Goal: Task Accomplishment & Management: Manage account settings

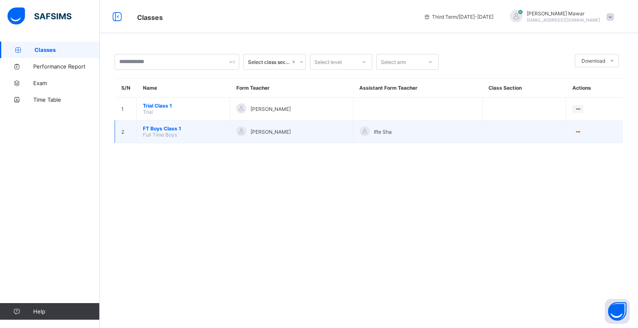
click at [160, 128] on span "FT Boys Class 1" at bounding box center [183, 129] width 81 height 6
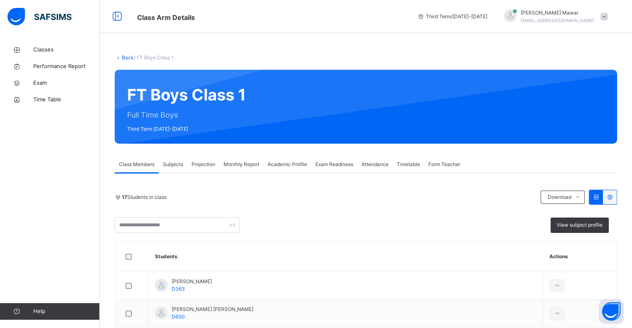
click at [192, 156] on div "Projection" at bounding box center [203, 164] width 32 height 17
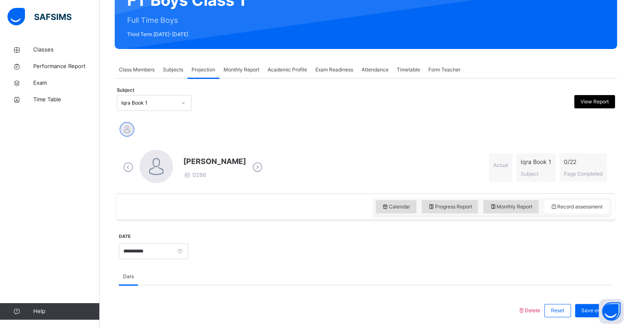
scroll to position [96, 0]
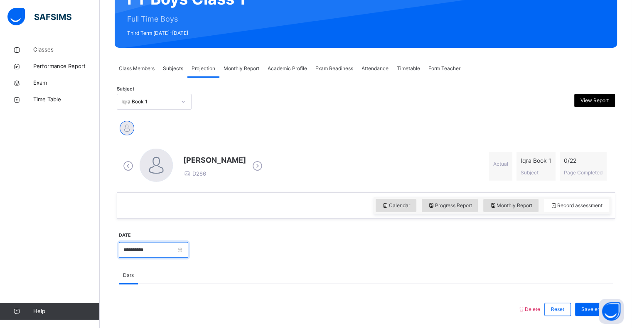
click at [136, 251] on input "**********" at bounding box center [153, 250] width 69 height 16
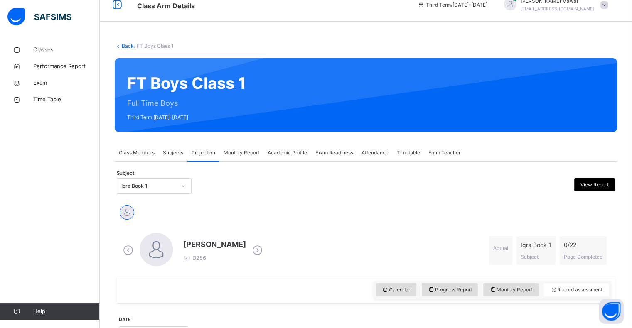
scroll to position [0, 0]
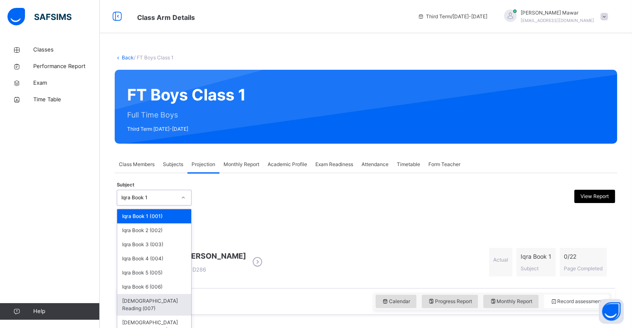
click at [133, 298] on div "[DEMOGRAPHIC_DATA] Reading (007)" at bounding box center [154, 305] width 74 height 22
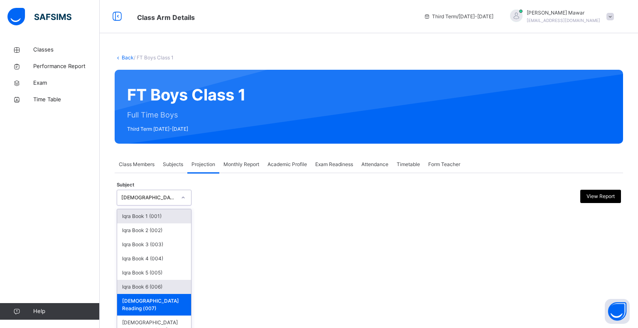
click at [147, 281] on div "Iqra Book 6 (006)" at bounding box center [154, 287] width 74 height 14
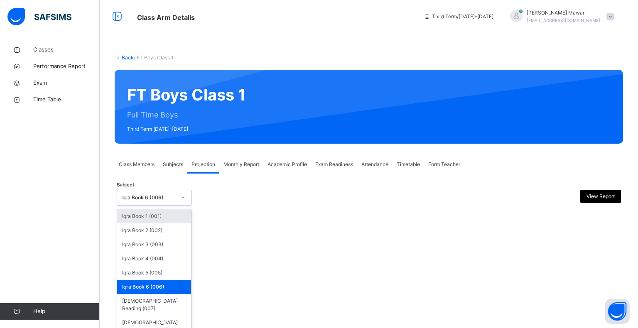
click at [126, 220] on div "Iqra Book 1 (001)" at bounding box center [154, 217] width 74 height 14
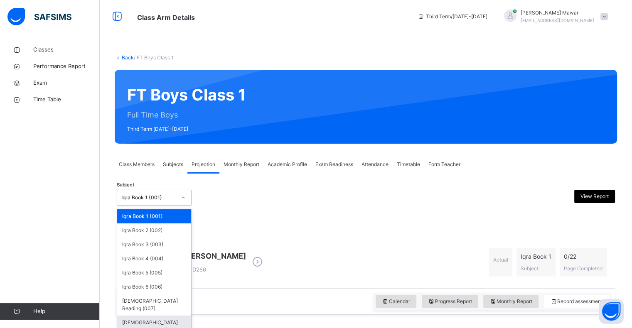
click at [131, 318] on div "[DEMOGRAPHIC_DATA] Memorisation (008)" at bounding box center [154, 327] width 74 height 22
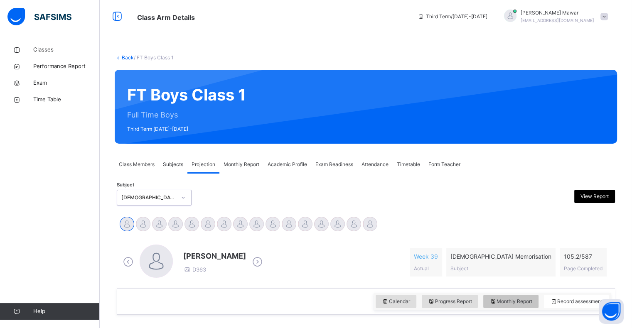
click at [520, 299] on span "Monthly Report" at bounding box center [511, 301] width 43 height 7
select select "****"
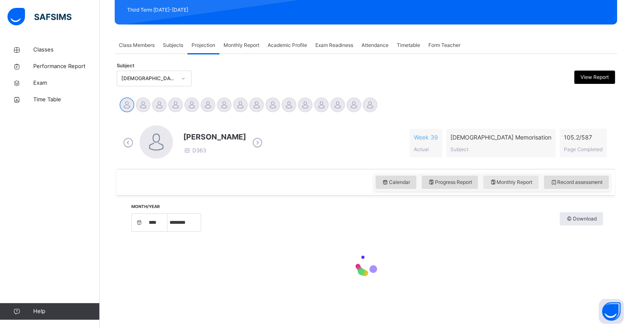
scroll to position [124, 0]
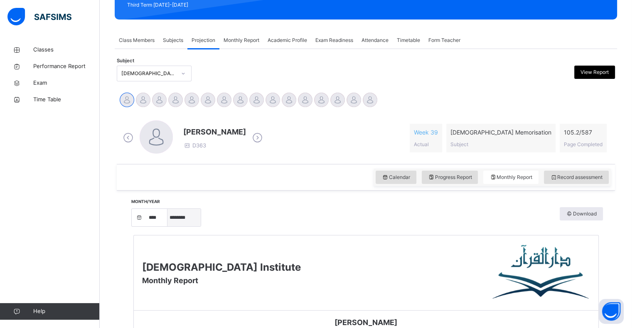
click at [185, 217] on select "***** ******** ***** ***** *** **** **** ****** ********* ******* ******** ****…" at bounding box center [184, 217] width 33 height 17
click at [170, 217] on select "***** ******** ***** ***** *** **** **** ****** ********* ******* ******** ****…" at bounding box center [184, 217] width 33 height 17
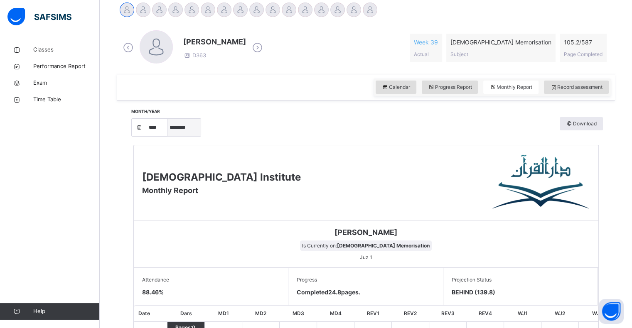
scroll to position [211, 0]
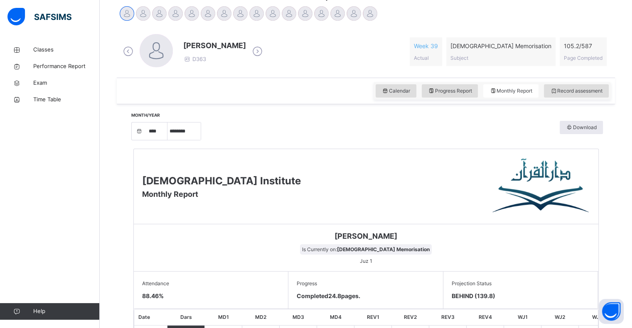
click at [317, 13] on div at bounding box center [321, 13] width 15 height 15
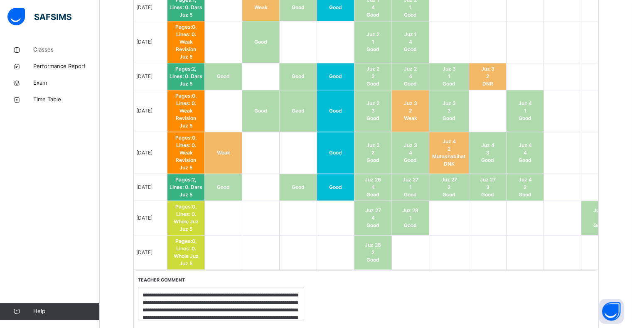
scroll to position [1164, 0]
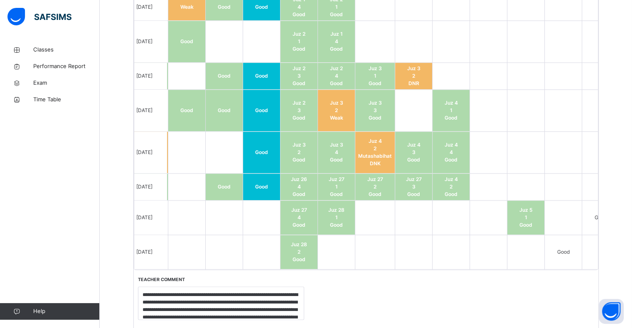
scroll to position [0, 135]
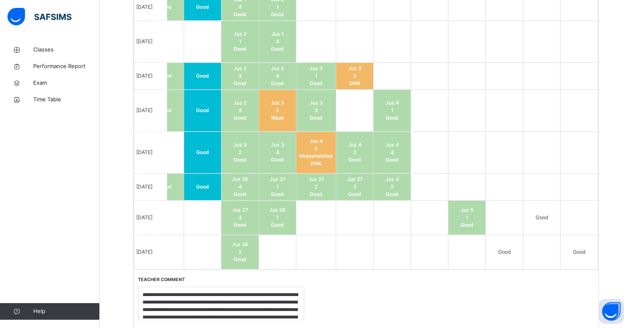
click at [585, 249] on span "Good" at bounding box center [579, 252] width 12 height 6
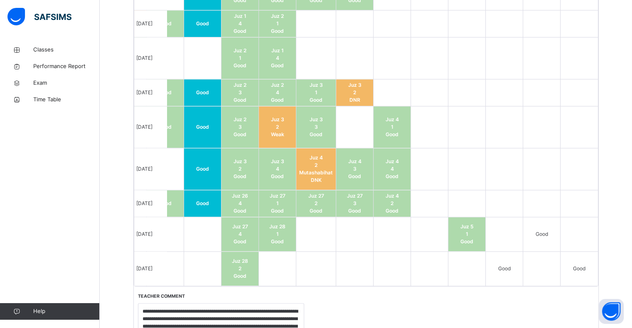
scroll to position [1145, 0]
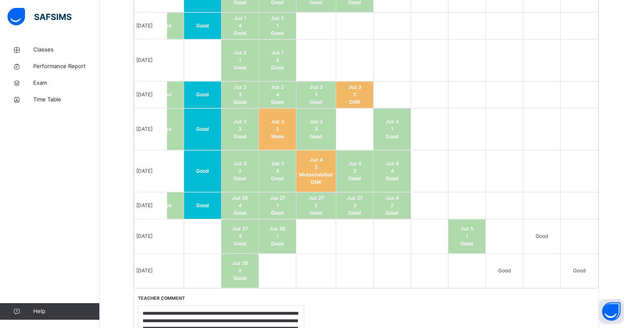
click at [598, 274] on td "Good" at bounding box center [579, 271] width 37 height 35
click at [590, 264] on td "Good" at bounding box center [579, 271] width 37 height 35
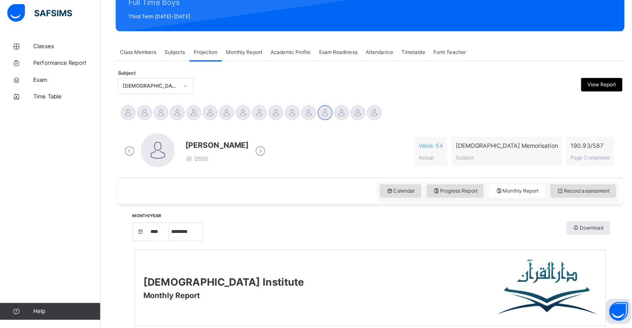
scroll to position [108, 0]
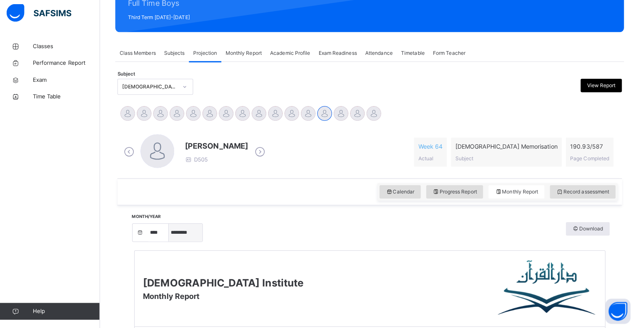
click at [199, 239] on select "***** ******** ***** ***** *** **** **** ****** ********* ******* ******** ****…" at bounding box center [184, 233] width 33 height 17
select select "*"
click at [170, 225] on select "***** ******** ***** ***** *** **** **** ****** ********* ******* ******** ****…" at bounding box center [184, 233] width 33 height 17
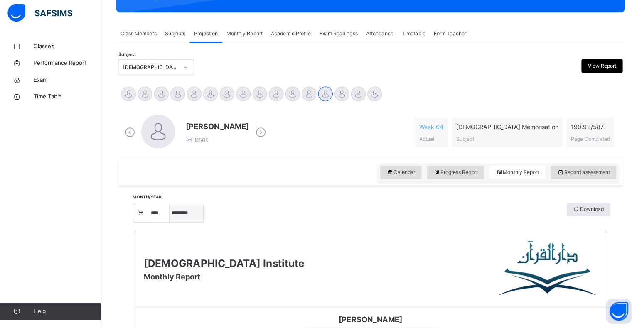
scroll to position [127, 0]
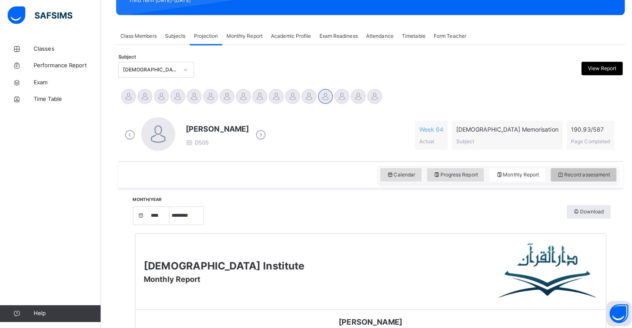
click at [609, 170] on div "Record assessment" at bounding box center [576, 174] width 65 height 13
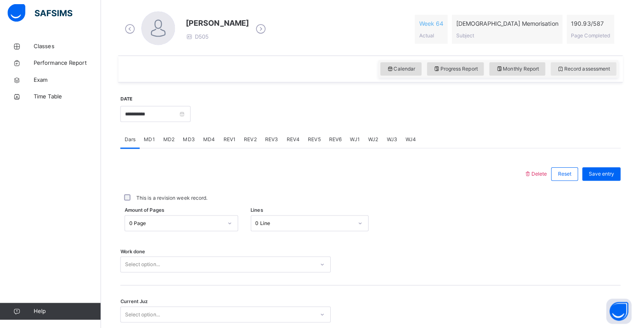
scroll to position [233, 0]
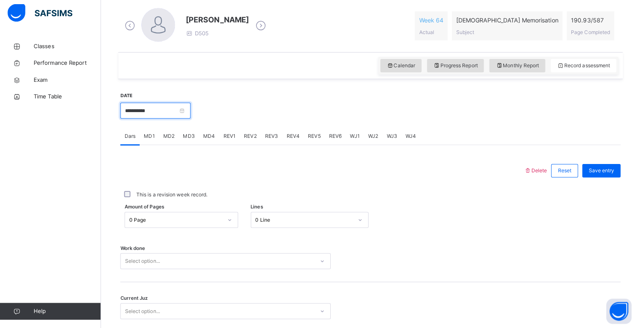
click at [152, 108] on input "**********" at bounding box center [153, 114] width 69 height 16
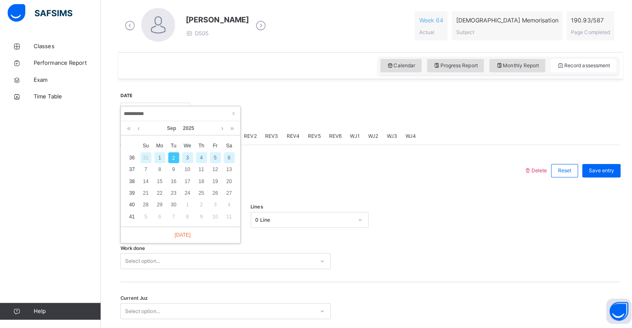
click at [552, 254] on div "Work done Select option..." at bounding box center [366, 262] width 494 height 16
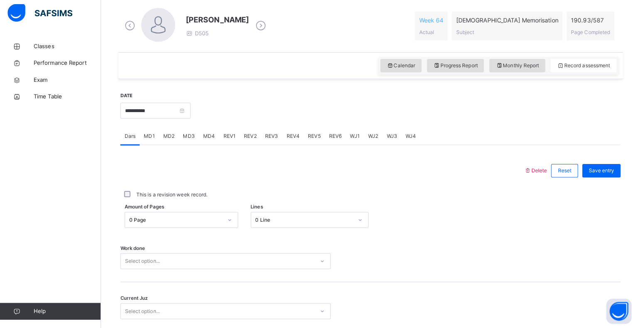
click at [141, 275] on div "Work done Select option..." at bounding box center [366, 258] width 494 height 49
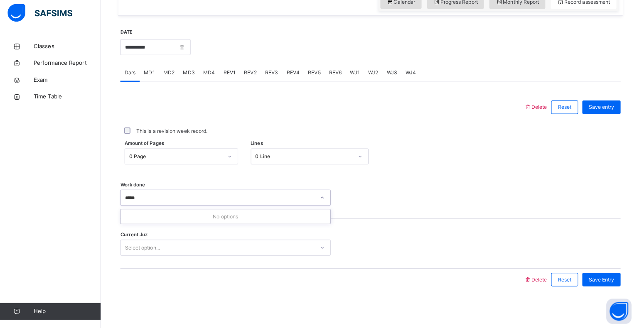
type input "****"
type input "*"
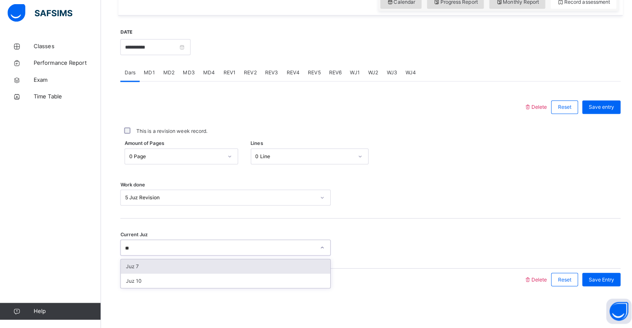
type input "*"
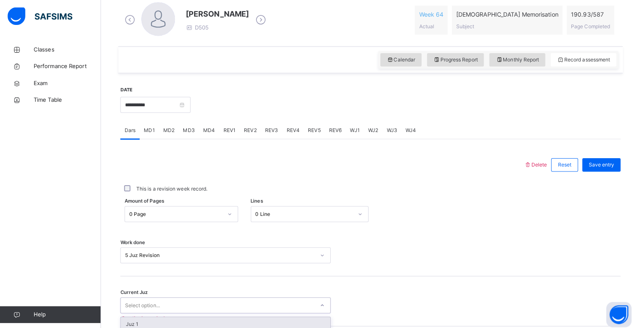
scroll to position [242, 0]
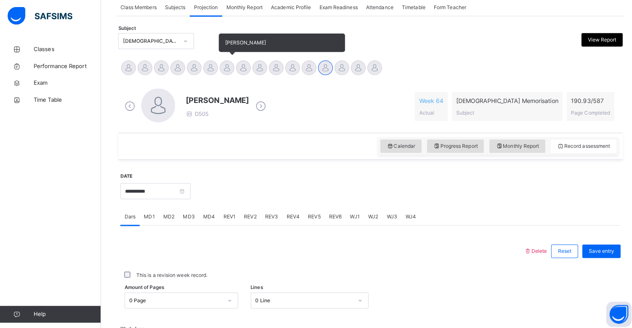
click at [230, 70] on div at bounding box center [224, 68] width 15 height 15
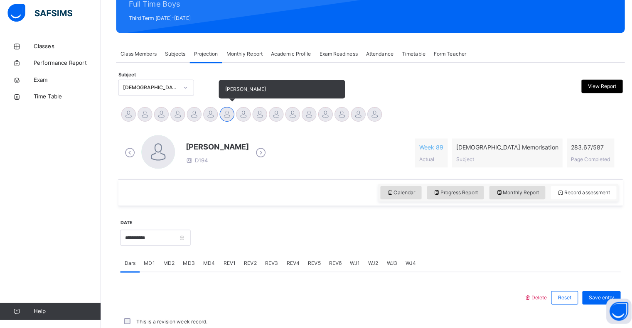
scroll to position [153, 0]
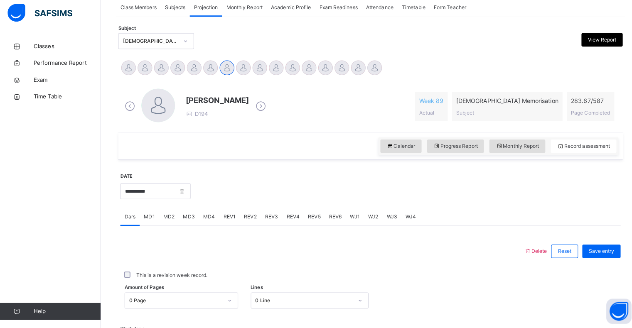
click at [370, 62] on div "Abdibaasit [PERSON_NAME] [PERSON_NAME] [PERSON_NAME] [PERSON_NAME] [PERSON_NAME…" at bounding box center [366, 72] width 498 height 22
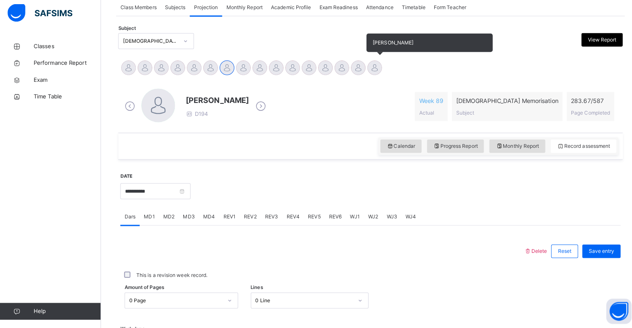
click at [369, 68] on div at bounding box center [370, 71] width 15 height 15
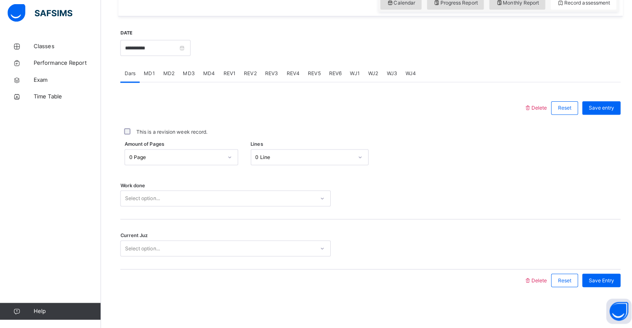
scroll to position [296, 0]
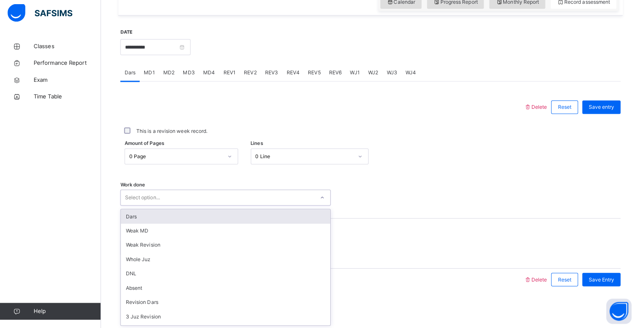
drag, startPoint x: 127, startPoint y: 192, endPoint x: 129, endPoint y: 198, distance: 6.1
click at [128, 197] on div "Select option..." at bounding box center [223, 200] width 208 height 16
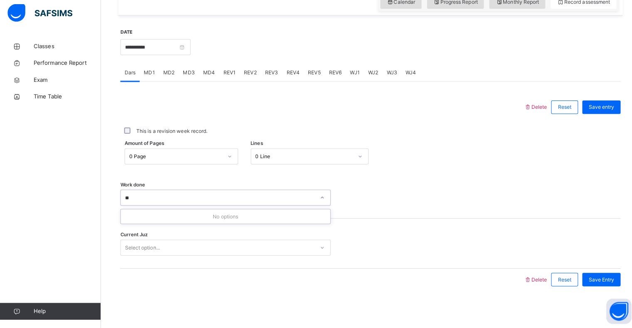
type input "*"
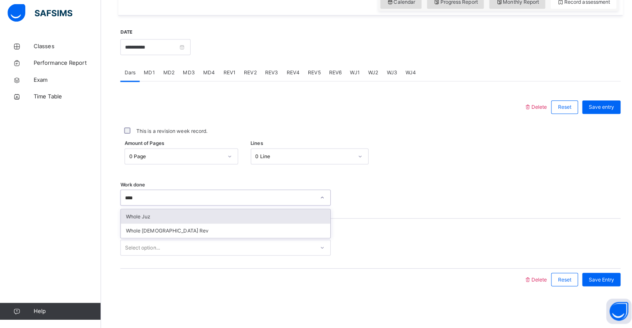
type input "*****"
click at [124, 219] on div "Whole Juz" at bounding box center [222, 218] width 207 height 14
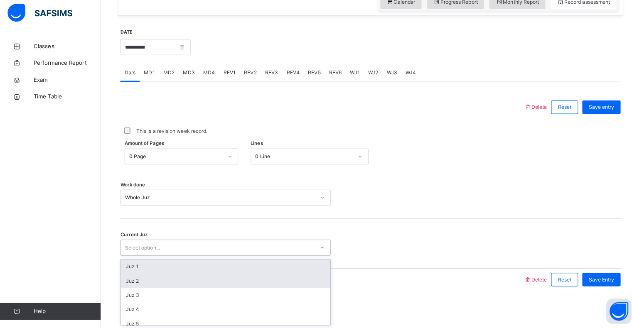
click at [128, 286] on div "Juz 2" at bounding box center [222, 282] width 207 height 14
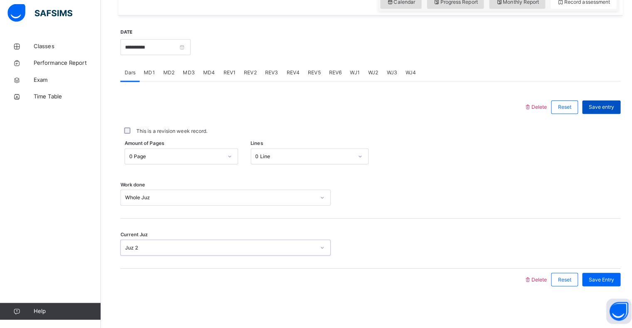
click at [605, 113] on span "Save entry" at bounding box center [594, 109] width 25 height 7
drag, startPoint x: 397, startPoint y: 82, endPoint x: 402, endPoint y: 77, distance: 7.1
click at [401, 77] on div "WJ4" at bounding box center [406, 76] width 19 height 17
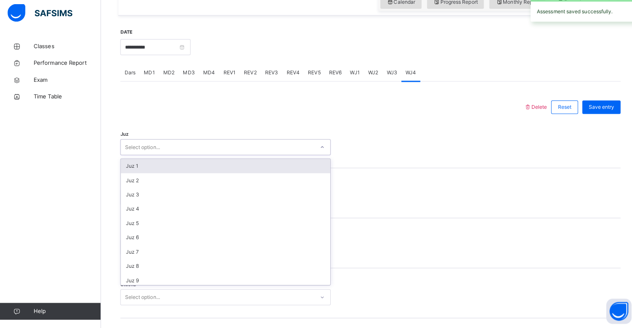
click at [192, 147] on div "Select option..." at bounding box center [214, 149] width 191 height 13
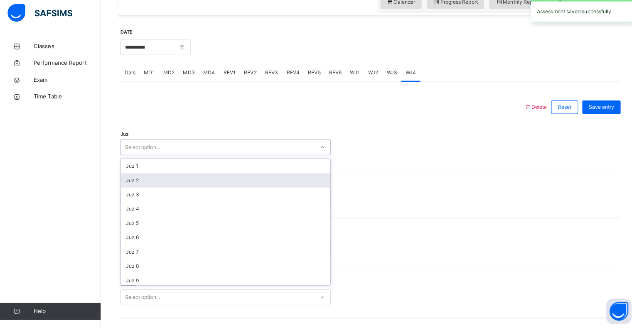
click at [136, 185] on div "Juz 2" at bounding box center [222, 182] width 207 height 14
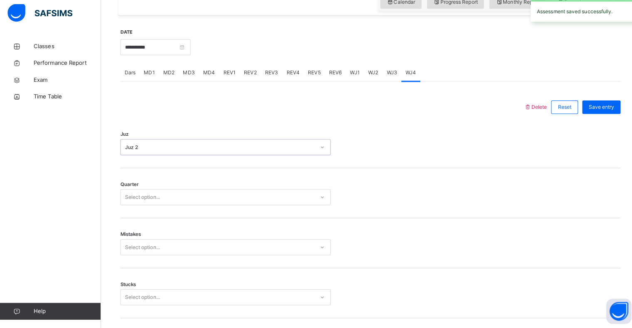
click at [136, 202] on div "Select option..." at bounding box center [140, 199] width 35 height 16
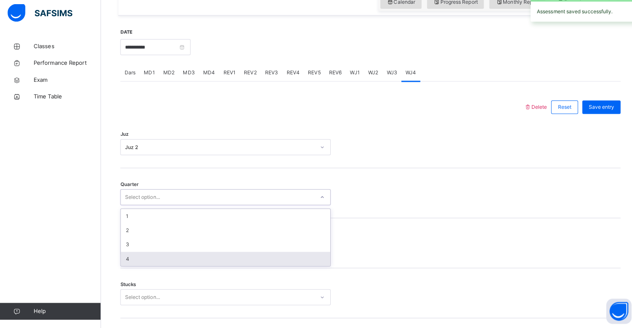
click at [131, 259] on div "4" at bounding box center [222, 260] width 207 height 14
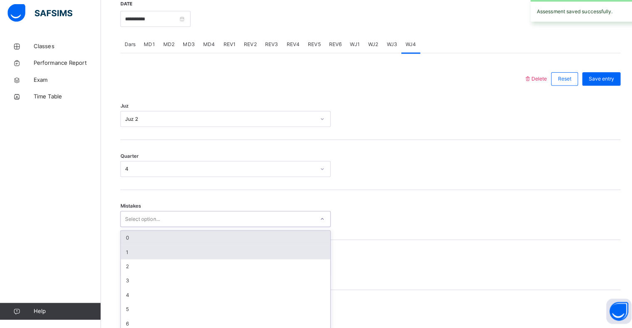
click at [131, 228] on div "option 0 focused, 1 of 7. 7 results available. Use Up and Down to choose option…" at bounding box center [223, 220] width 208 height 16
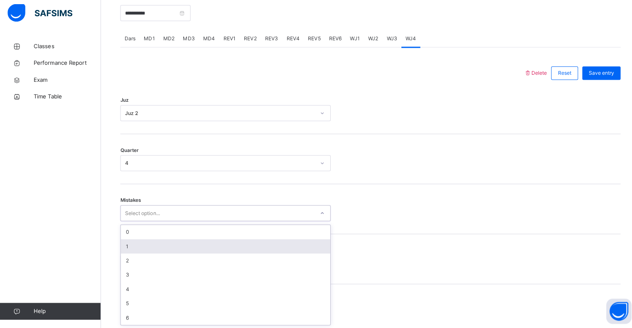
click at [130, 247] on div "1" at bounding box center [222, 248] width 207 height 14
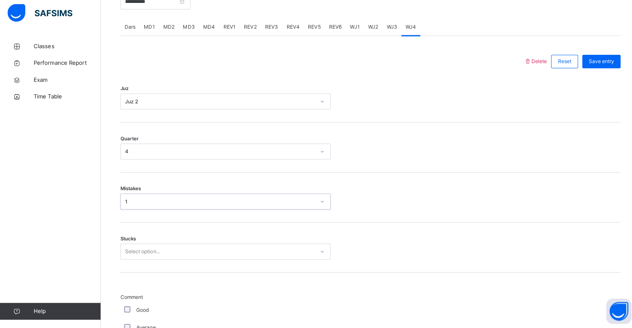
click at [131, 261] on div "Select option..." at bounding box center [223, 253] width 208 height 16
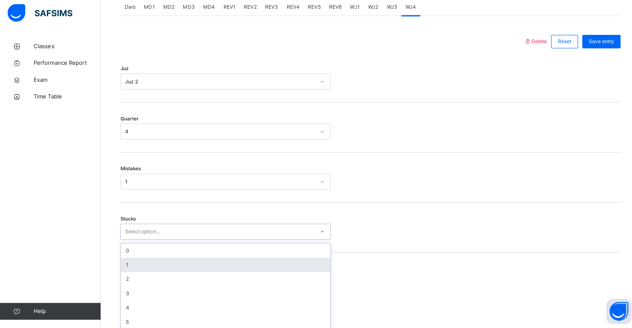
scroll to position [365, 0]
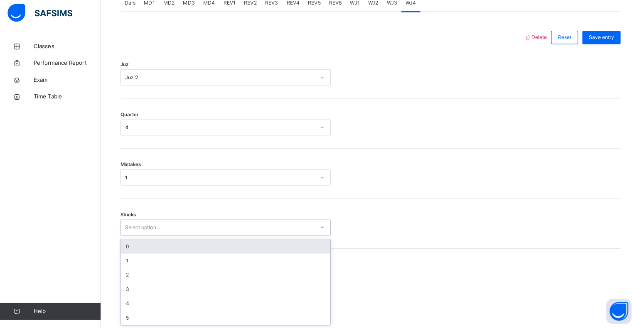
click at [131, 248] on div "0" at bounding box center [222, 248] width 207 height 14
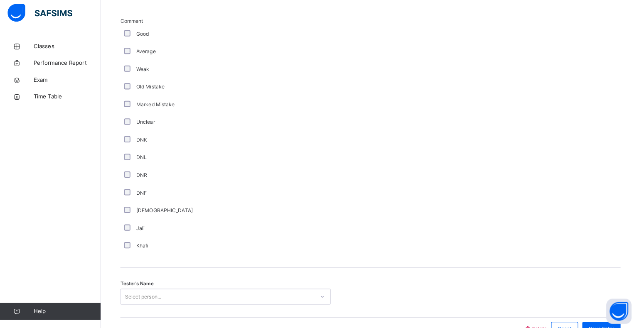
scroll to position [662, 0]
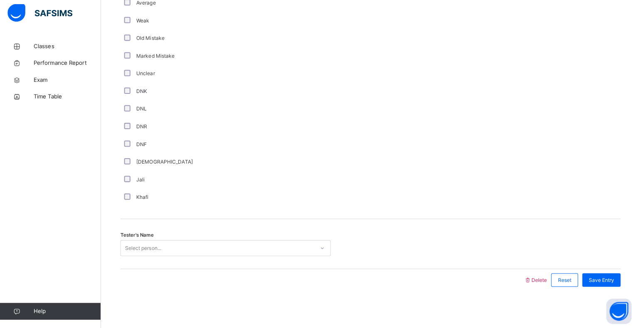
click at [140, 257] on div "Select person..." at bounding box center [223, 250] width 208 height 16
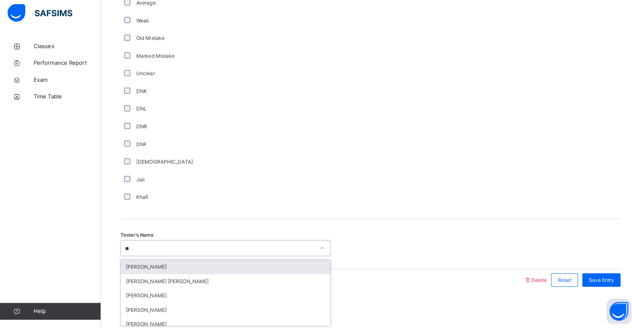
type input "***"
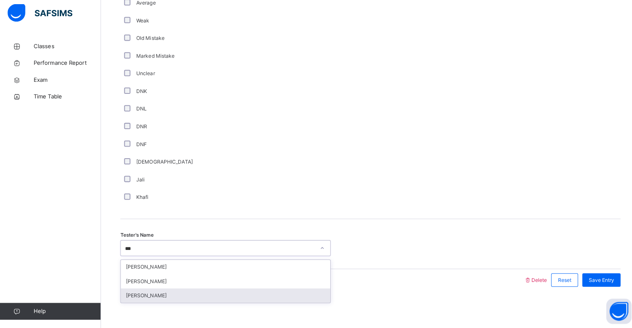
click at [150, 295] on div "[PERSON_NAME]" at bounding box center [222, 296] width 207 height 14
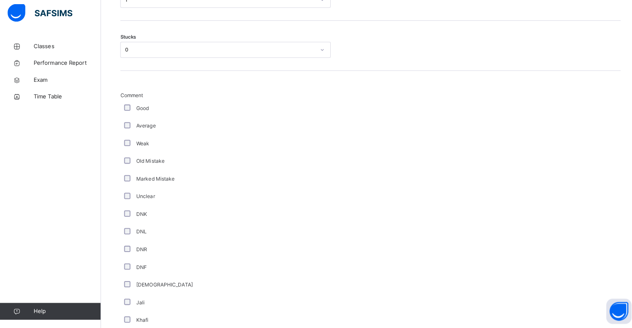
scroll to position [629, 0]
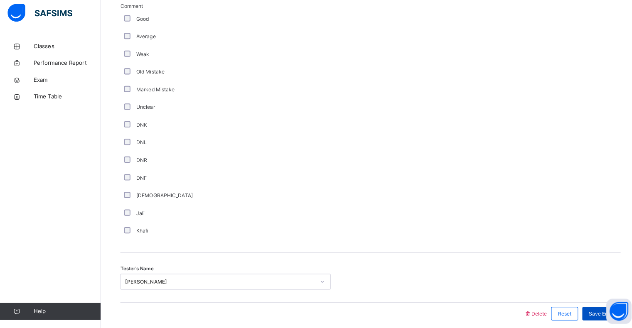
click at [591, 309] on div "Save Entry" at bounding box center [594, 314] width 38 height 13
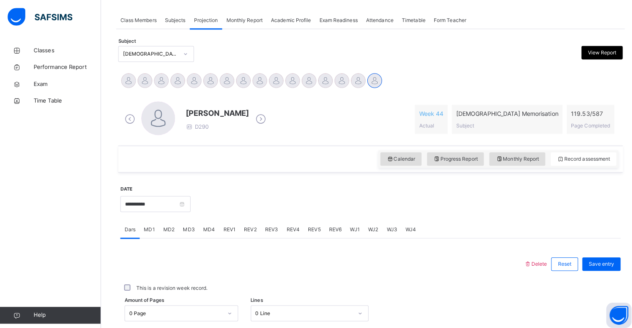
scroll to position [133, 0]
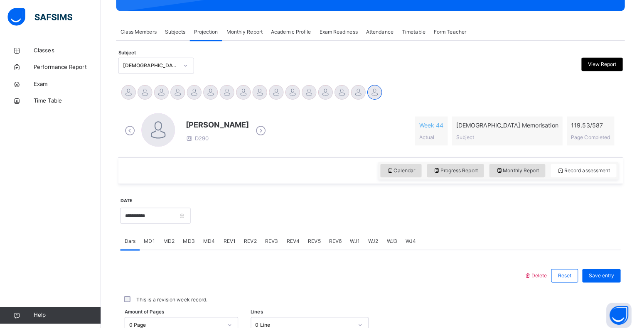
click at [140, 30] on span "Class Members" at bounding box center [137, 31] width 36 height 7
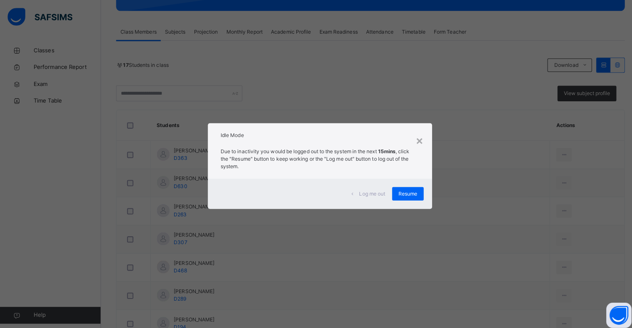
scroll to position [413, 0]
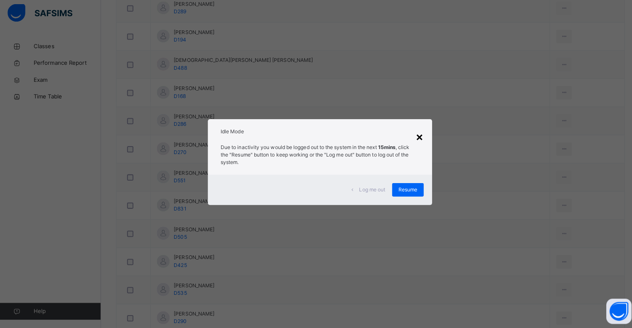
click at [419, 130] on div "×" at bounding box center [415, 138] width 8 height 17
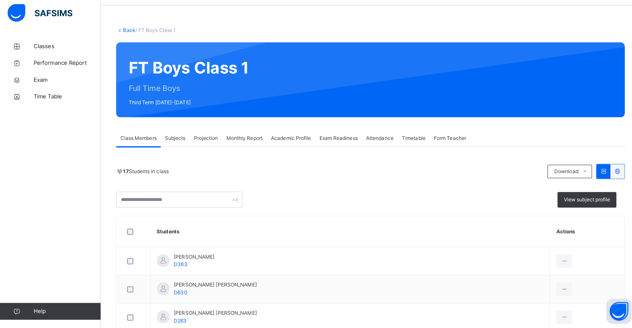
scroll to position [27, 0]
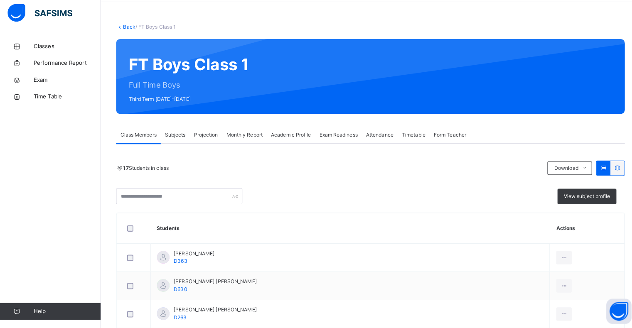
click at [310, 135] on div "Academic Profile" at bounding box center [288, 137] width 48 height 17
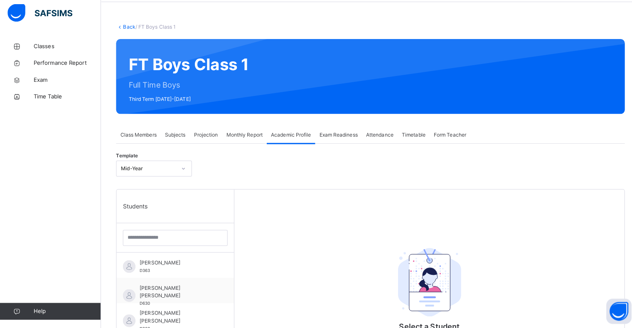
click at [382, 136] on span "Attendance" at bounding box center [375, 136] width 27 height 7
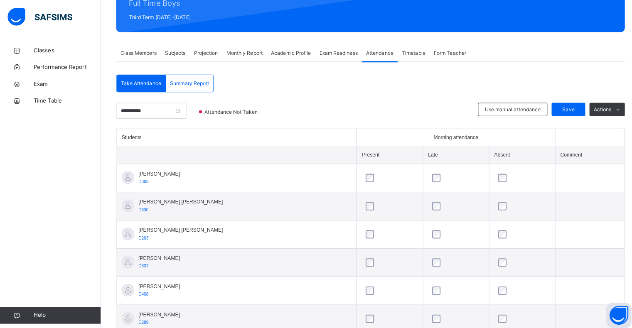
click at [583, 288] on td at bounding box center [582, 288] width 69 height 28
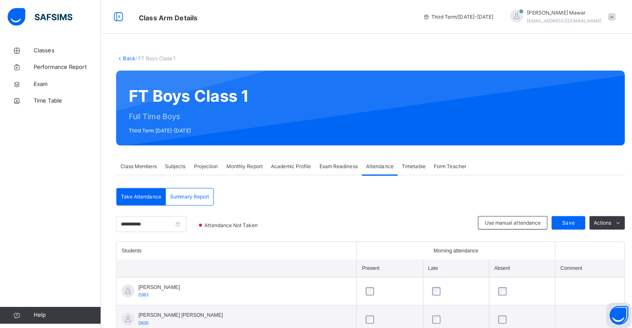
scroll to position [22, 0]
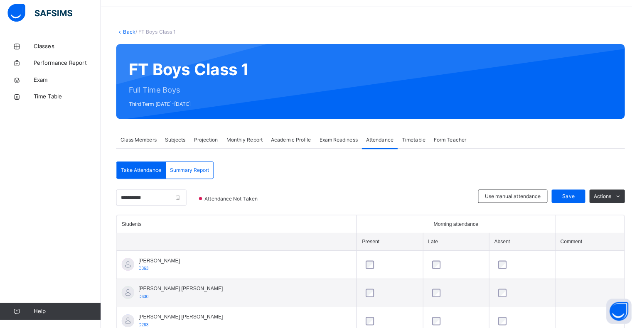
click at [334, 149] on div "Exam Readiness" at bounding box center [334, 142] width 46 height 17
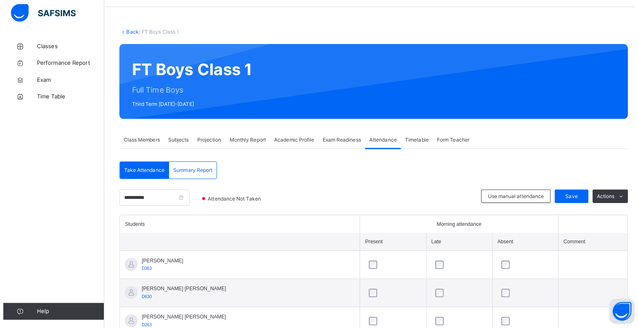
scroll to position [0, 0]
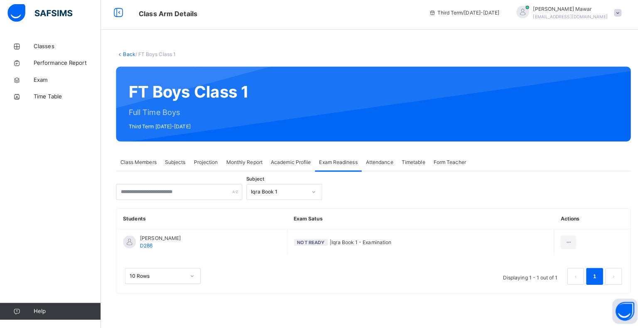
click at [187, 162] on div "Subjects" at bounding box center [173, 164] width 29 height 17
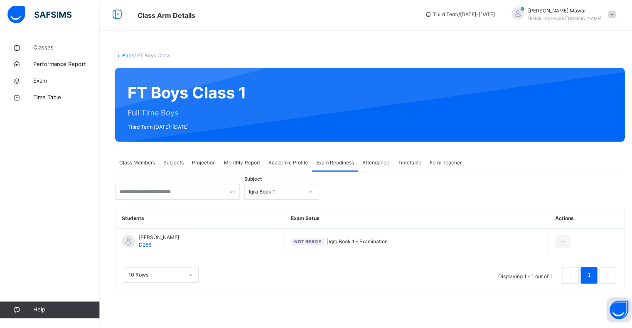
scroll to position [22, 0]
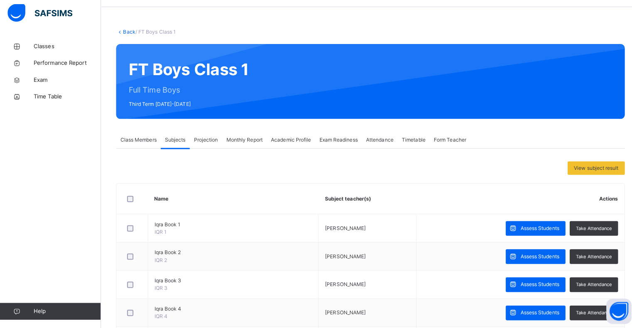
click at [193, 137] on div "Projection" at bounding box center [203, 142] width 32 height 17
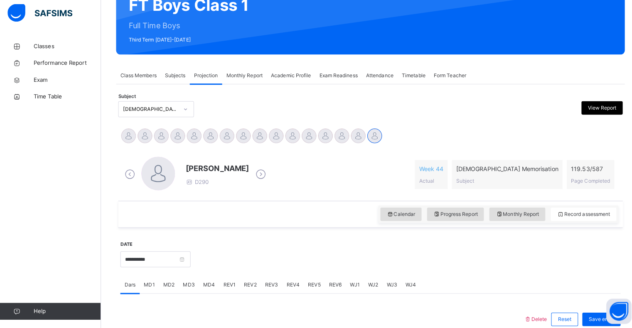
scroll to position [296, 0]
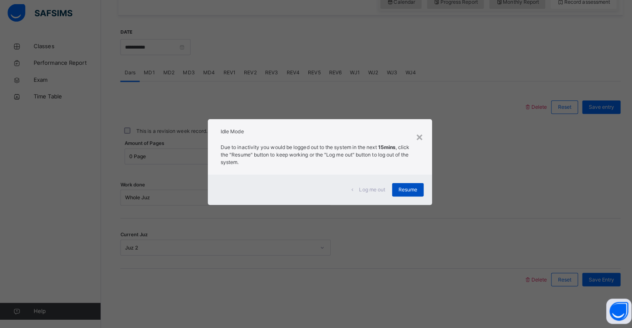
click at [407, 190] on span "Resume" at bounding box center [403, 191] width 19 height 7
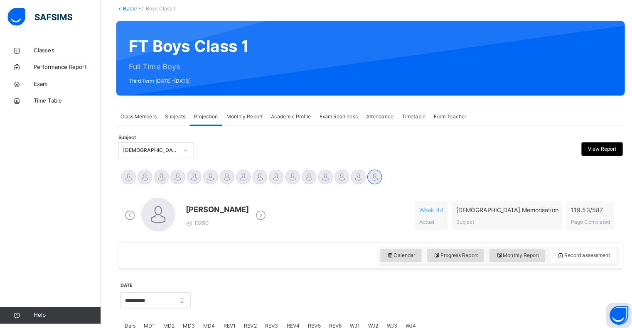
scroll to position [0, 0]
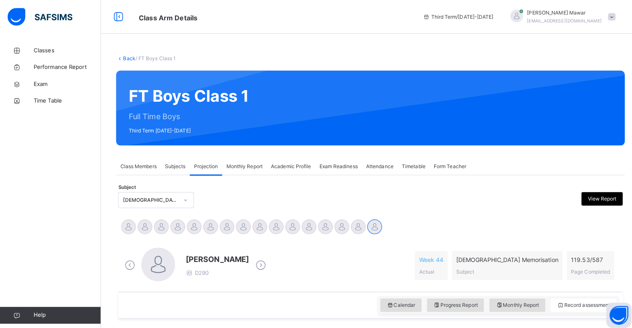
click at [379, 167] on span "Attendance" at bounding box center [375, 164] width 27 height 7
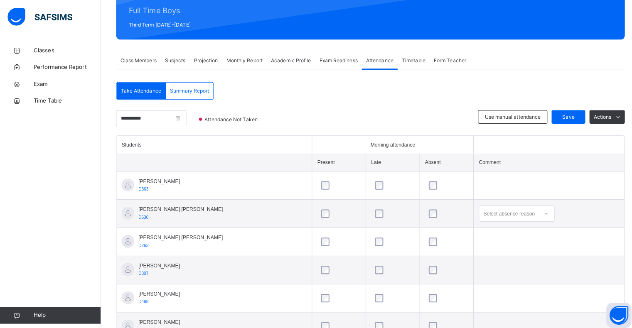
scroll to position [103, 0]
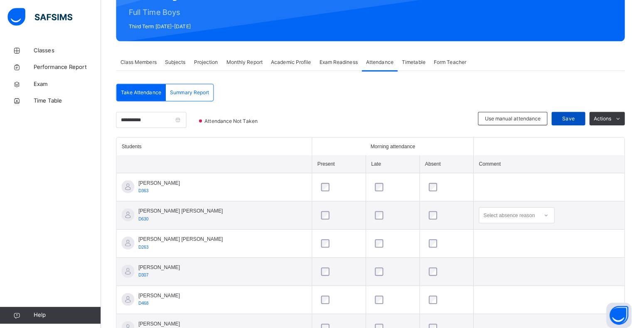
click at [572, 113] on span "Save" at bounding box center [561, 116] width 21 height 7
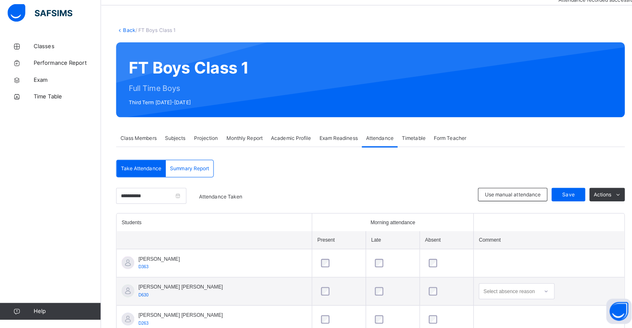
scroll to position [99, 0]
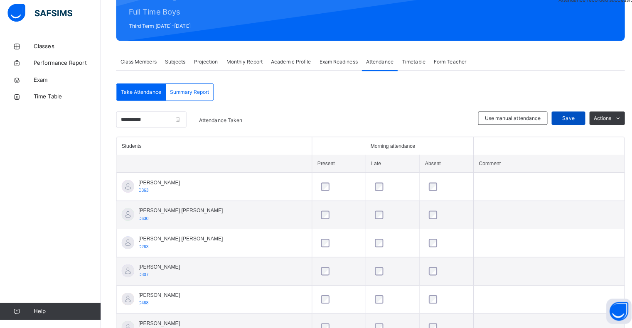
click at [578, 119] on div "Save" at bounding box center [561, 120] width 33 height 13
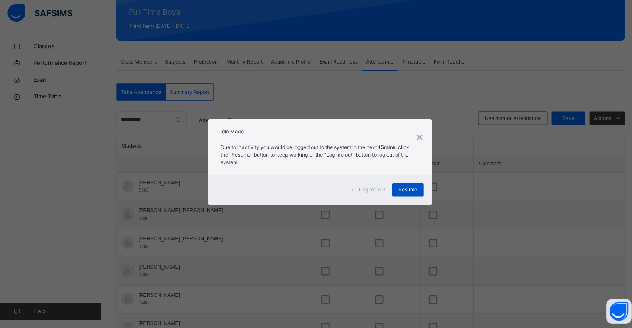
click at [411, 188] on span "Resume" at bounding box center [403, 191] width 19 height 7
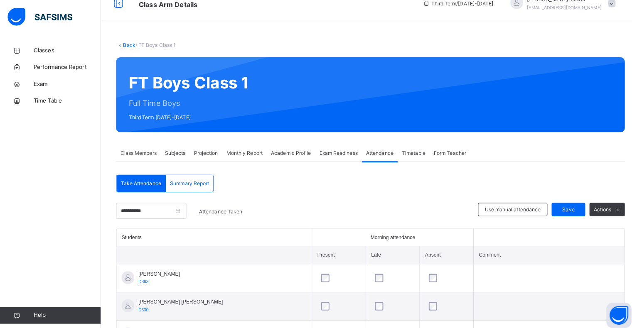
scroll to position [0, 0]
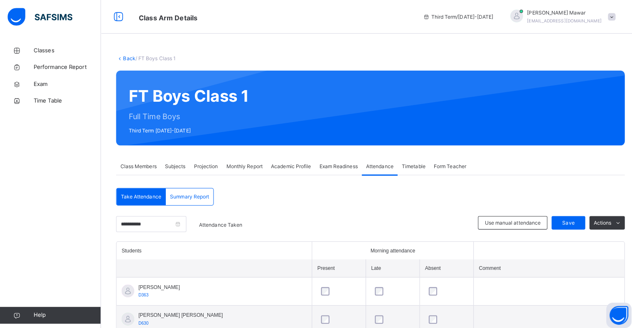
click at [435, 127] on div at bounding box center [432, 106] width 346 height 57
click at [200, 162] on span "Projection" at bounding box center [204, 164] width 24 height 7
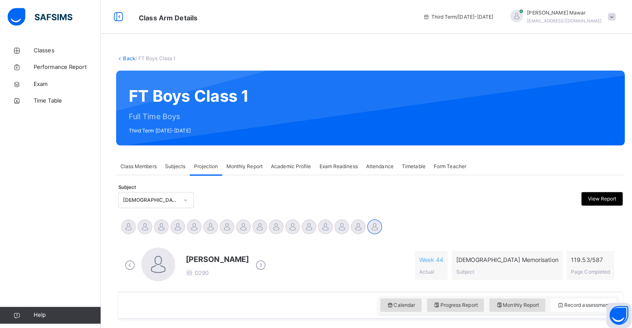
click at [239, 248] on div "Zarrar Ahmed D290" at bounding box center [193, 262] width 144 height 35
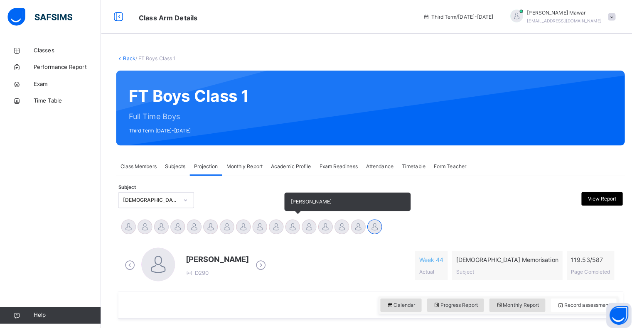
click at [283, 227] on div at bounding box center [289, 224] width 15 height 15
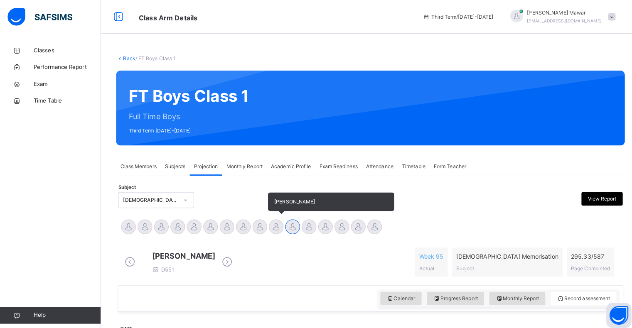
click at [265, 223] on div "[PERSON_NAME]" at bounding box center [273, 225] width 16 height 18
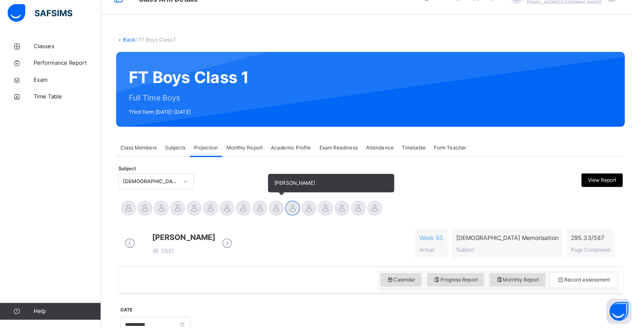
click at [266, 214] on div "[PERSON_NAME]" at bounding box center [273, 211] width 16 height 18
click at [271, 205] on div at bounding box center [273, 209] width 15 height 15
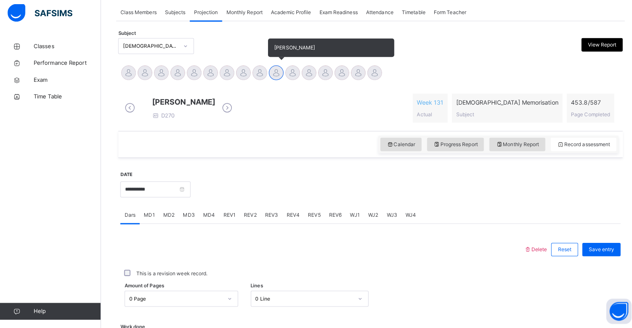
scroll to position [191, 0]
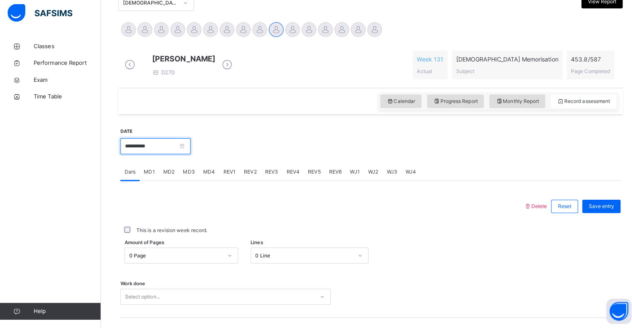
click at [158, 156] on input "**********" at bounding box center [153, 148] width 69 height 16
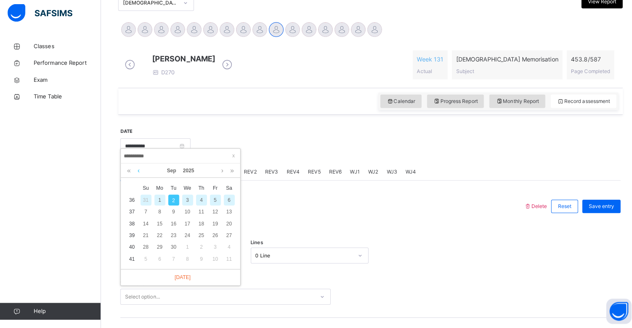
click at [138, 168] on link at bounding box center [137, 172] width 6 height 14
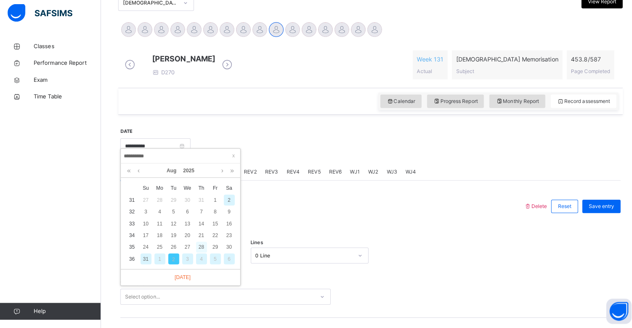
click at [199, 246] on div "28" at bounding box center [199, 248] width 11 height 11
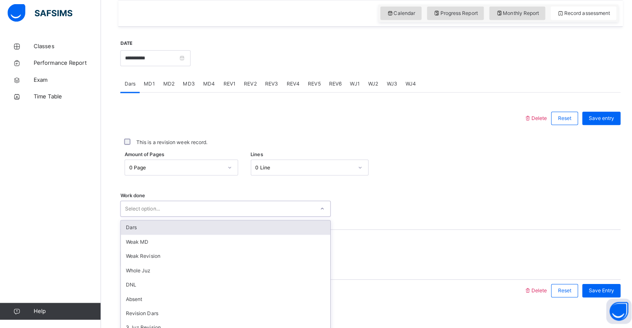
scroll to position [296, 0]
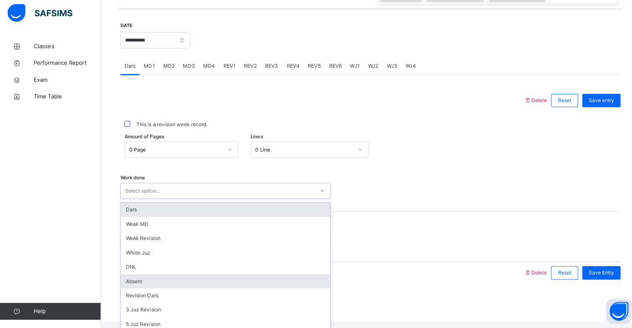
click at [126, 289] on div "Absent" at bounding box center [222, 282] width 207 height 14
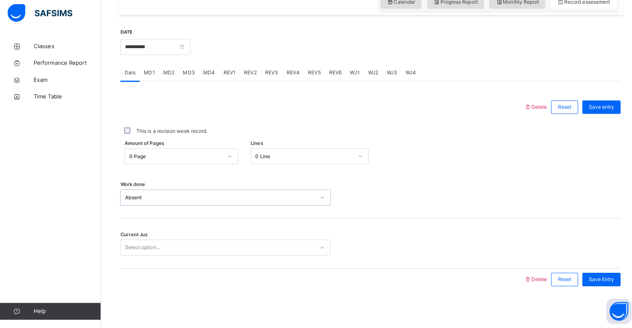
click at [589, 130] on div "This is a revision week record." at bounding box center [366, 133] width 490 height 7
click at [295, 126] on div "This is a revision week record." at bounding box center [366, 133] width 494 height 17
click at [596, 108] on span "Save entry" at bounding box center [594, 109] width 25 height 7
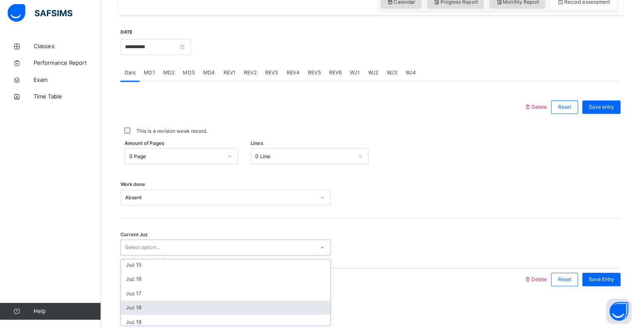
click at [126, 309] on div "Juz 18" at bounding box center [222, 308] width 207 height 14
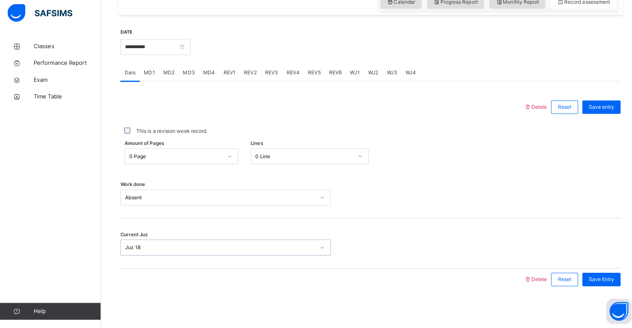
click at [601, 126] on div "This is a revision week record." at bounding box center [366, 133] width 494 height 17
click at [598, 114] on div "Save entry" at bounding box center [594, 109] width 38 height 13
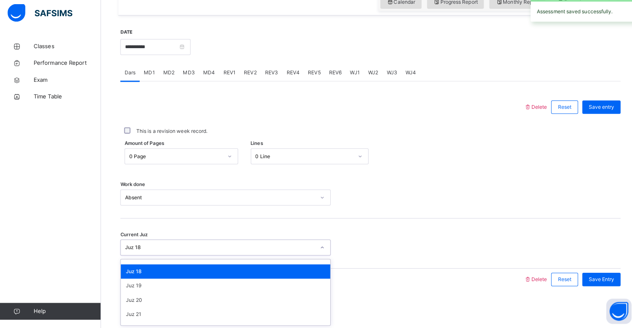
scroll to position [235, 0]
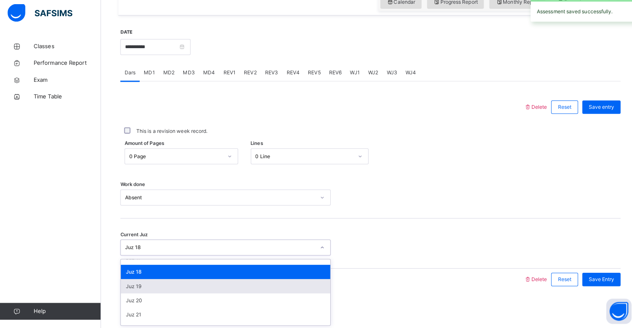
click at [132, 287] on div "Juz 19" at bounding box center [222, 287] width 207 height 14
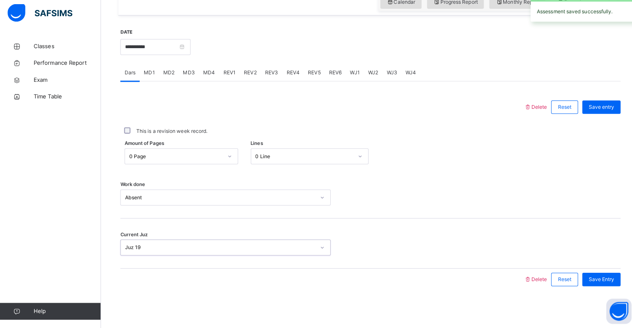
click at [601, 134] on div "This is a revision week record." at bounding box center [366, 133] width 490 height 7
click at [595, 125] on div "This is a revision week record." at bounding box center [366, 133] width 494 height 17
click at [601, 114] on div "Save entry" at bounding box center [594, 109] width 38 height 13
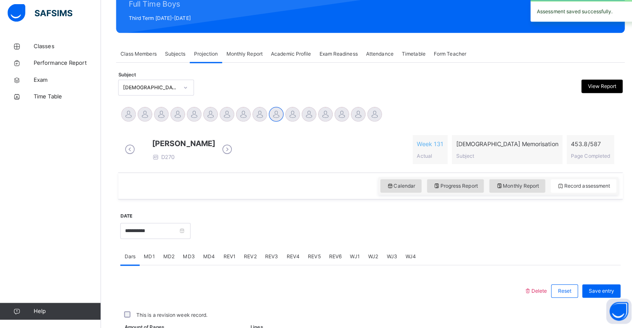
scroll to position [296, 0]
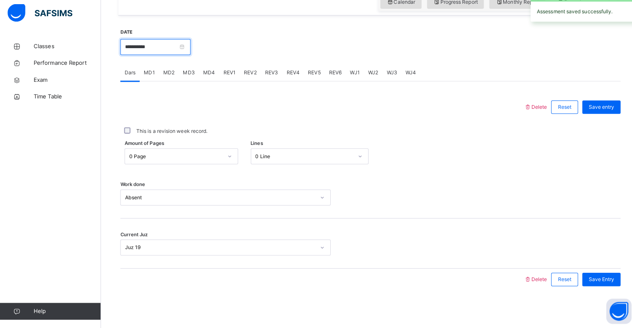
click at [166, 48] on input "**********" at bounding box center [153, 50] width 69 height 16
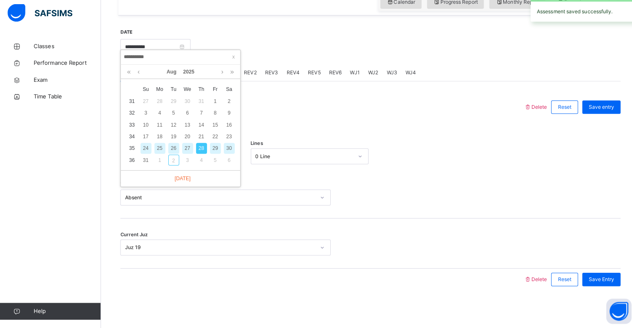
click at [213, 145] on div "29" at bounding box center [212, 150] width 11 height 11
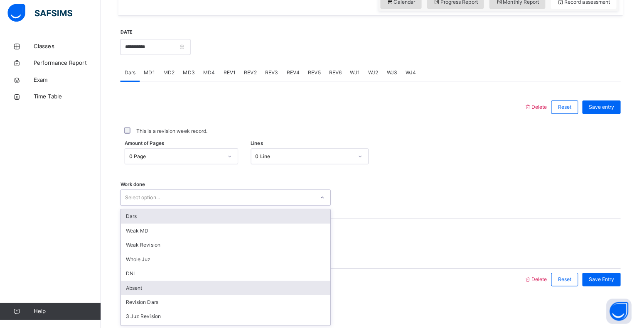
click at [142, 293] on div "Absent" at bounding box center [222, 288] width 207 height 14
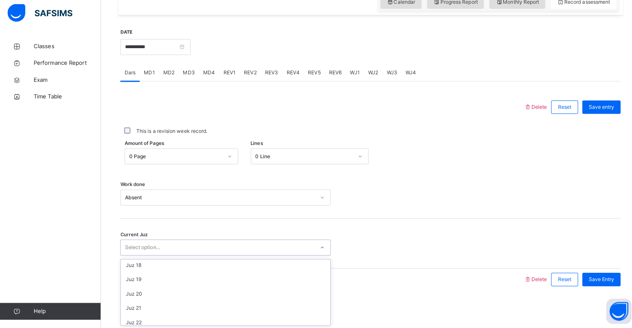
scroll to position [241, 0]
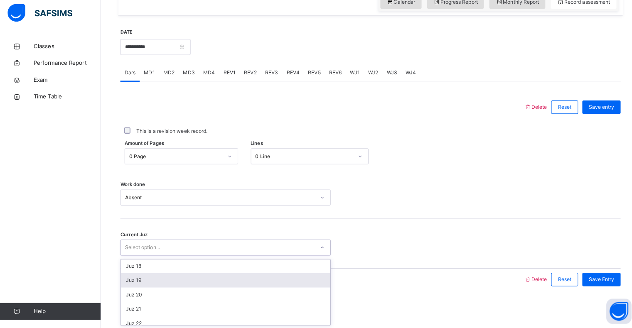
click at [143, 281] on div "Juz 19" at bounding box center [222, 281] width 207 height 14
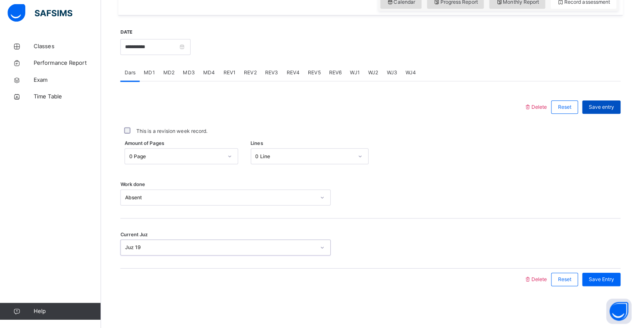
click at [604, 116] on div "Save entry" at bounding box center [594, 109] width 38 height 13
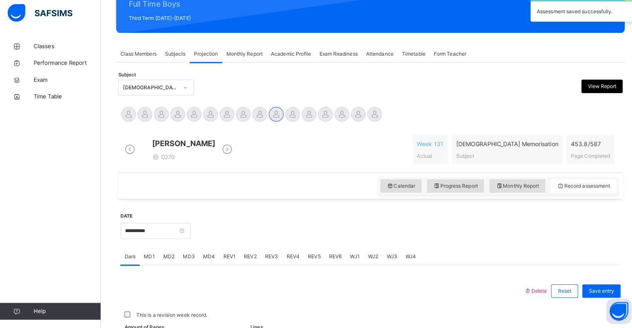
scroll to position [296, 0]
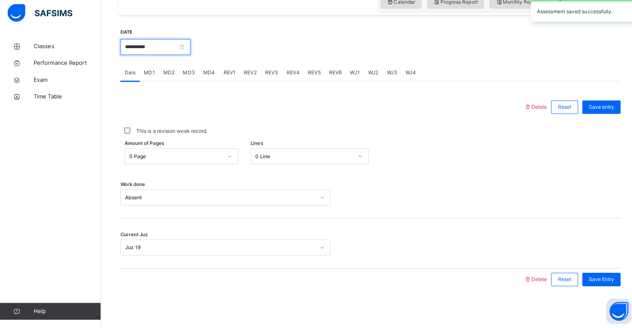
click at [152, 50] on input "**********" at bounding box center [153, 50] width 69 height 16
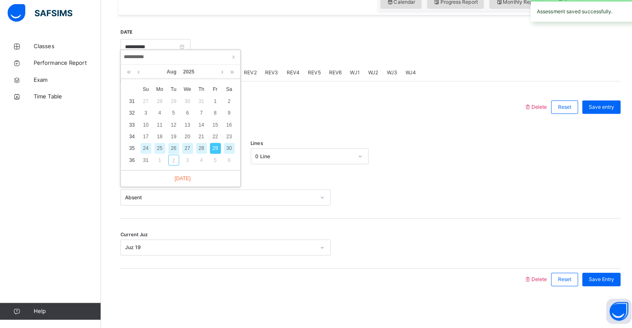
click at [227, 145] on div "30" at bounding box center [226, 150] width 11 height 11
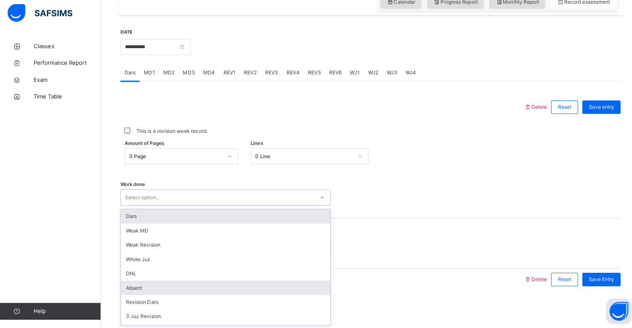
click at [143, 294] on div "Absent" at bounding box center [222, 288] width 207 height 14
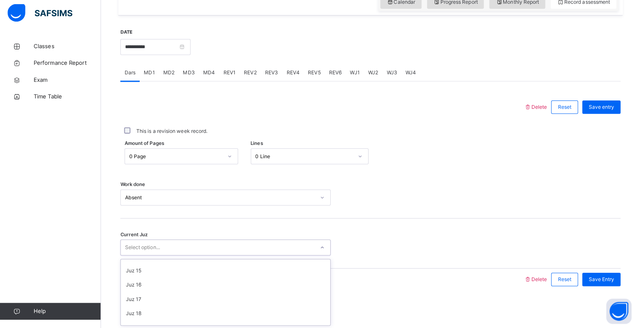
scroll to position [216, 0]
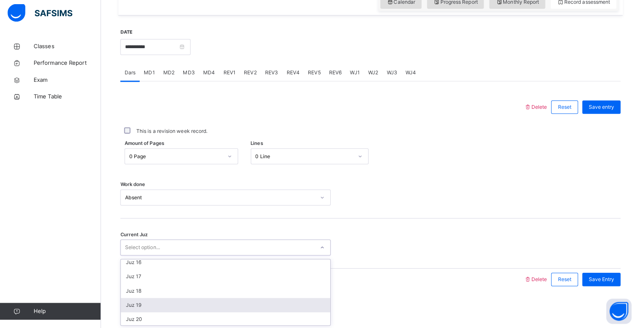
click at [146, 303] on div "Juz 19" at bounding box center [222, 305] width 207 height 14
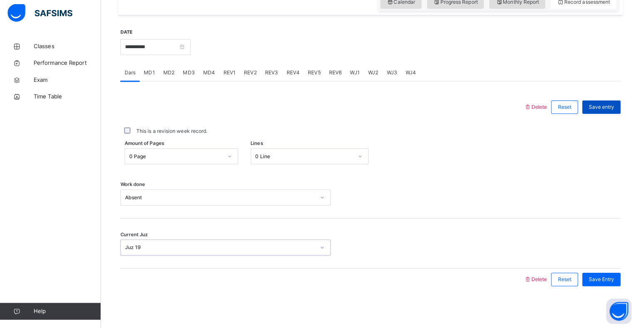
click at [597, 108] on span "Save entry" at bounding box center [594, 109] width 25 height 7
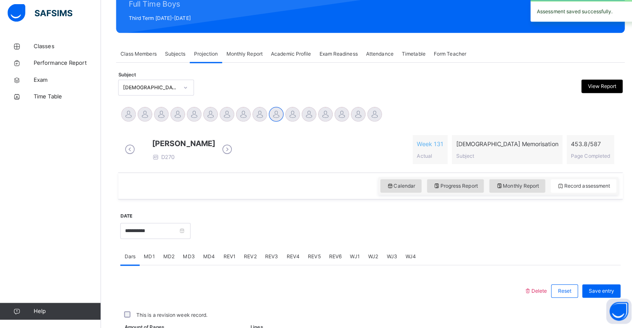
scroll to position [296, 0]
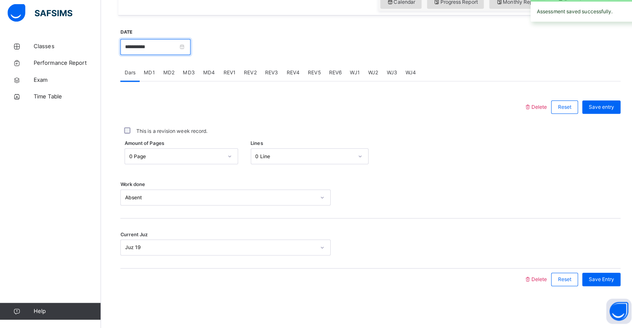
click at [151, 53] on input "**********" at bounding box center [153, 50] width 69 height 16
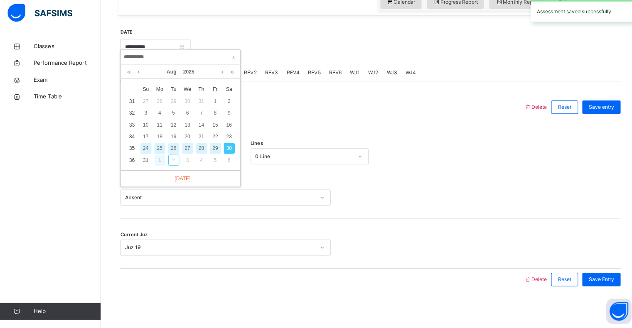
click at [158, 158] on div "1" at bounding box center [158, 162] width 11 height 11
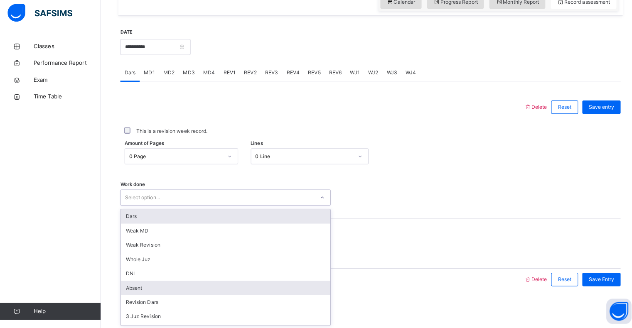
click at [140, 288] on div "Absent" at bounding box center [222, 288] width 207 height 14
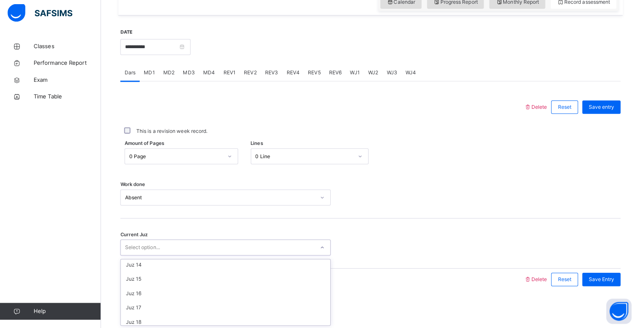
scroll to position [202, 0]
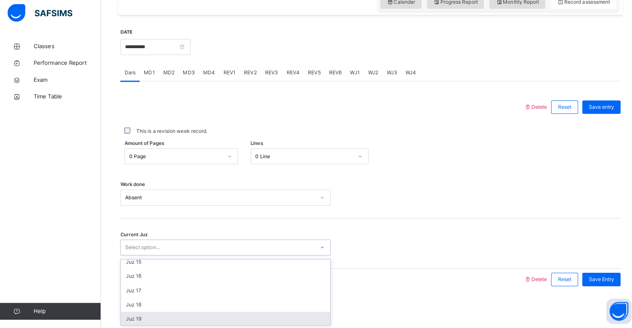
click at [140, 321] on div "Juz 19" at bounding box center [222, 319] width 207 height 14
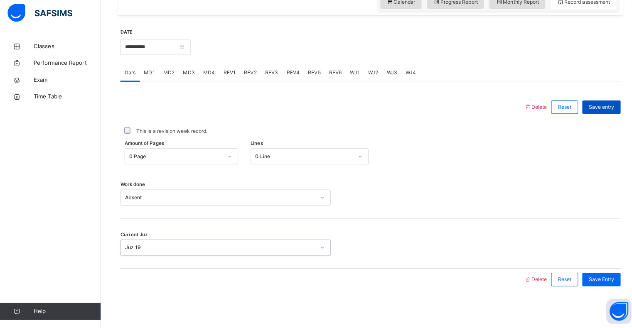
click at [600, 108] on span "Save entry" at bounding box center [594, 109] width 25 height 7
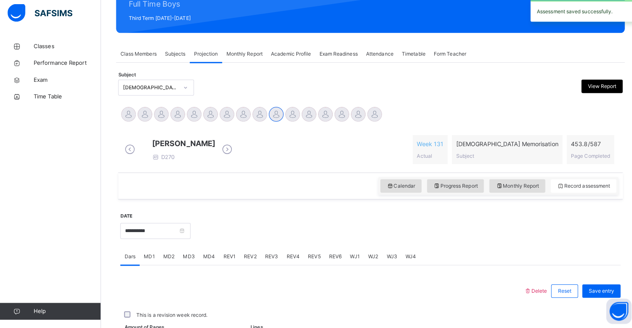
scroll to position [296, 0]
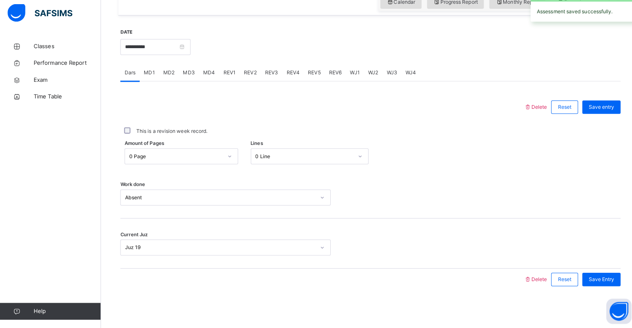
click at [160, 37] on div "**********" at bounding box center [153, 50] width 69 height 36
click at [162, 55] on input "**********" at bounding box center [153, 50] width 69 height 16
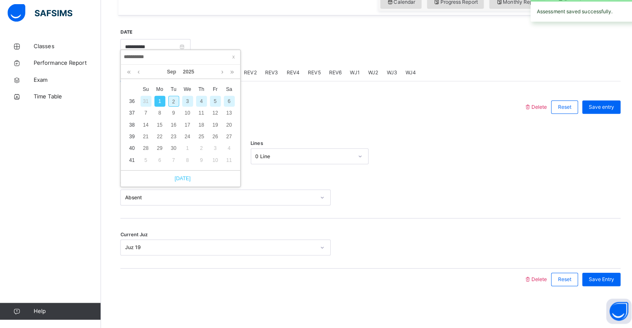
click at [182, 177] on link "[DATE]" at bounding box center [178, 180] width 20 height 7
type input "**********"
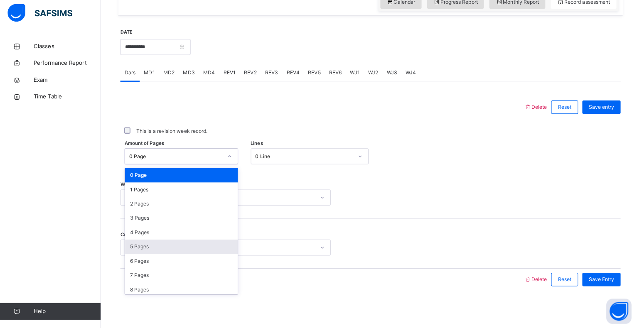
click at [150, 248] on div "5 Pages" at bounding box center [178, 248] width 111 height 14
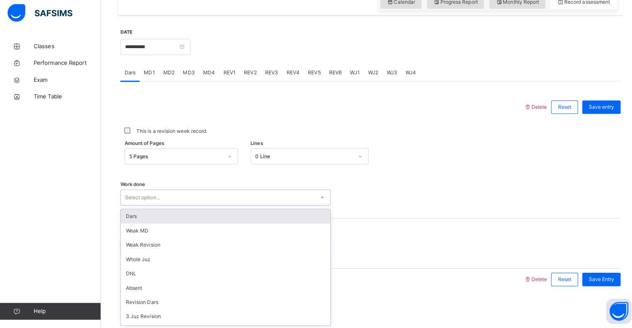
click at [160, 217] on div "Dars" at bounding box center [222, 218] width 207 height 14
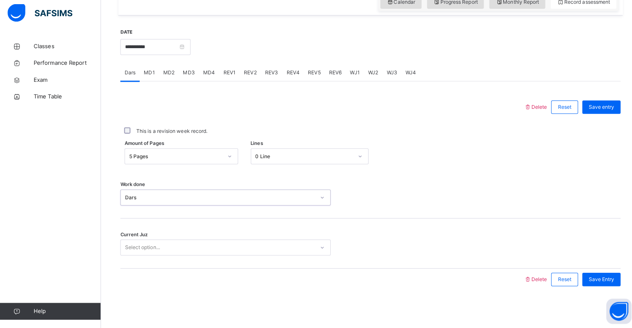
click at [163, 234] on div "Current Juz Select option..." at bounding box center [366, 244] width 494 height 49
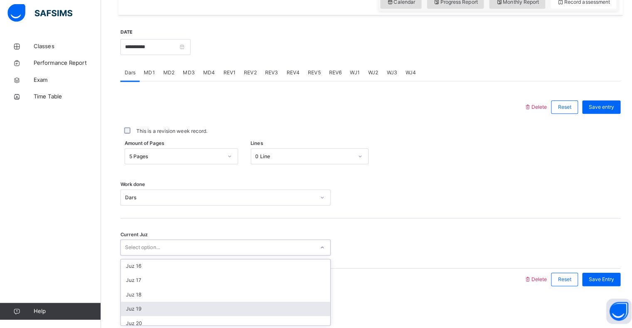
click at [143, 308] on div "Juz 19" at bounding box center [222, 309] width 207 height 14
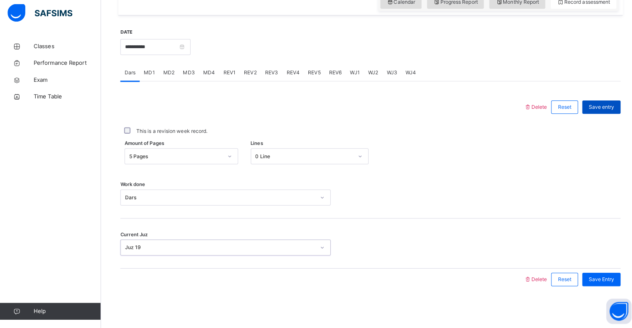
click at [602, 110] on span "Save entry" at bounding box center [594, 109] width 25 height 7
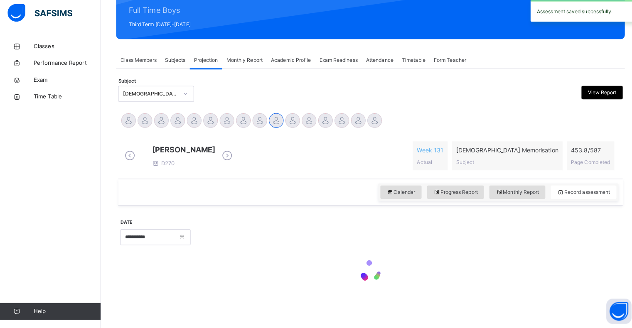
scroll to position [296, 0]
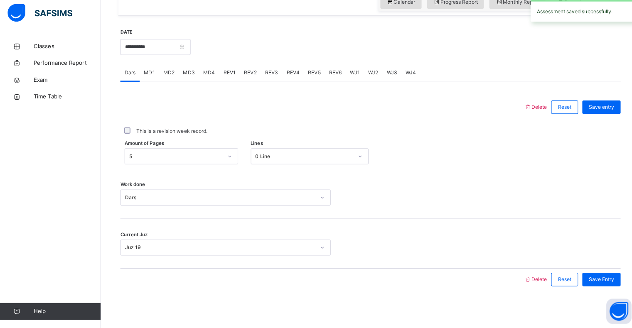
click at [208, 81] on div "MD4" at bounding box center [207, 75] width 20 height 17
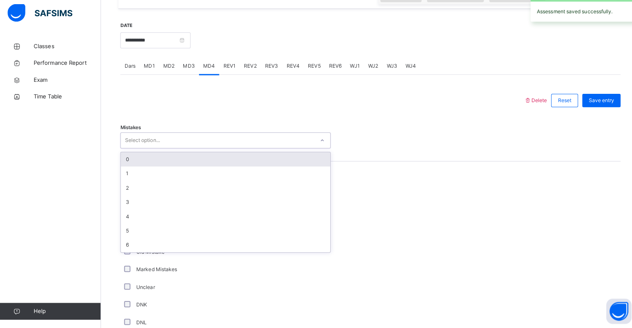
click at [158, 169] on div "0" at bounding box center [222, 162] width 207 height 14
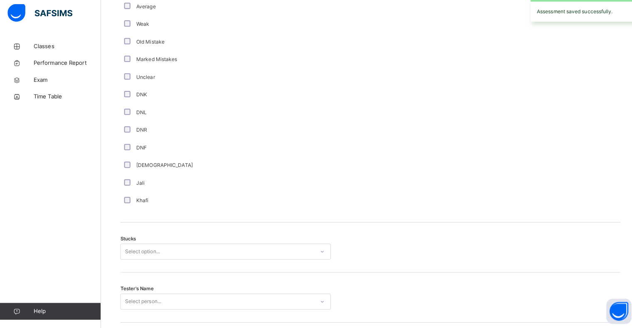
scroll to position [592, 0]
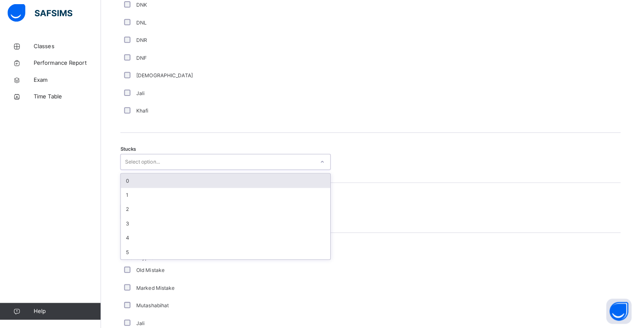
click at [147, 189] on div "0" at bounding box center [222, 183] width 207 height 14
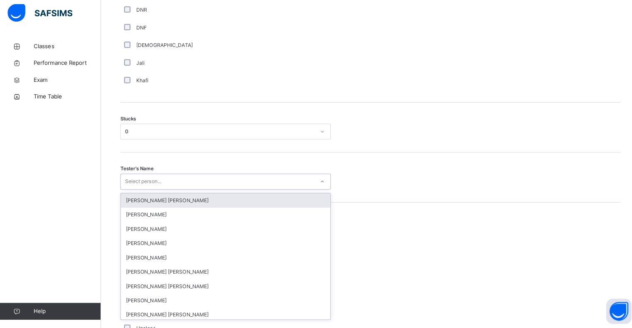
scroll to position [624, 0]
type input "****"
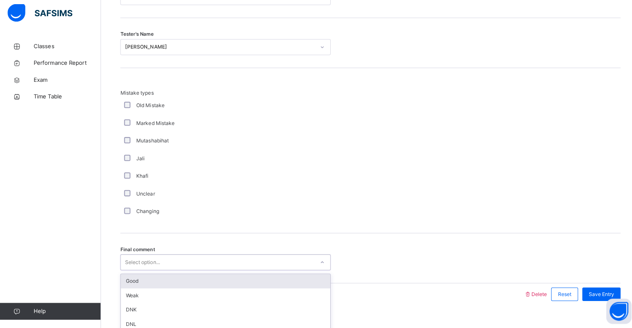
scroll to position [776, 0]
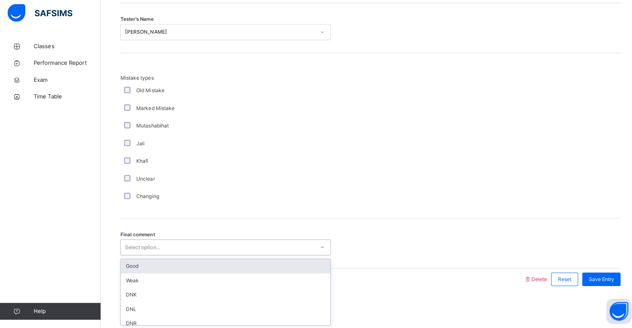
click at [125, 267] on div "Good" at bounding box center [222, 267] width 207 height 14
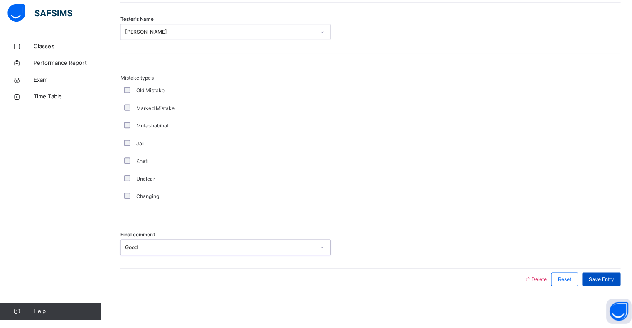
click at [595, 281] on span "Save Entry" at bounding box center [594, 279] width 25 height 7
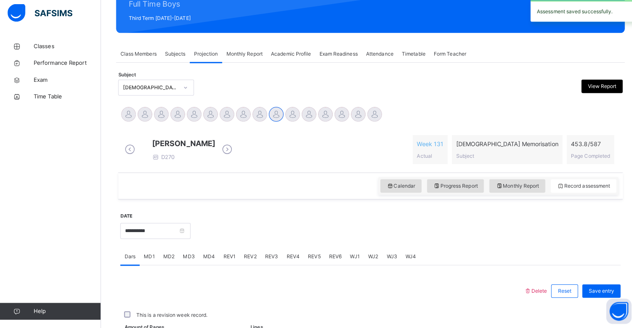
scroll to position [296, 0]
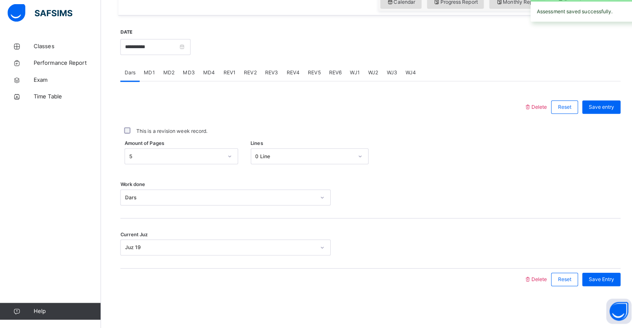
click at [225, 79] on span "REV1" at bounding box center [227, 75] width 12 height 7
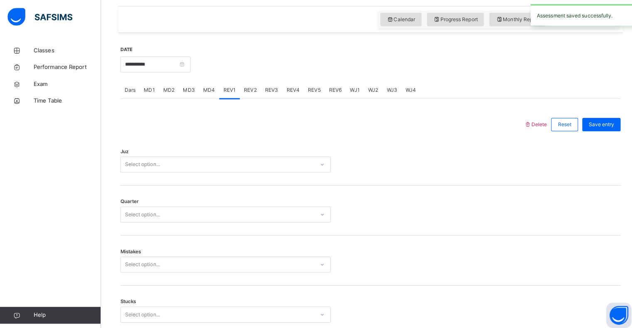
scroll to position [268, 0]
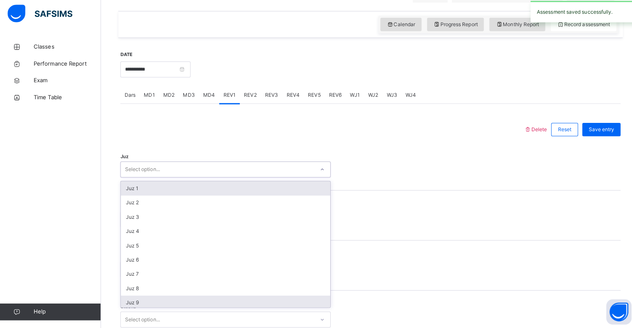
click at [143, 308] on div "Juz 9" at bounding box center [222, 303] width 207 height 14
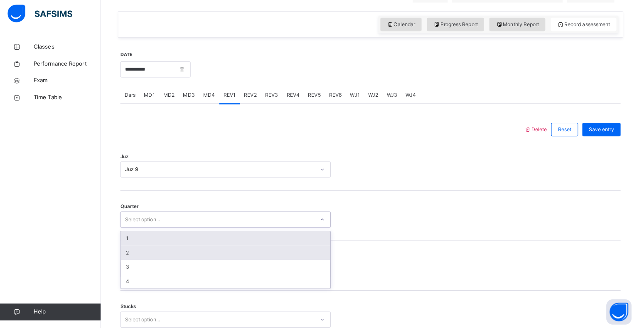
click at [136, 260] on div "2" at bounding box center [222, 253] width 207 height 14
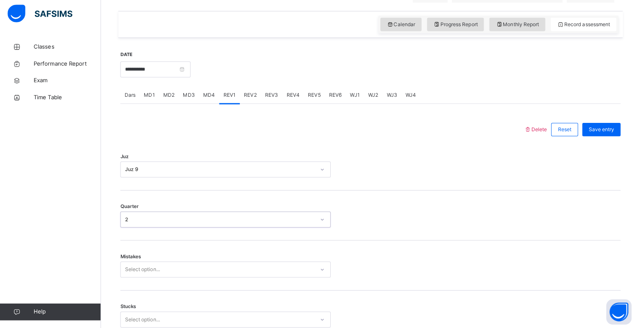
click at [161, 259] on div "Mistakes Select option..." at bounding box center [366, 265] width 494 height 49
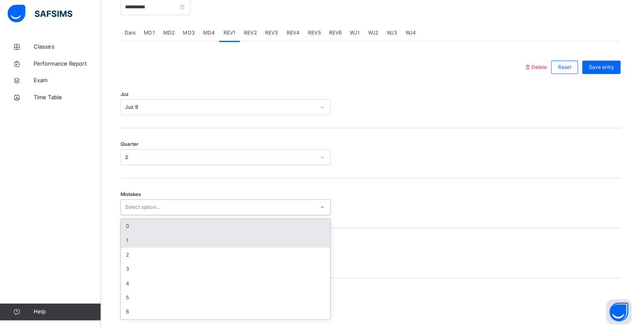
click at [136, 245] on div "1" at bounding box center [222, 241] width 207 height 14
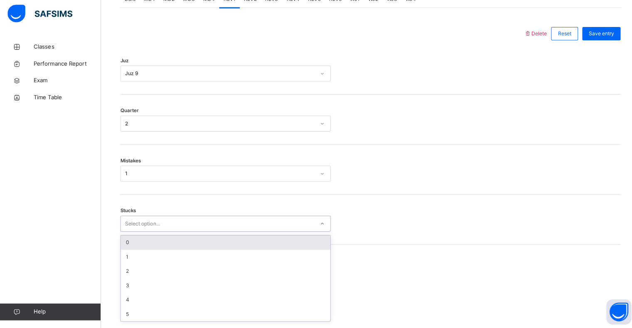
scroll to position [365, 0]
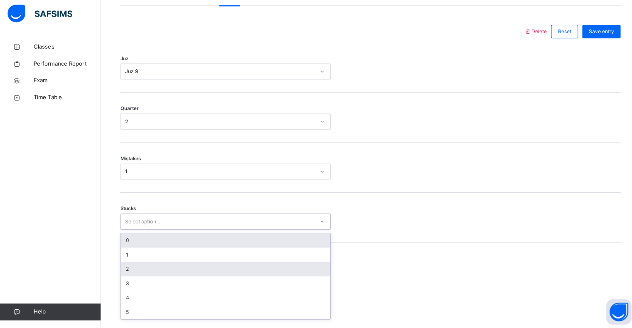
click at [136, 274] on div "2" at bounding box center [222, 269] width 207 height 14
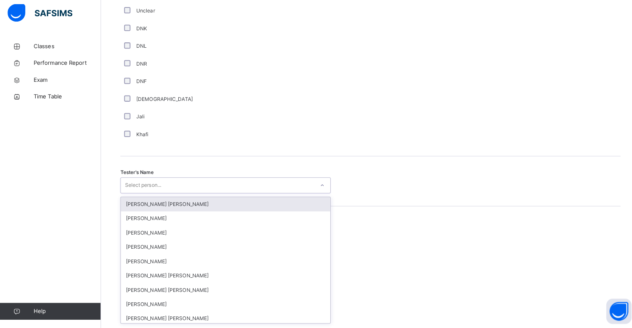
scroll to position [722, 0]
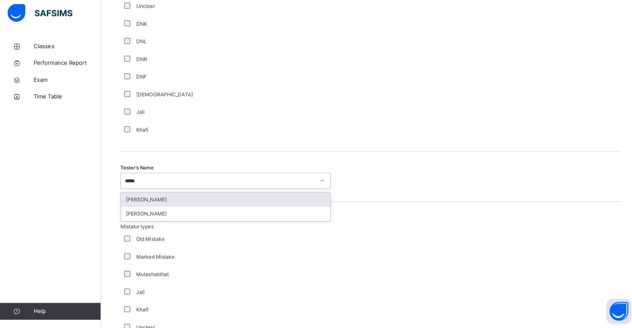
type input "******"
click at [129, 208] on div "[PERSON_NAME]" at bounding box center [222, 201] width 207 height 14
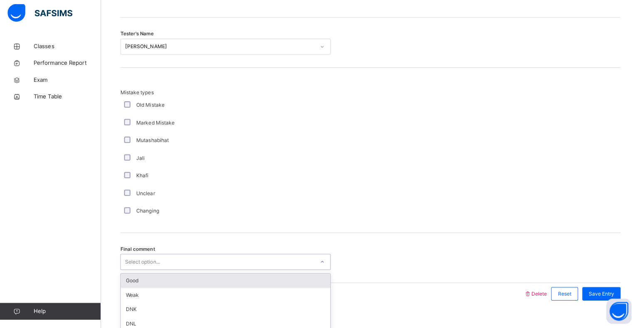
scroll to position [875, 0]
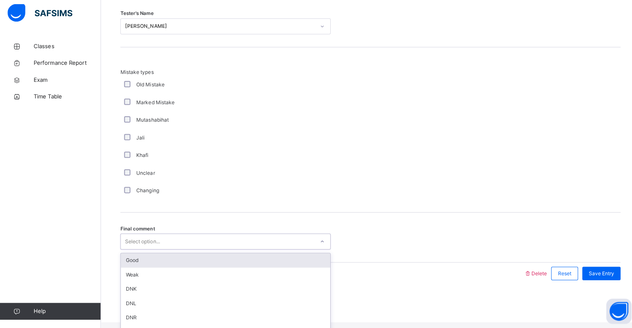
click at [122, 269] on div "Good" at bounding box center [222, 261] width 207 height 14
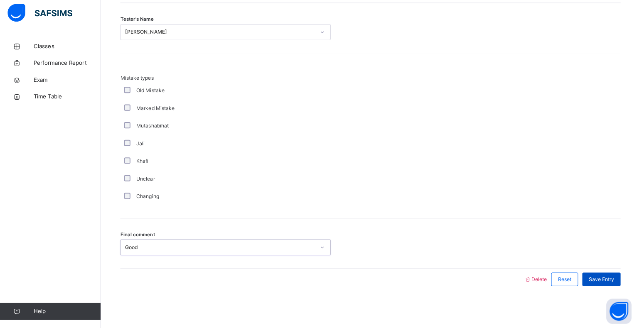
click at [595, 274] on div "Save Entry" at bounding box center [594, 280] width 38 height 13
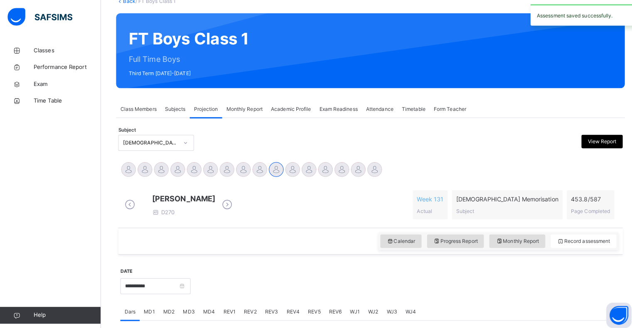
scroll to position [0, 0]
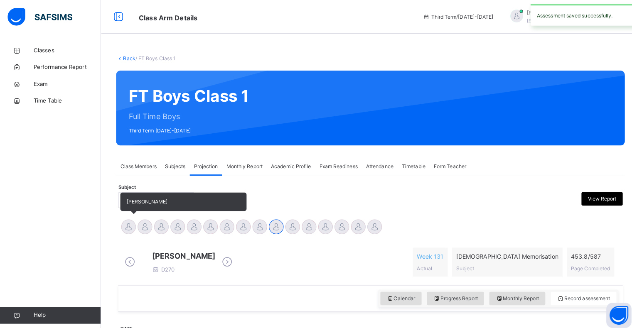
click at [120, 227] on div at bounding box center [127, 224] width 15 height 15
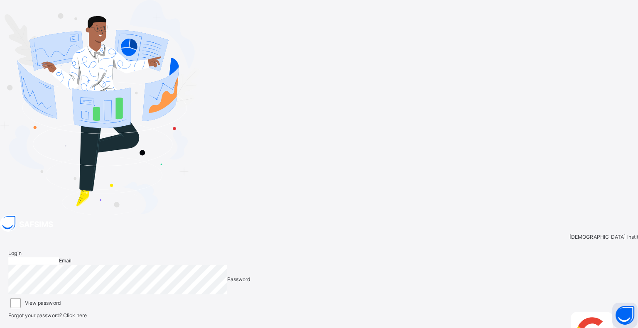
click at [233, 108] on div at bounding box center [319, 106] width 638 height 213
click at [58, 254] on input "email" at bounding box center [33, 257] width 50 height 7
type input "**********"
click at [623, 309] on span at bounding box center [626, 312] width 7 height 6
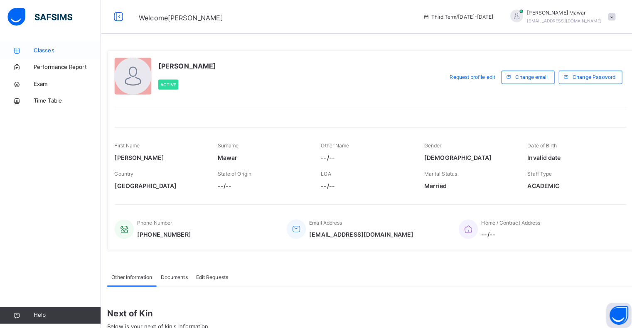
click at [70, 47] on span "Classes" at bounding box center [66, 50] width 67 height 8
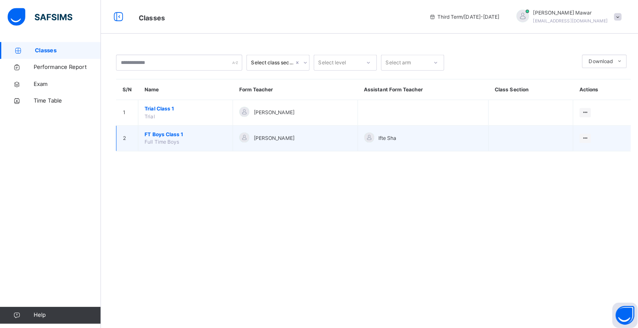
click at [180, 130] on span "FT Boys Class 1" at bounding box center [183, 132] width 81 height 7
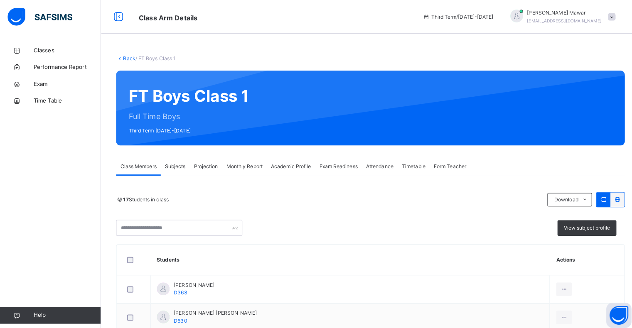
click at [202, 158] on div "Projection" at bounding box center [203, 164] width 32 height 17
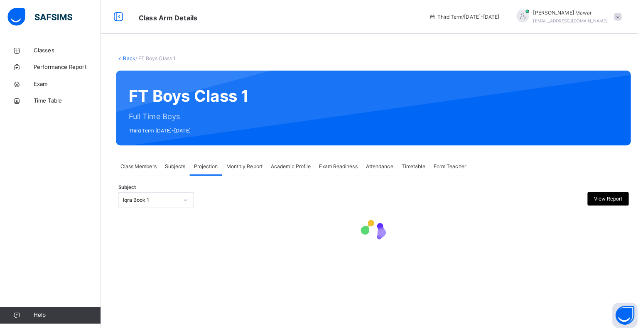
click at [196, 205] on div "Subject Iqra Book 1 View Report" at bounding box center [369, 198] width 505 height 16
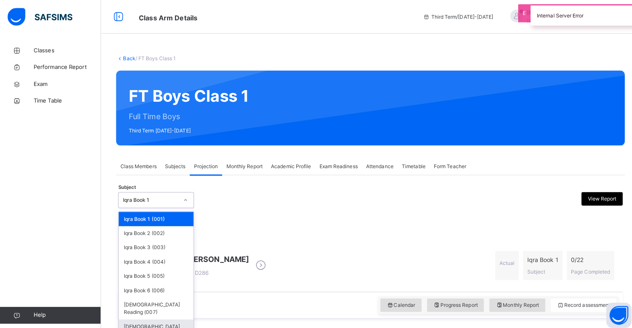
click at [162, 317] on div "[DEMOGRAPHIC_DATA] Memorisation (008)" at bounding box center [154, 327] width 74 height 22
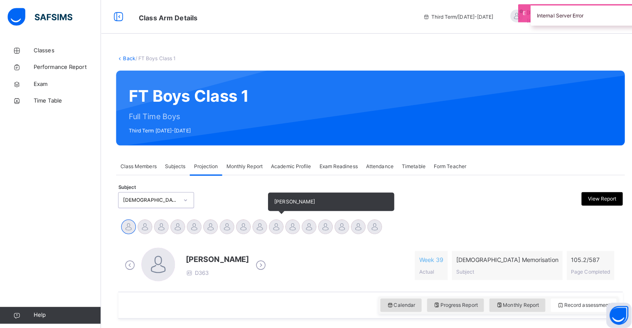
click at [265, 225] on div "[PERSON_NAME]" at bounding box center [273, 225] width 16 height 18
click at [269, 226] on div at bounding box center [273, 224] width 15 height 15
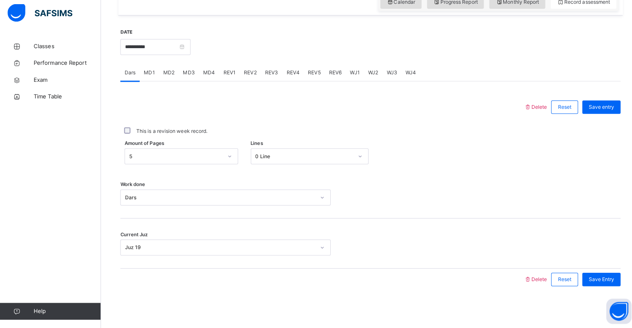
click at [550, 187] on div "Work done Dars" at bounding box center [366, 194] width 494 height 49
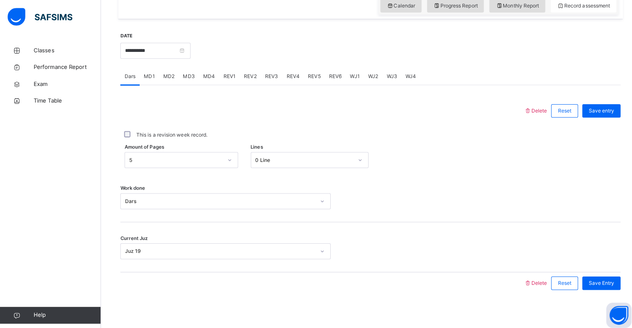
scroll to position [288, 0]
click at [259, 85] on div "REV3" at bounding box center [268, 77] width 21 height 17
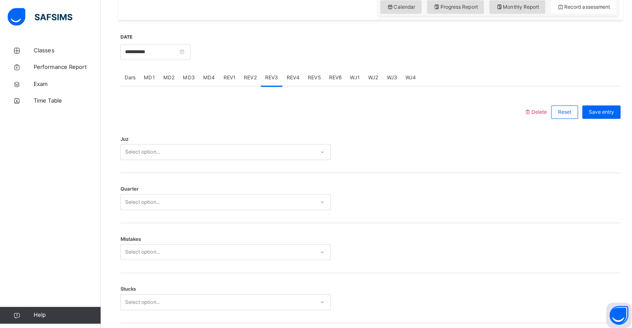
click at [239, 76] on div "REV2" at bounding box center [247, 77] width 21 height 17
click at [228, 169] on div "Juz Select option..." at bounding box center [366, 146] width 494 height 49
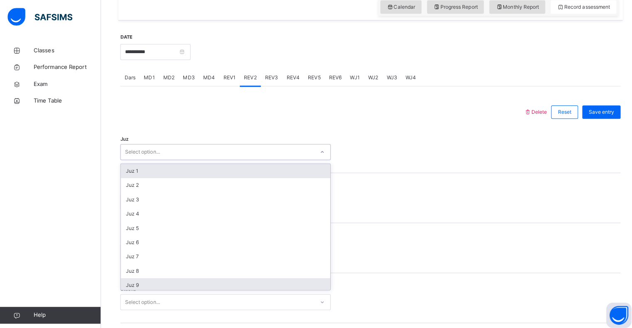
click at [141, 288] on div "Juz 9" at bounding box center [222, 282] width 207 height 14
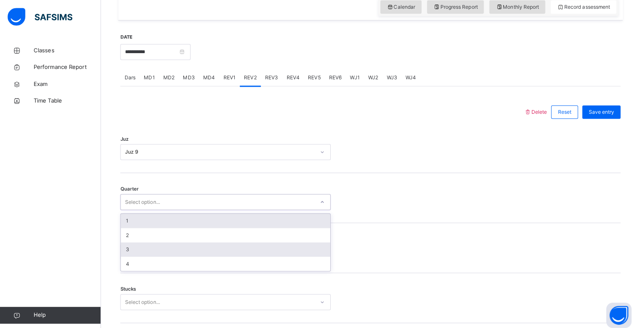
click at [134, 253] on div "3" at bounding box center [222, 247] width 207 height 14
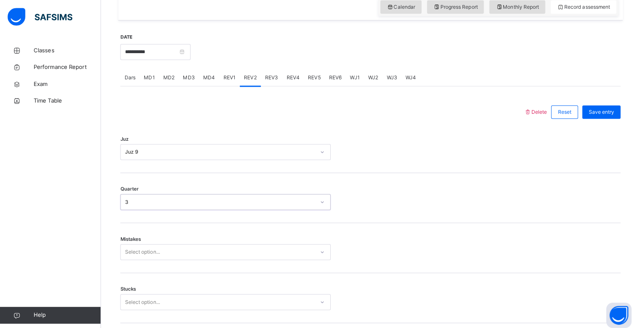
click at [160, 240] on div "Mistakes Select option..." at bounding box center [366, 245] width 494 height 49
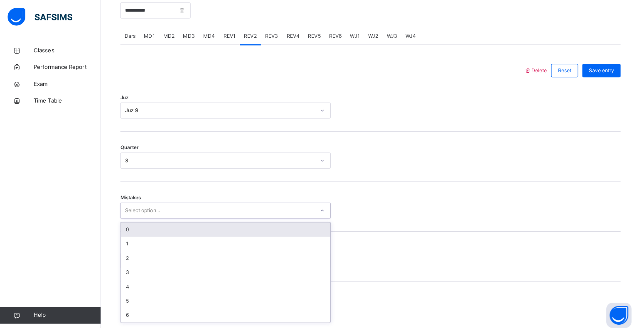
click at [150, 234] on div "0" at bounding box center [222, 227] width 207 height 14
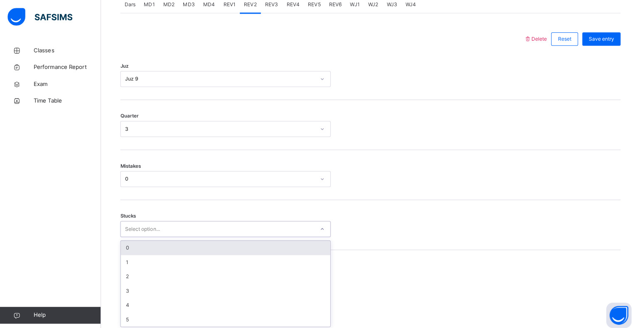
scroll to position [365, 0]
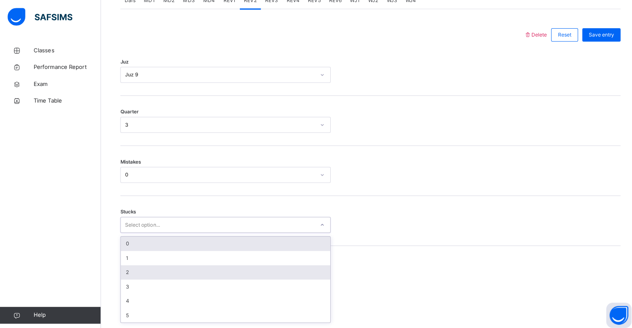
click at [135, 276] on div "2" at bounding box center [222, 269] width 207 height 14
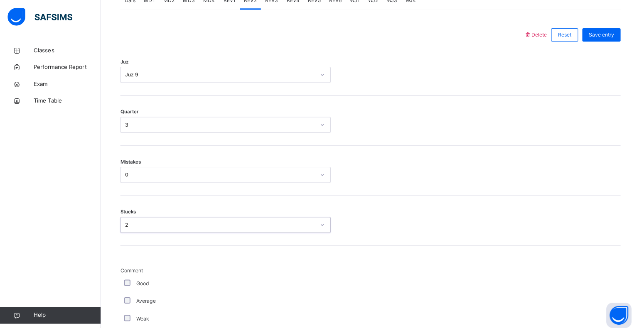
click at [149, 284] on div "Good" at bounding box center [223, 279] width 204 height 7
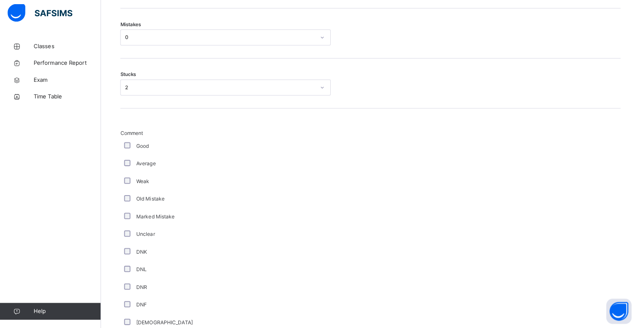
scroll to position [816, 0]
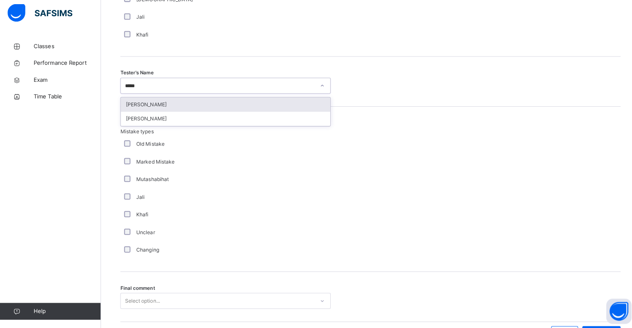
type input "******"
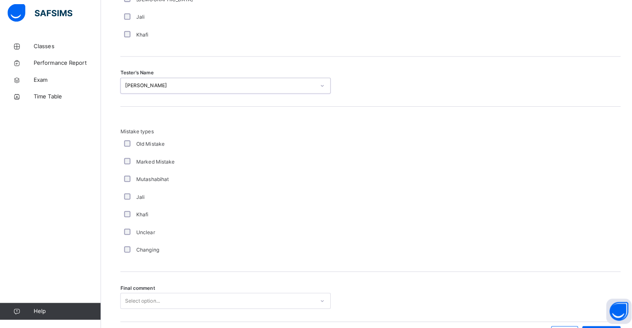
scroll to position [875, 0]
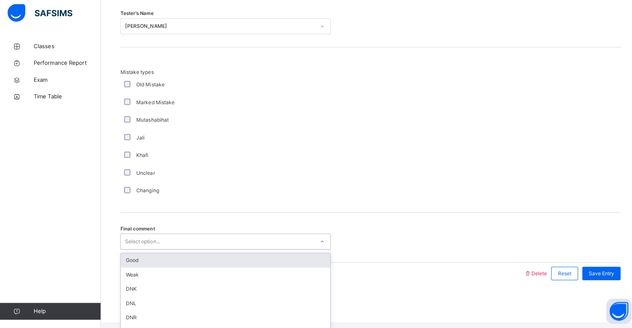
click at [149, 268] on div "Good" at bounding box center [222, 261] width 207 height 14
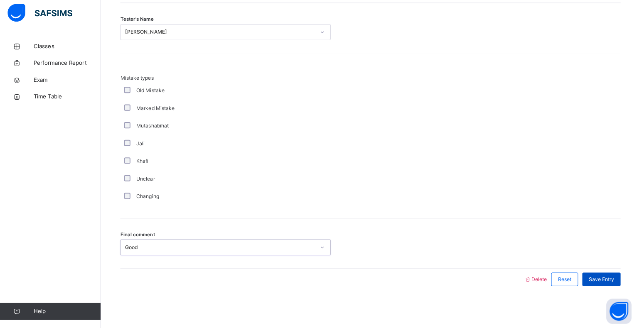
click at [592, 276] on div "Save Entry" at bounding box center [594, 280] width 38 height 13
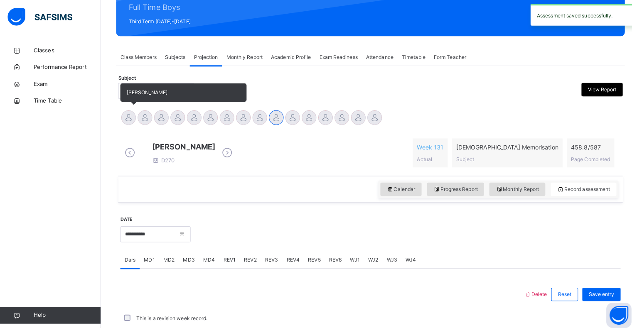
click at [122, 111] on div at bounding box center [127, 116] width 15 height 15
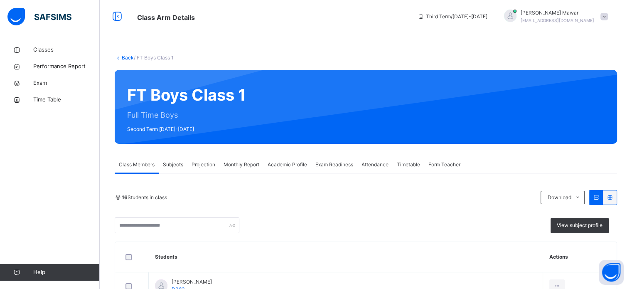
click at [203, 165] on span "Projection" at bounding box center [204, 164] width 24 height 7
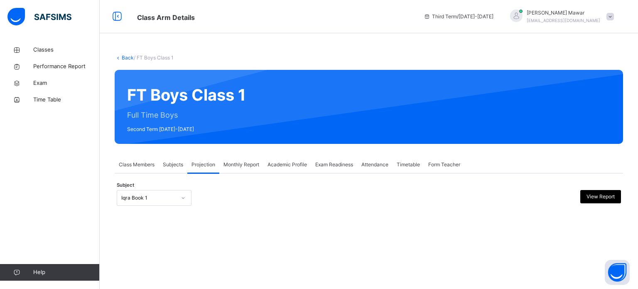
drag, startPoint x: 140, startPoint y: 229, endPoint x: 135, endPoint y: 214, distance: 16.6
click at [139, 227] on div "Back / FT Boys Class 1 FT Boys Class 1 Full Time Boys Second Term 2024-2025 Cla…" at bounding box center [369, 138] width 539 height 193
drag, startPoint x: 135, startPoint y: 214, endPoint x: 136, endPoint y: 206, distance: 7.5
click at [136, 207] on div "**********" at bounding box center [369, 200] width 509 height 28
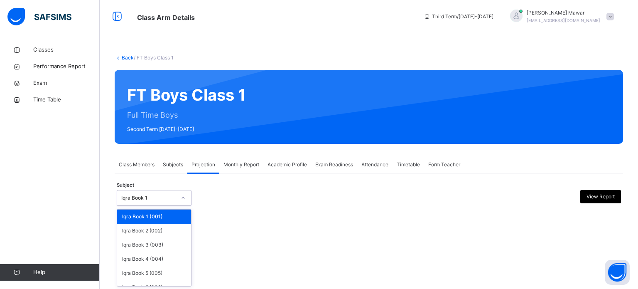
click at [167, 201] on div "Iqra Book 1" at bounding box center [146, 198] width 58 height 13
drag, startPoint x: 176, startPoint y: 232, endPoint x: 182, endPoint y: 234, distance: 5.7
click at [182, 234] on div "Iqra Book 2 (002)" at bounding box center [154, 231] width 74 height 14
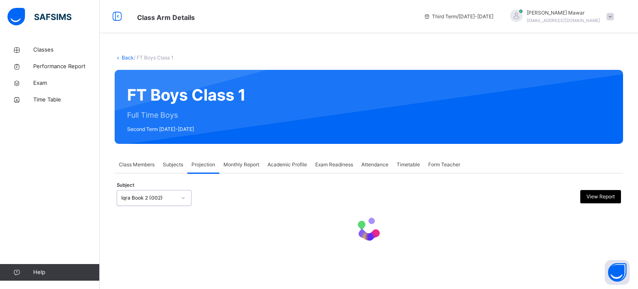
click at [186, 204] on div "Subject option Iqra Book 2 (002), selected. 0 results available. Select is focu…" at bounding box center [369, 198] width 505 height 24
click at [184, 205] on div "Iqra Book 2 (002)" at bounding box center [154, 198] width 75 height 16
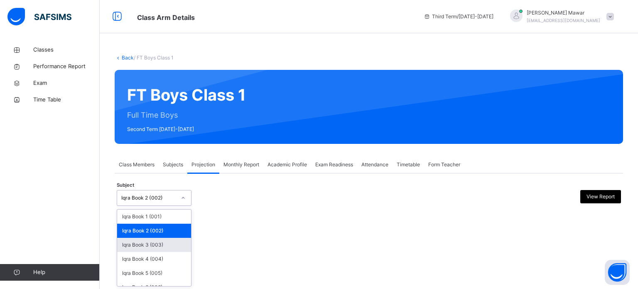
scroll to position [44, 0]
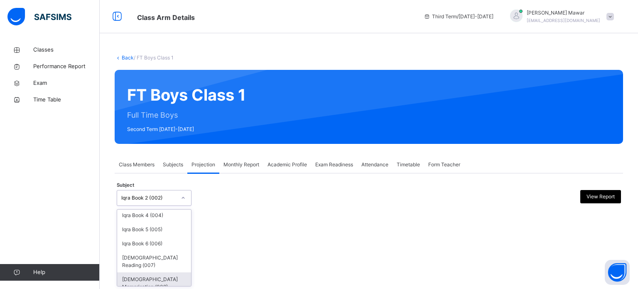
click at [167, 276] on div "[DEMOGRAPHIC_DATA] Memorisation (008)" at bounding box center [154, 283] width 74 height 22
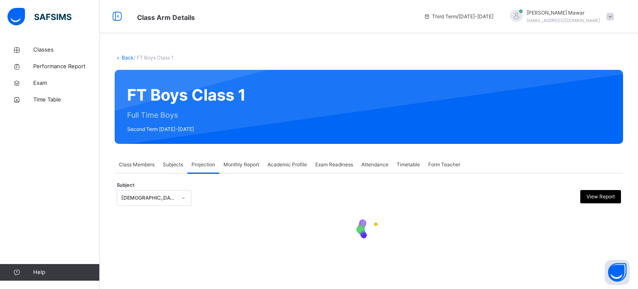
drag, startPoint x: 237, startPoint y: 225, endPoint x: 243, endPoint y: 221, distance: 7.5
click at [243, 221] on div at bounding box center [369, 229] width 505 height 35
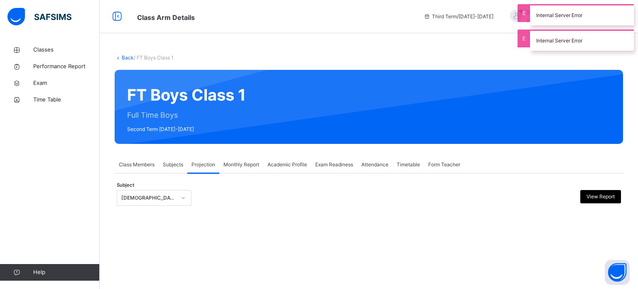
click at [176, 201] on div at bounding box center [183, 197] width 14 height 13
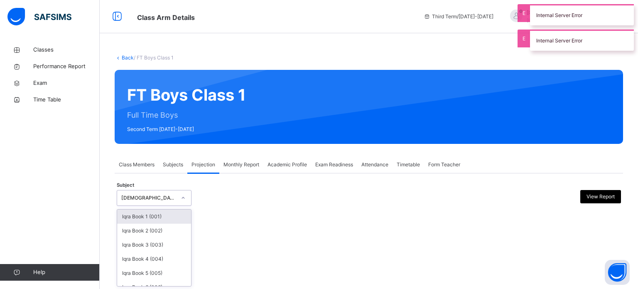
click at [176, 201] on div at bounding box center [183, 197] width 14 height 13
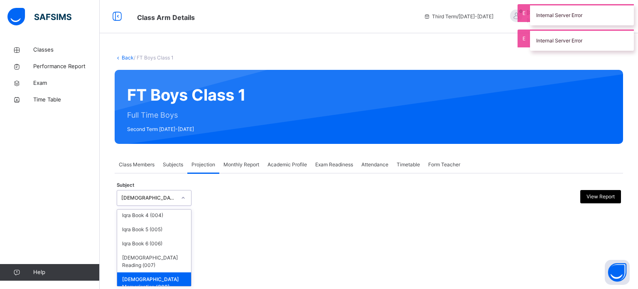
click at [173, 275] on div "[DEMOGRAPHIC_DATA] Memorisation (008)" at bounding box center [154, 283] width 74 height 22
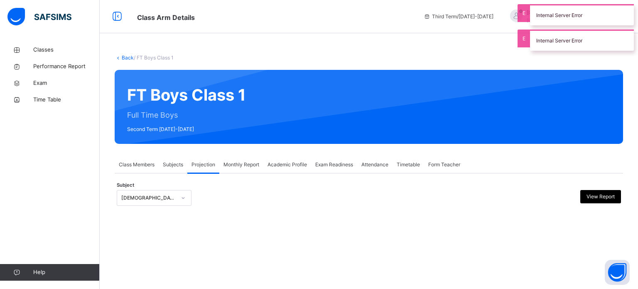
click at [266, 238] on div "Back / FT Boys Class 1 FT Boys Class 1 Full Time Boys Second Term 2024-2025 Cla…" at bounding box center [369, 144] width 539 height 289
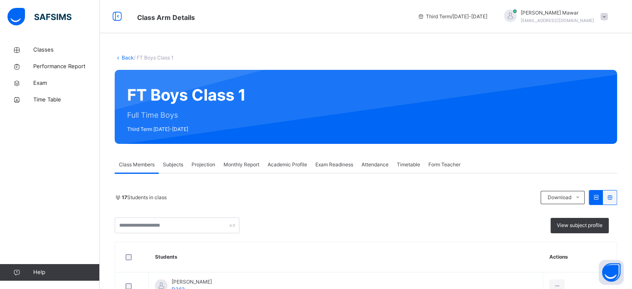
drag, startPoint x: 0, startPoint y: 0, endPoint x: 200, endPoint y: 116, distance: 230.8
click at [200, 116] on div "FT Boys Class 1 Full Time Boys Third Term [DATE]-[DATE]" at bounding box center [366, 107] width 503 height 74
click at [198, 162] on span "Projection" at bounding box center [204, 164] width 24 height 7
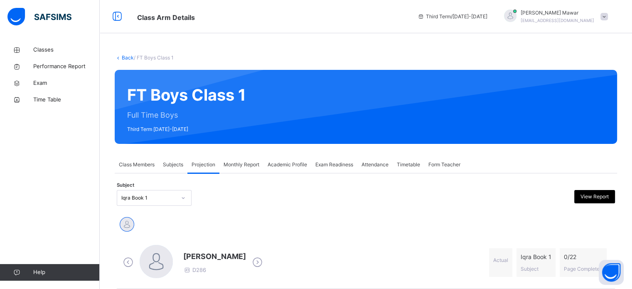
click at [163, 206] on div "Subject Iqra Book 1 View Report" at bounding box center [366, 198] width 498 height 24
click at [250, 214] on div "[PERSON_NAME]" at bounding box center [366, 225] width 498 height 22
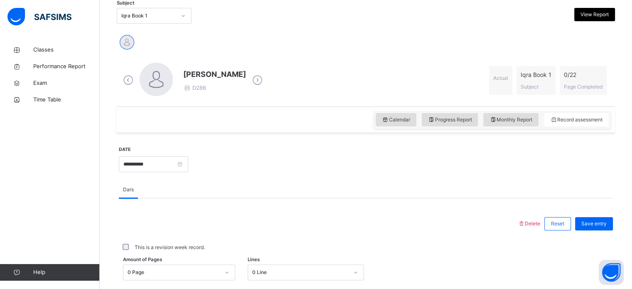
scroll to position [181, 0]
click at [149, 21] on div "Iqra Book 1" at bounding box center [146, 16] width 58 height 13
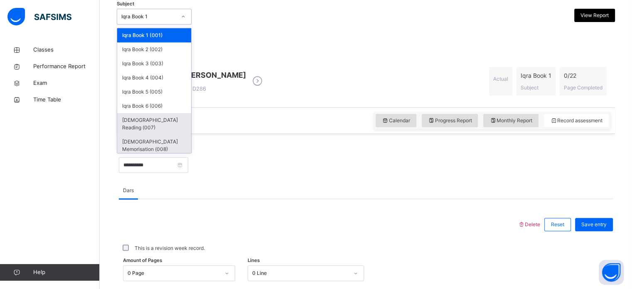
click at [177, 135] on div "[DEMOGRAPHIC_DATA] Memorisation (008)" at bounding box center [154, 146] width 74 height 22
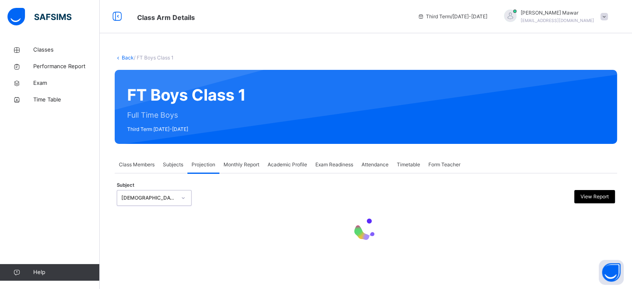
scroll to position [0, 0]
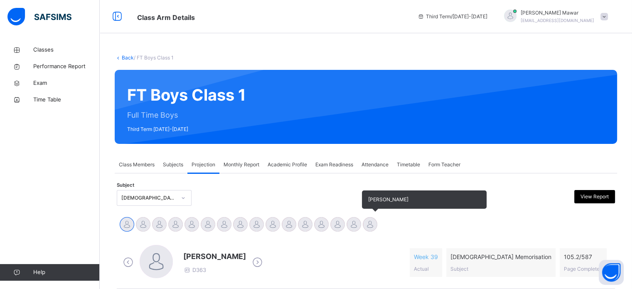
click at [367, 222] on div at bounding box center [370, 224] width 15 height 15
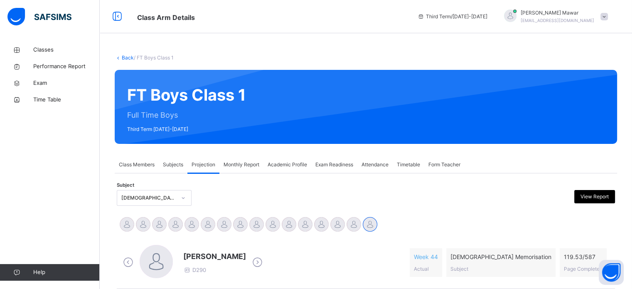
click at [446, 221] on div "Abdibaasit [PERSON_NAME] [PERSON_NAME] [PERSON_NAME] [PERSON_NAME] [PERSON_NAME…" at bounding box center [366, 225] width 494 height 18
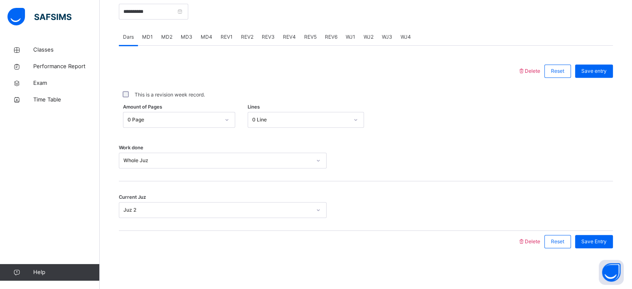
scroll to position [335, 0]
click at [400, 46] on div "Delete Reset Save entry This is a revision week record. Amount of Pages 0 Page …" at bounding box center [366, 148] width 494 height 207
click at [401, 45] on div "Delete Reset Save entry This is a revision week record. Amount of Pages 0 Page …" at bounding box center [366, 148] width 494 height 207
drag, startPoint x: 401, startPoint y: 44, endPoint x: 404, endPoint y: 40, distance: 5.4
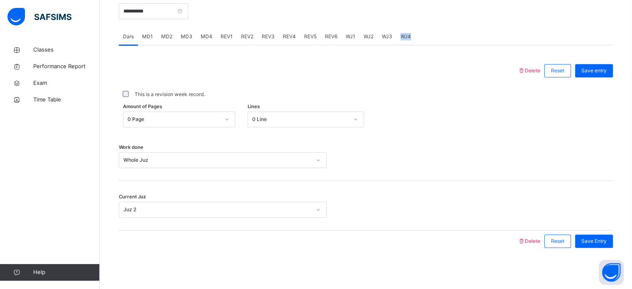
click at [404, 41] on div "Dars MD1 MD2 MD3 MD4 REV1 REV2 REV3 REV4 REV5 REV6 WJ1 WJ2 WJ3 WJ4 Dars More Op…" at bounding box center [366, 140] width 494 height 224
click at [404, 40] on div "WJ4" at bounding box center [406, 36] width 19 height 17
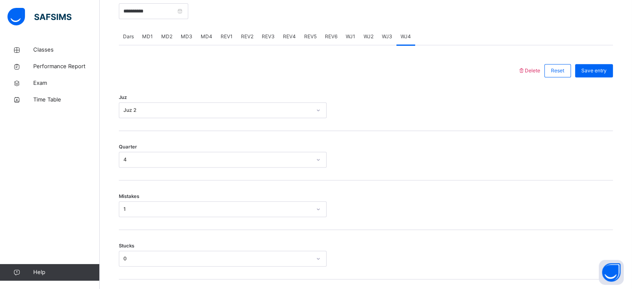
click at [222, 43] on div "REV1" at bounding box center [227, 36] width 20 height 17
click at [207, 37] on span "MD4" at bounding box center [207, 36] width 12 height 7
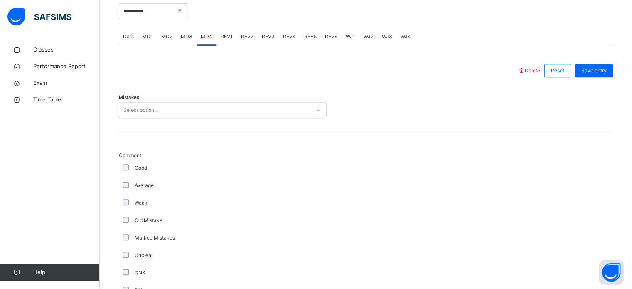
click at [224, 42] on div "REV1" at bounding box center [227, 36] width 20 height 17
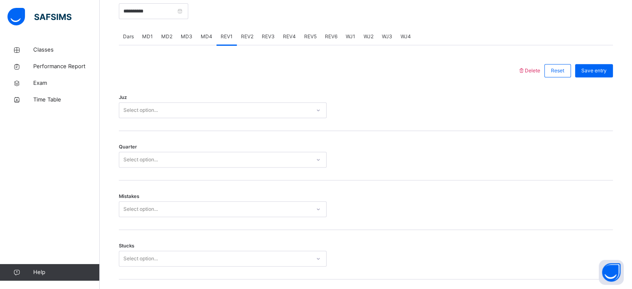
click at [210, 103] on div "Select option..." at bounding box center [223, 110] width 208 height 16
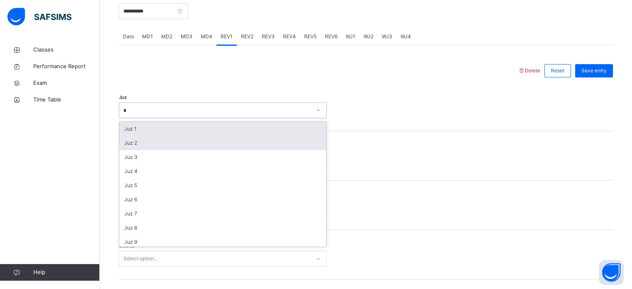
type input "**"
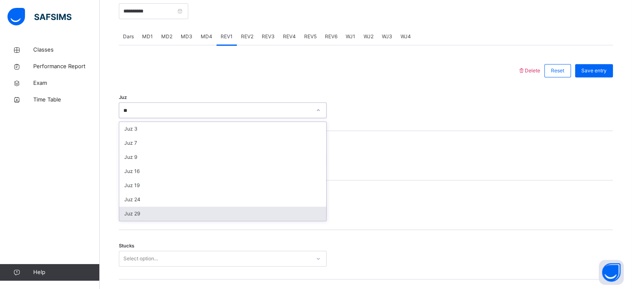
click at [133, 210] on div "Juz 29" at bounding box center [222, 214] width 207 height 14
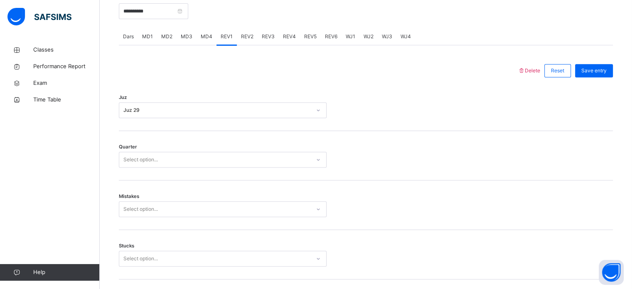
drag, startPoint x: 142, startPoint y: 180, endPoint x: 142, endPoint y: 174, distance: 6.2
click at [142, 174] on div "Quarter Select option..." at bounding box center [366, 155] width 494 height 49
click at [141, 163] on div "Select option..." at bounding box center [140, 160] width 35 height 16
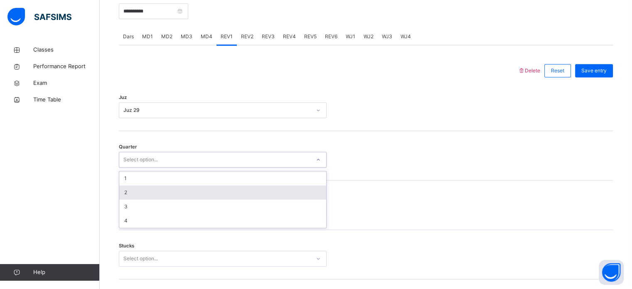
click at [136, 194] on div "2" at bounding box center [222, 192] width 207 height 14
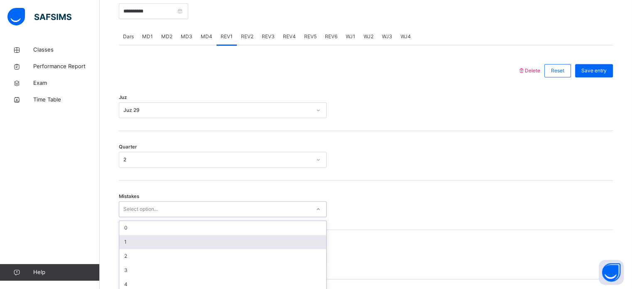
scroll to position [369, 0]
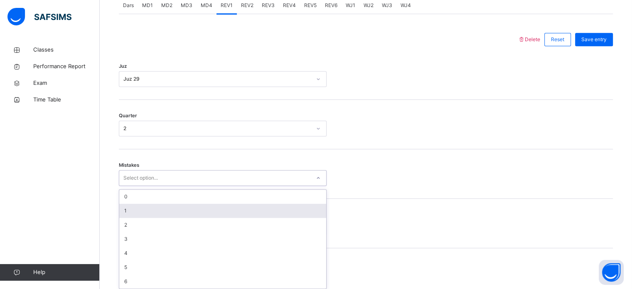
drag, startPoint x: 118, startPoint y: 202, endPoint x: 123, endPoint y: 213, distance: 11.5
click at [123, 186] on div "option 1 focused, 2 of 7. 7 results available. Use Up and Down to choose option…" at bounding box center [223, 178] width 208 height 16
click at [130, 205] on div "1" at bounding box center [222, 208] width 207 height 14
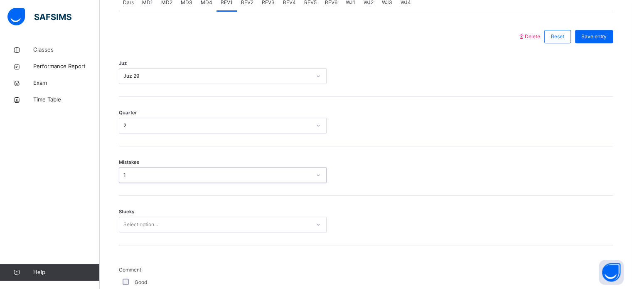
click at [145, 229] on div "Select option..." at bounding box center [223, 225] width 208 height 16
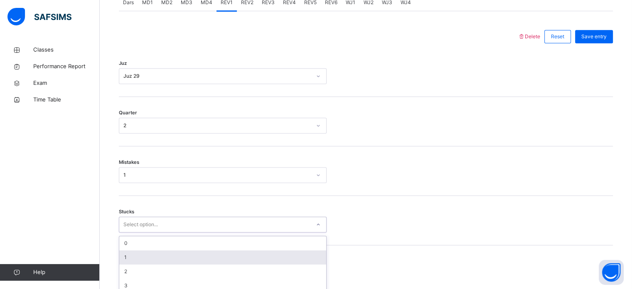
scroll to position [404, 0]
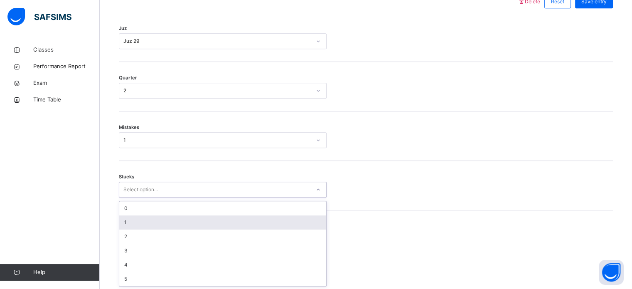
click at [125, 226] on div "1" at bounding box center [222, 222] width 207 height 14
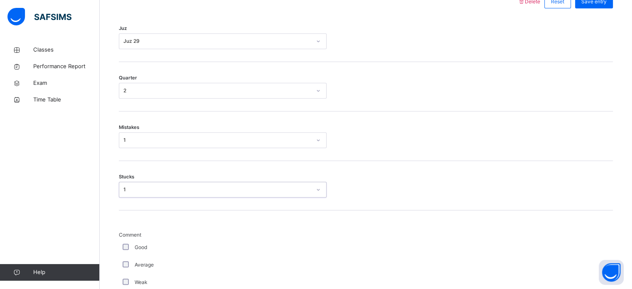
click at [120, 244] on div "Good" at bounding box center [223, 247] width 208 height 17
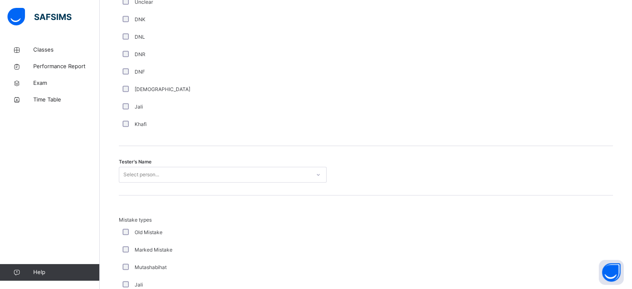
click at [146, 166] on div "Tester's Name Select person..." at bounding box center [366, 170] width 494 height 49
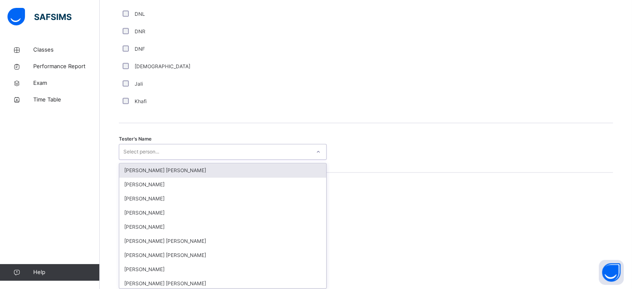
click at [147, 160] on div "option [PERSON_NAME] [PERSON_NAME] focused, 1 of 90. 90 results available. Use …" at bounding box center [223, 152] width 208 height 16
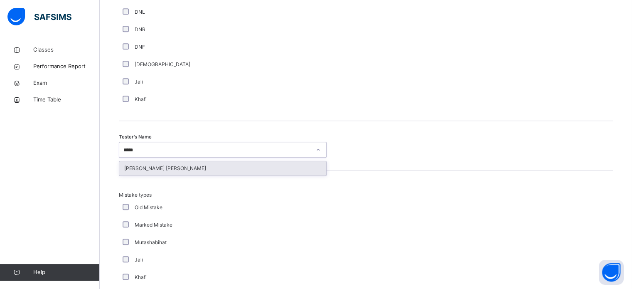
type input "******"
click at [120, 168] on div "[PERSON_NAME] [PERSON_NAME]" at bounding box center [222, 168] width 207 height 14
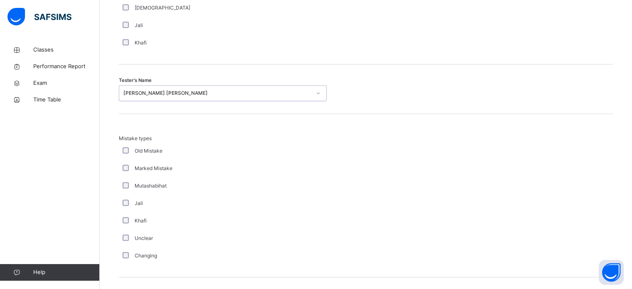
scroll to position [914, 0]
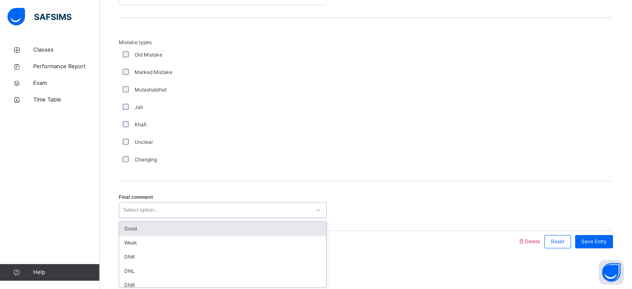
click at [130, 227] on div "Good" at bounding box center [222, 229] width 207 height 14
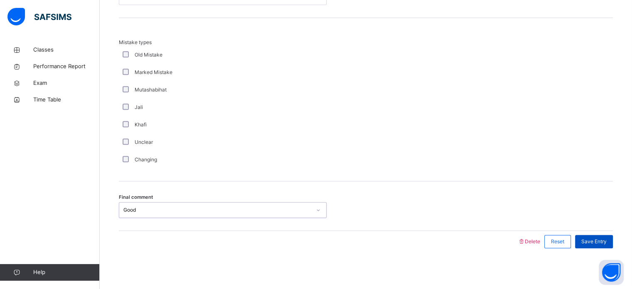
click at [601, 242] on span "Save Entry" at bounding box center [594, 241] width 25 height 7
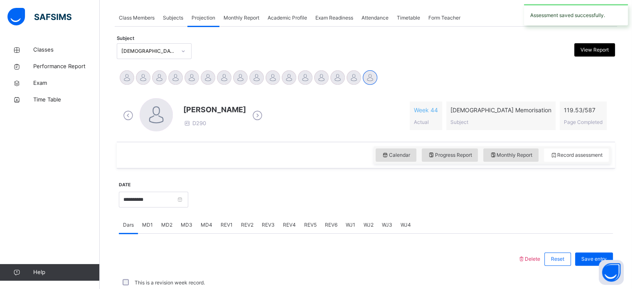
scroll to position [335, 0]
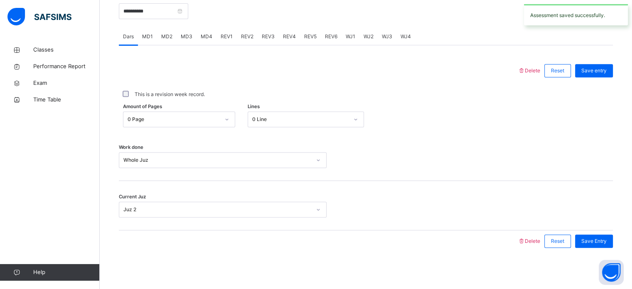
click at [224, 36] on span "REV1" at bounding box center [227, 36] width 12 height 7
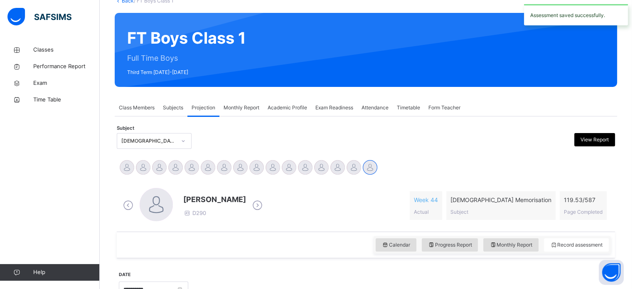
scroll to position [0, 0]
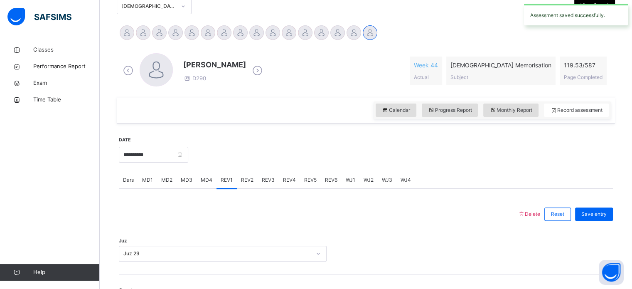
click at [249, 177] on span "REV2" at bounding box center [247, 179] width 12 height 7
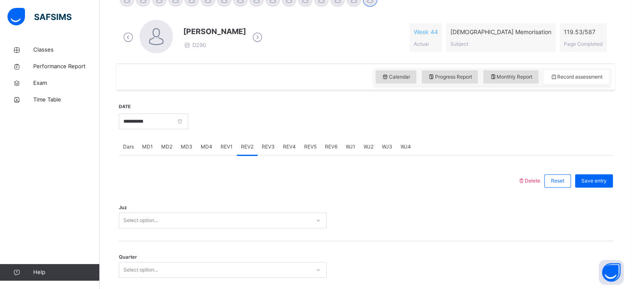
scroll to position [296, 0]
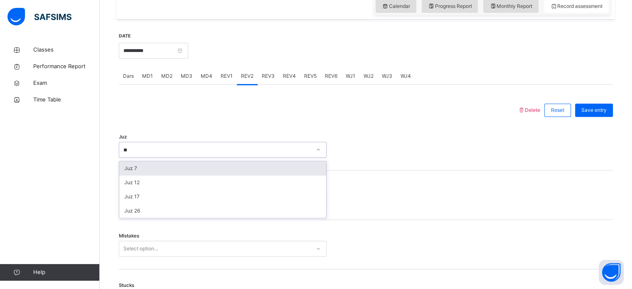
type input "*"
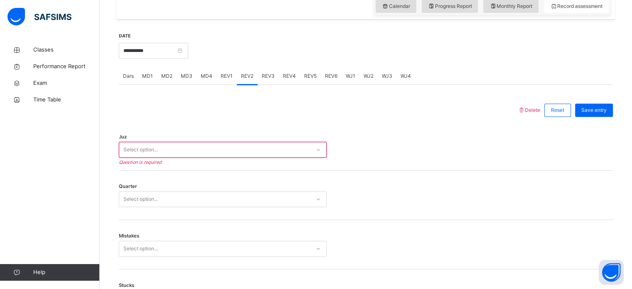
click at [220, 79] on div "REV1" at bounding box center [227, 76] width 20 height 17
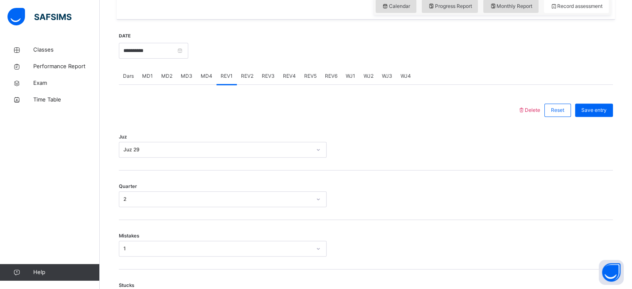
click at [266, 74] on span "REV3" at bounding box center [268, 75] width 13 height 7
drag, startPoint x: 247, startPoint y: 76, endPoint x: 193, endPoint y: 136, distance: 80.6
click at [247, 75] on span "REV2" at bounding box center [247, 75] width 12 height 7
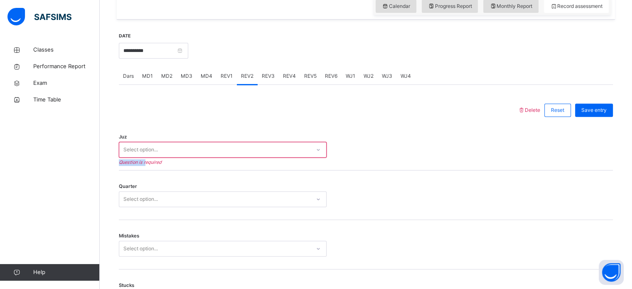
drag, startPoint x: 145, startPoint y: 159, endPoint x: 143, endPoint y: 150, distance: 8.9
click at [143, 153] on div "Juz Select option... Question is required" at bounding box center [223, 150] width 208 height 16
click at [142, 147] on div "Select option..." at bounding box center [140, 150] width 35 height 16
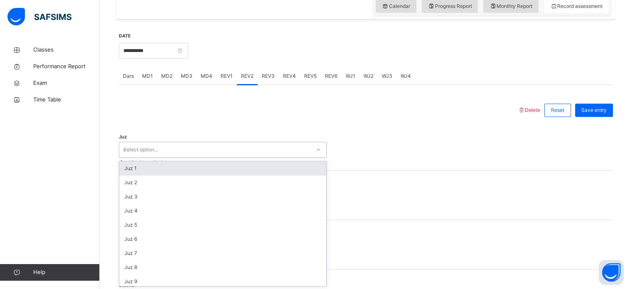
type input "**"
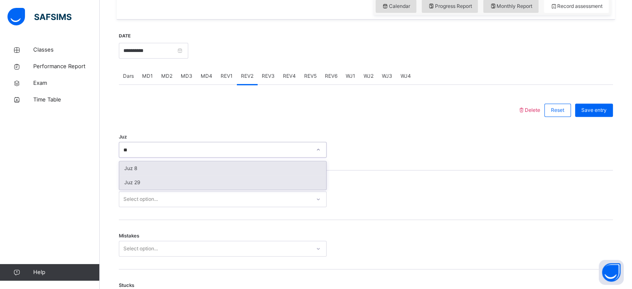
click at [130, 184] on div "Juz 29" at bounding box center [222, 182] width 207 height 14
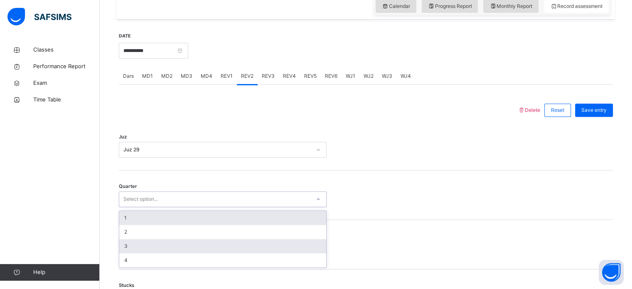
click at [123, 249] on div "3" at bounding box center [222, 246] width 207 height 14
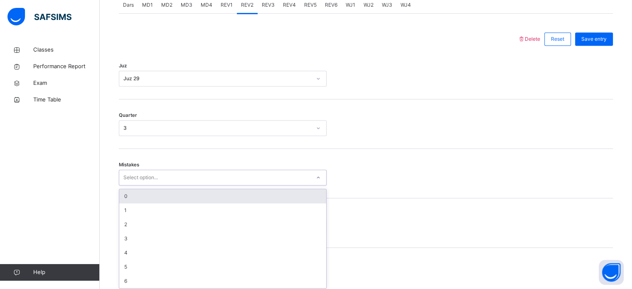
scroll to position [369, 0]
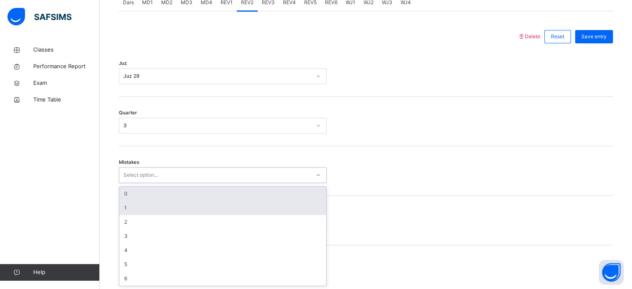
click at [119, 203] on div "1" at bounding box center [222, 208] width 207 height 14
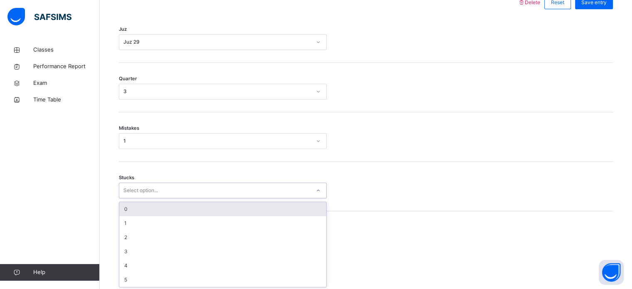
scroll to position [404, 0]
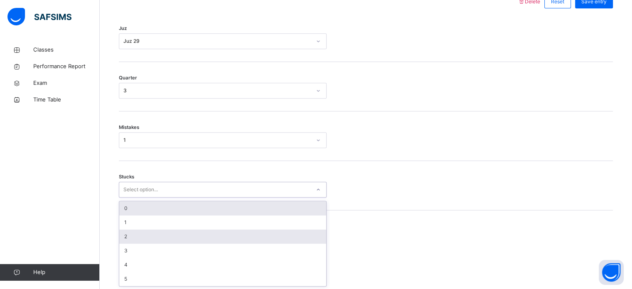
click at [123, 239] on div "2" at bounding box center [222, 236] width 207 height 14
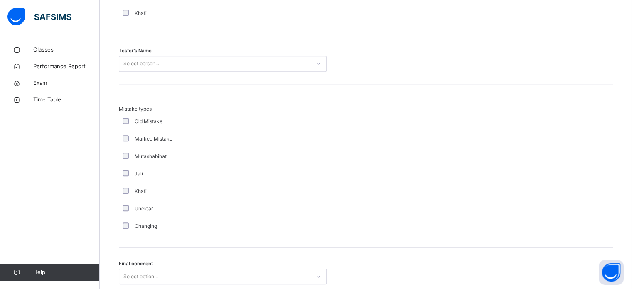
scroll to position [843, 0]
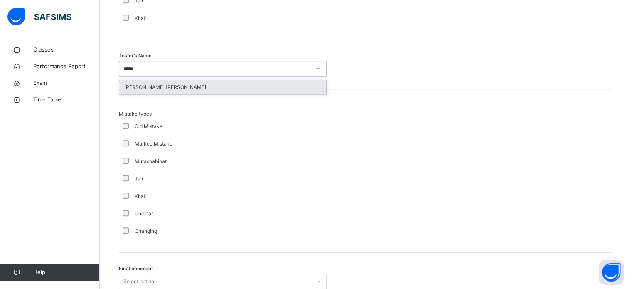
type input "******"
click at [131, 87] on div "[PERSON_NAME] [PERSON_NAME]" at bounding box center [222, 87] width 207 height 14
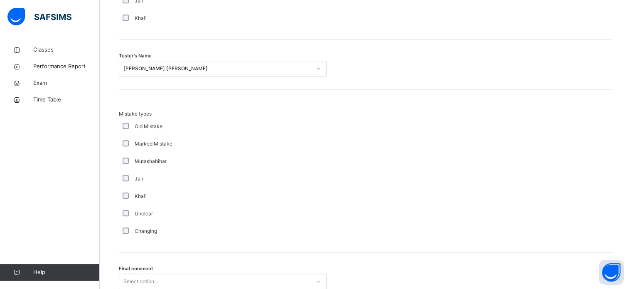
scroll to position [914, 0]
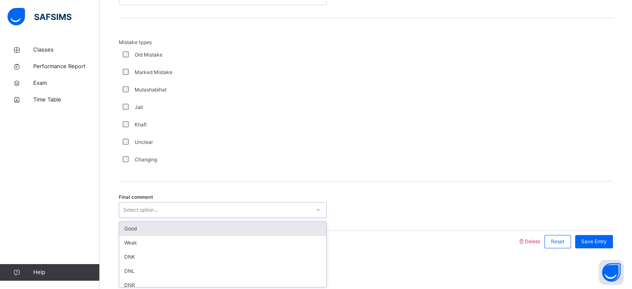
click at [127, 228] on div "Good" at bounding box center [222, 229] width 207 height 14
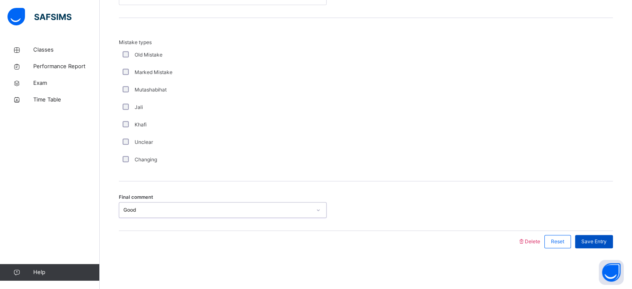
click at [611, 246] on div "Save Entry" at bounding box center [594, 241] width 38 height 13
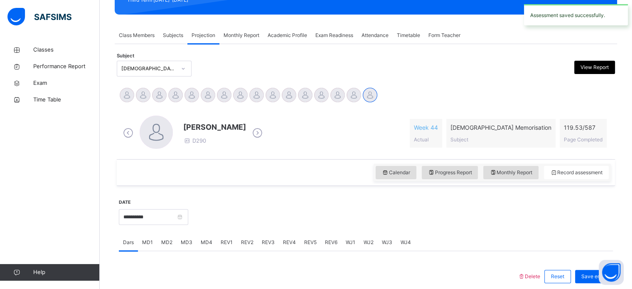
scroll to position [130, 0]
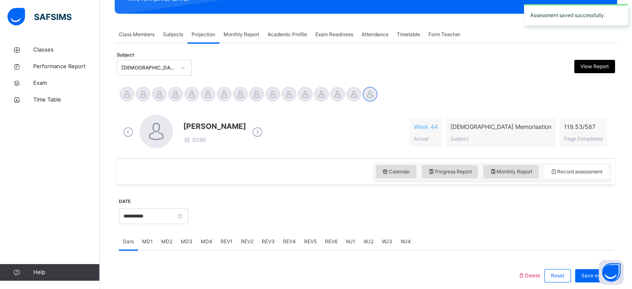
click at [129, 47] on div "**********" at bounding box center [366, 258] width 503 height 430
click at [126, 31] on span "Class Members" at bounding box center [137, 34] width 36 height 7
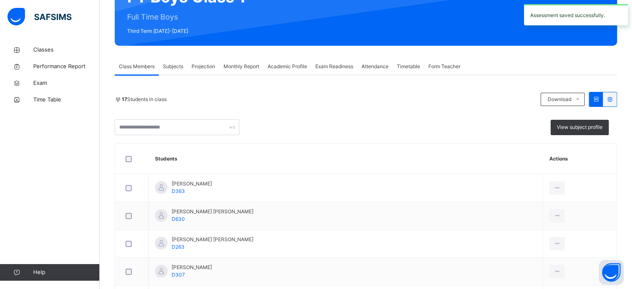
scroll to position [97, 0]
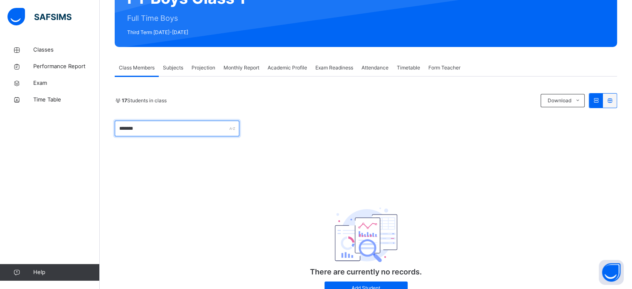
type input "*******"
drag, startPoint x: 200, startPoint y: 72, endPoint x: 206, endPoint y: 66, distance: 9.1
click at [206, 66] on div "Projection" at bounding box center [203, 67] width 32 height 17
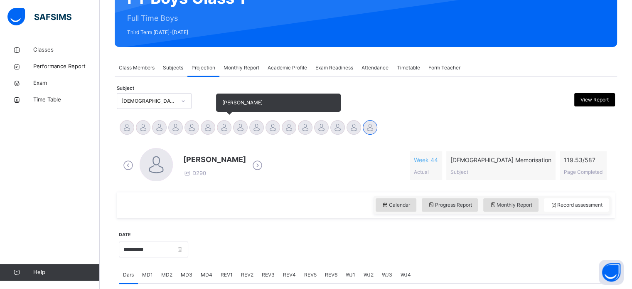
click at [227, 128] on div at bounding box center [224, 127] width 15 height 15
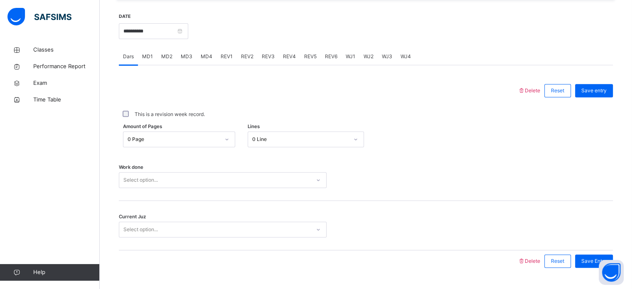
scroll to position [325, 0]
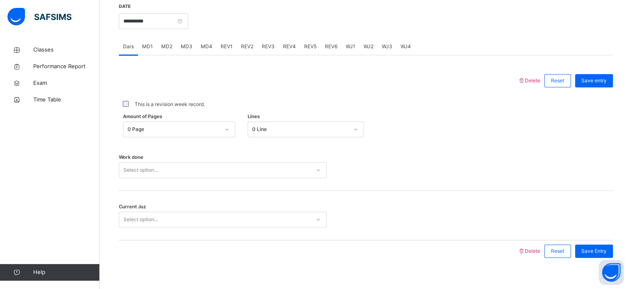
click at [200, 128] on div "0 Page" at bounding box center [174, 129] width 92 height 7
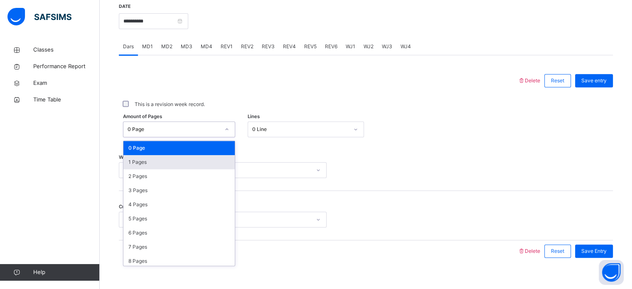
click at [181, 168] on div "1 Pages" at bounding box center [178, 162] width 111 height 14
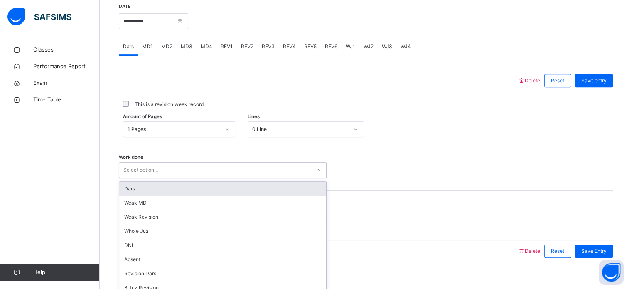
scroll to position [335, 0]
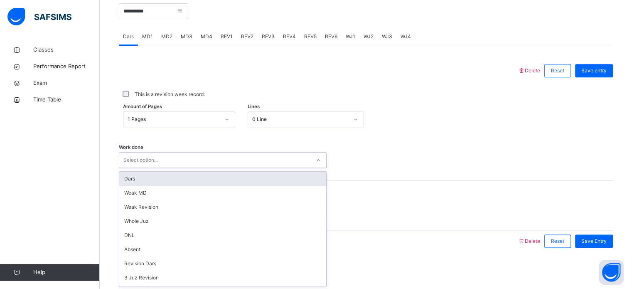
click at [181, 168] on div "Select option..." at bounding box center [223, 160] width 208 height 16
click at [178, 173] on div "Dars" at bounding box center [222, 179] width 207 height 14
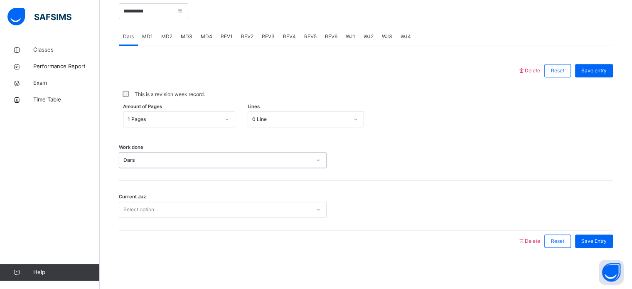
click at [161, 208] on div "Select option..." at bounding box center [214, 209] width 191 height 13
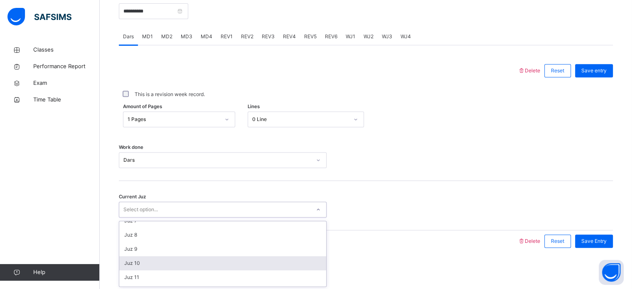
click at [136, 262] on div "Juz 10" at bounding box center [222, 263] width 207 height 14
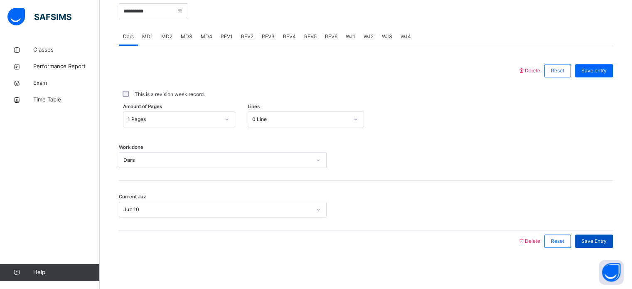
click at [599, 237] on span "Save Entry" at bounding box center [594, 240] width 25 height 7
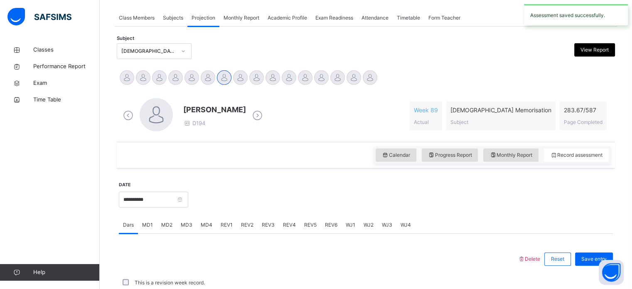
scroll to position [335, 0]
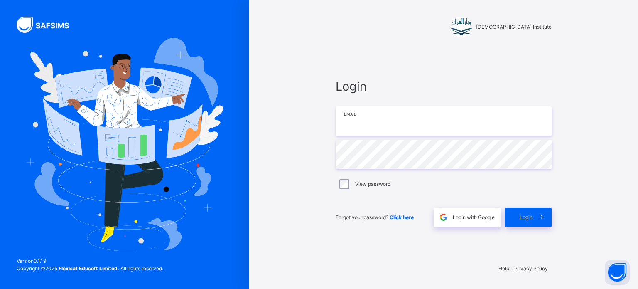
click at [488, 120] on input "email" at bounding box center [444, 120] width 216 height 29
type input "**********"
click at [544, 222] on icon at bounding box center [542, 217] width 9 height 10
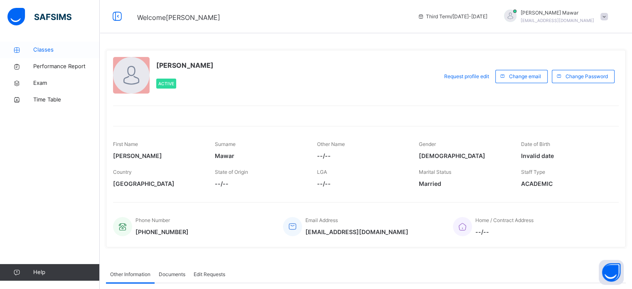
click at [43, 50] on span "Classes" at bounding box center [66, 50] width 67 height 8
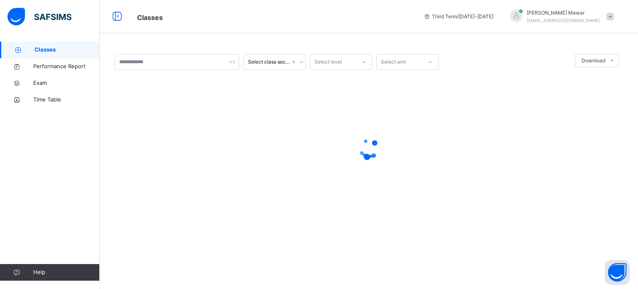
click at [43, 50] on span "Classes" at bounding box center [67, 50] width 65 height 8
click at [43, 51] on span "Classes" at bounding box center [67, 50] width 65 height 8
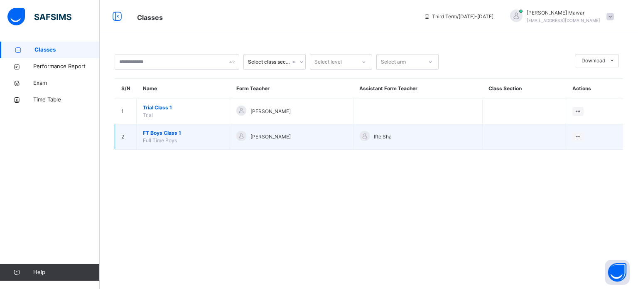
click at [165, 136] on span "FT Boys Class 1" at bounding box center [183, 132] width 81 height 7
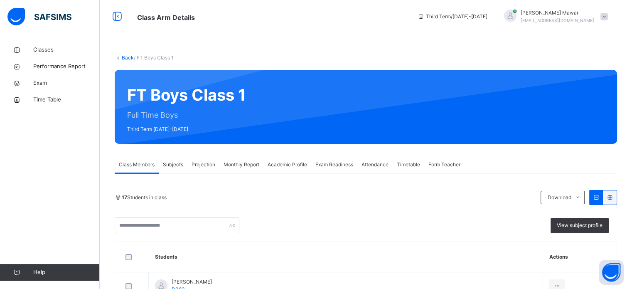
drag, startPoint x: 202, startPoint y: 165, endPoint x: 197, endPoint y: 175, distance: 11.2
click at [201, 165] on span "Projection" at bounding box center [204, 164] width 24 height 7
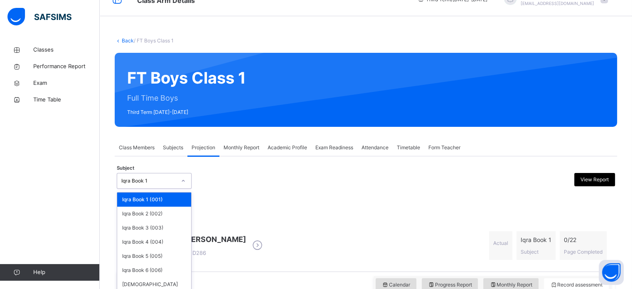
click at [160, 189] on div "option Iqra Book 1 (001) focused, 1 of 8. 8 results available. Use Up and Down …" at bounding box center [154, 181] width 75 height 16
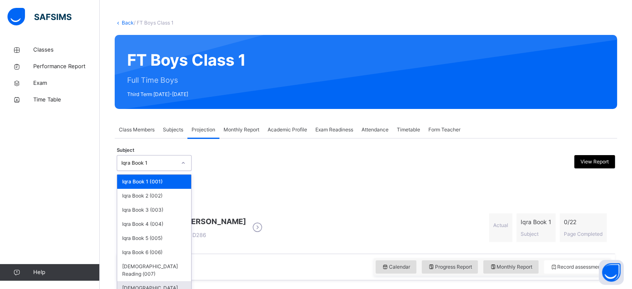
scroll to position [37, 0]
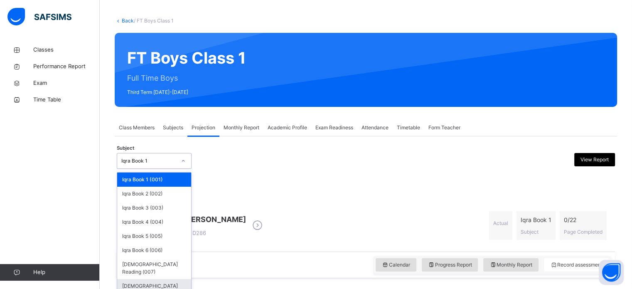
click at [159, 281] on div "[DEMOGRAPHIC_DATA] Memorisation (008)" at bounding box center [154, 290] width 74 height 22
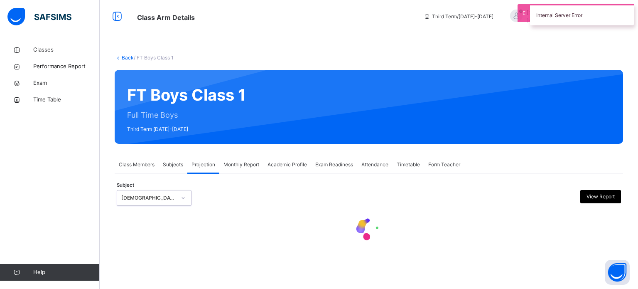
click at [302, 197] on div at bounding box center [305, 198] width 123 height 16
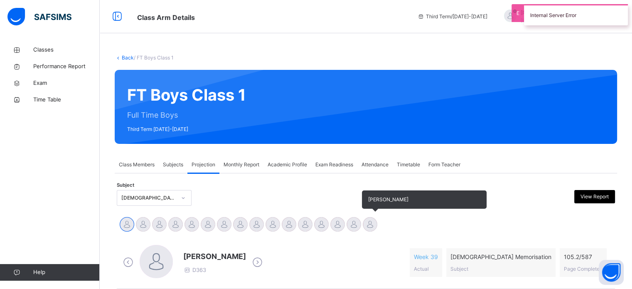
click at [368, 226] on div at bounding box center [370, 224] width 15 height 15
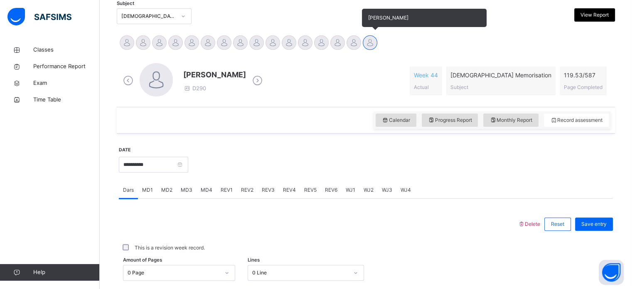
scroll to position [183, 0]
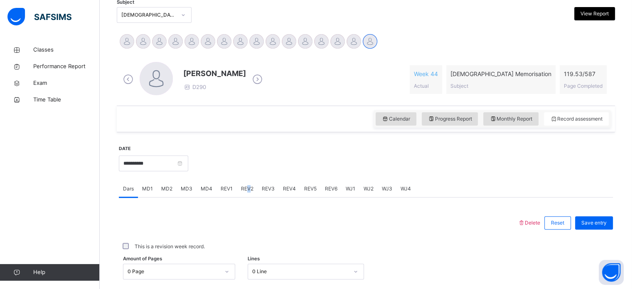
click at [247, 187] on span "REV2" at bounding box center [247, 188] width 12 height 7
drag, startPoint x: 253, startPoint y: 187, endPoint x: 259, endPoint y: 186, distance: 6.9
click at [258, 186] on div "Dars MD1 MD2 MD3 MD4 REV1 REV2 REV3 REV4 REV5 REV6 WJ1 WJ2 WJ3 WJ4" at bounding box center [366, 188] width 494 height 17
click at [262, 186] on span "REV3" at bounding box center [268, 188] width 13 height 7
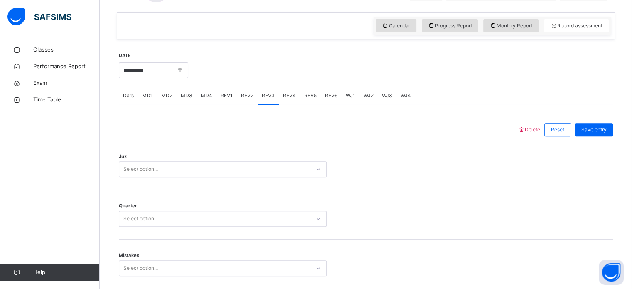
click at [191, 177] on div "Select option..." at bounding box center [223, 169] width 208 height 16
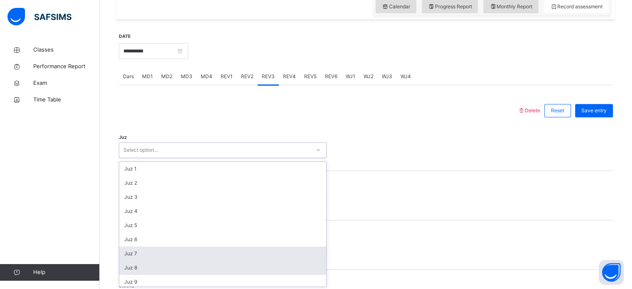
scroll to position [296, 0]
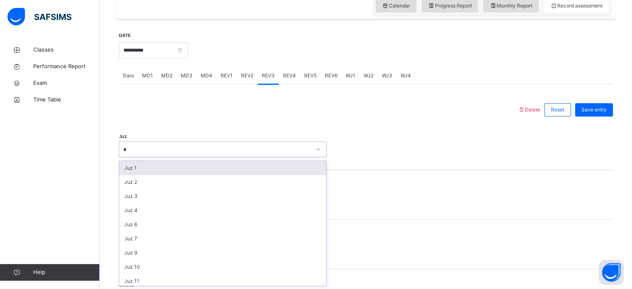
type input "**"
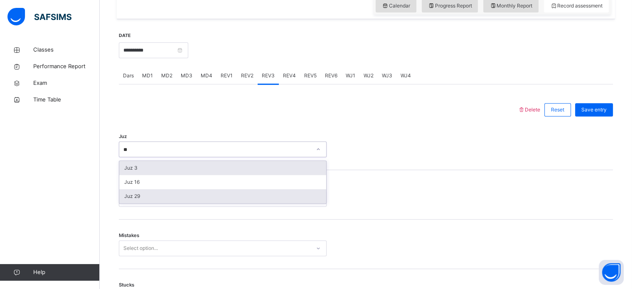
click at [124, 198] on div "Juz 29" at bounding box center [222, 196] width 207 height 14
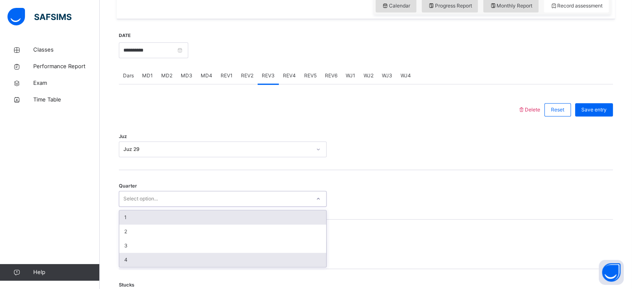
click at [122, 253] on div "4" at bounding box center [222, 260] width 207 height 14
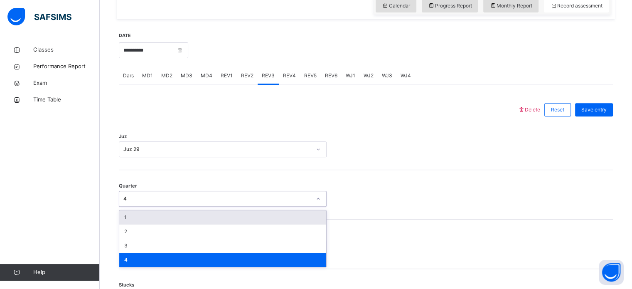
click at [97, 233] on div "Classes Performance Report Exam Time Table Help" at bounding box center [50, 161] width 100 height 256
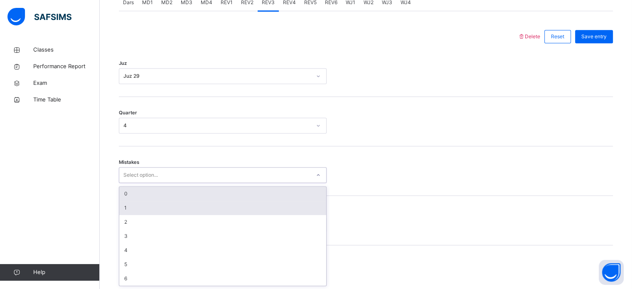
click at [128, 207] on div "1" at bounding box center [222, 208] width 207 height 14
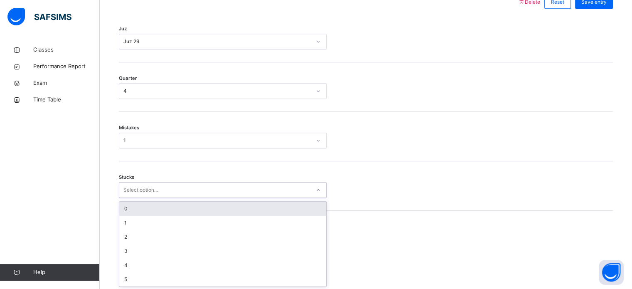
scroll to position [404, 0]
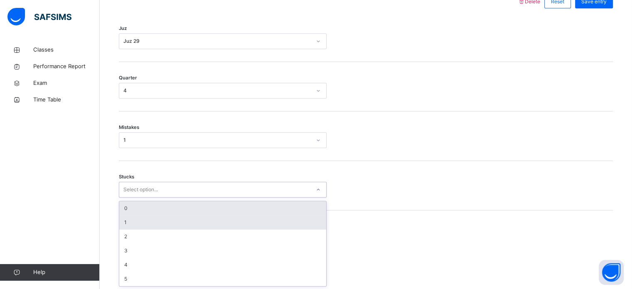
click at [123, 219] on div "1" at bounding box center [222, 222] width 207 height 14
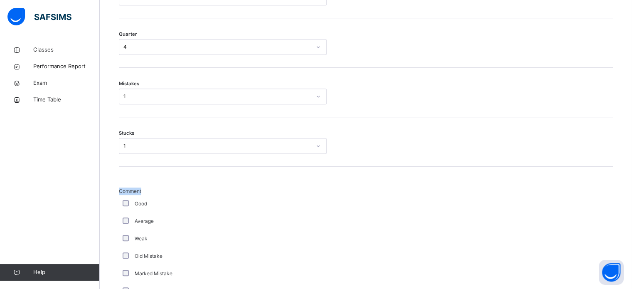
scroll to position [565, 0]
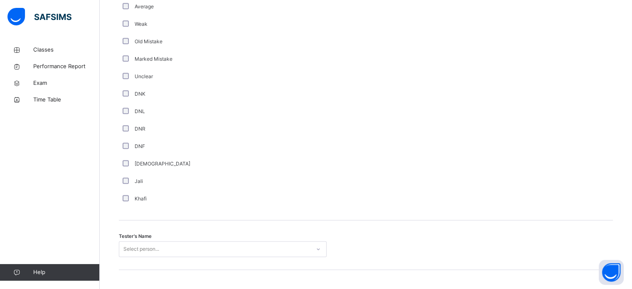
click at [399, 199] on div at bounding box center [366, 90] width 70 height 234
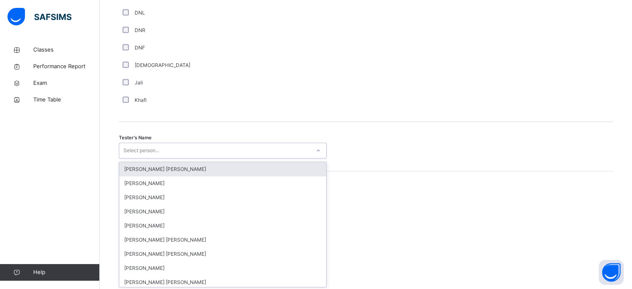
scroll to position [762, 0]
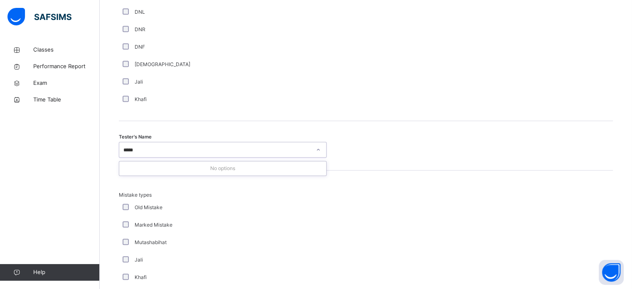
type input "****"
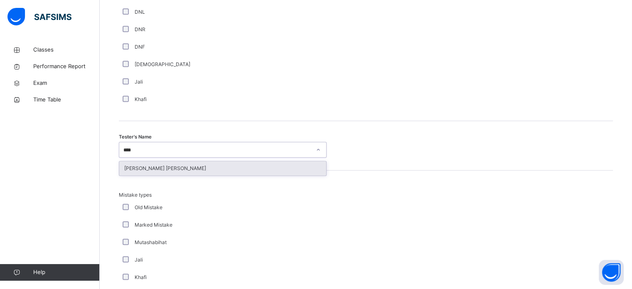
click at [130, 170] on div "[PERSON_NAME] [PERSON_NAME]" at bounding box center [222, 168] width 207 height 14
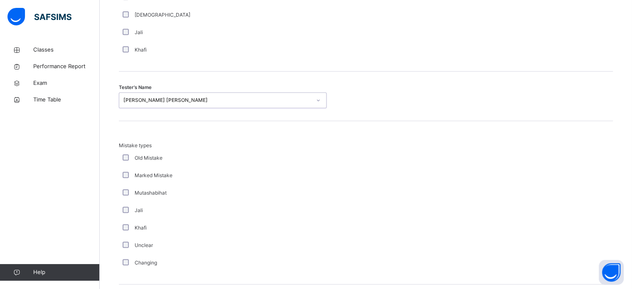
scroll to position [914, 0]
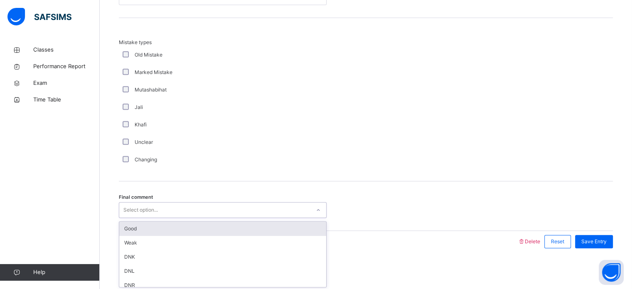
click at [124, 231] on div "Good" at bounding box center [222, 229] width 207 height 14
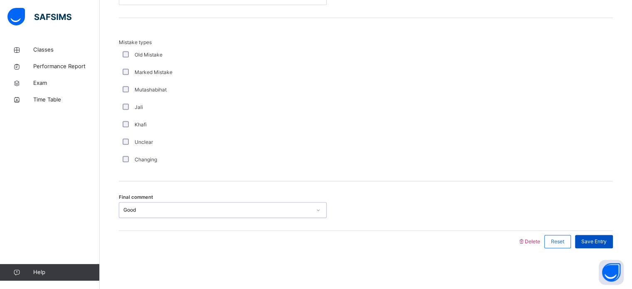
click at [599, 239] on span "Save Entry" at bounding box center [594, 241] width 25 height 7
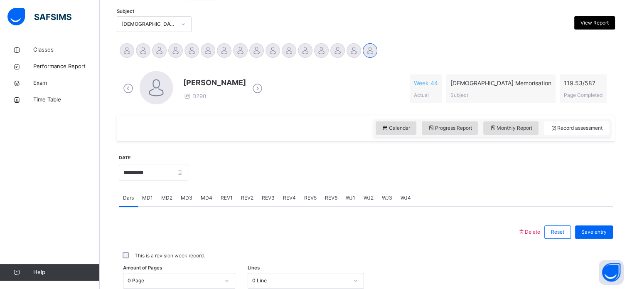
scroll to position [180, 0]
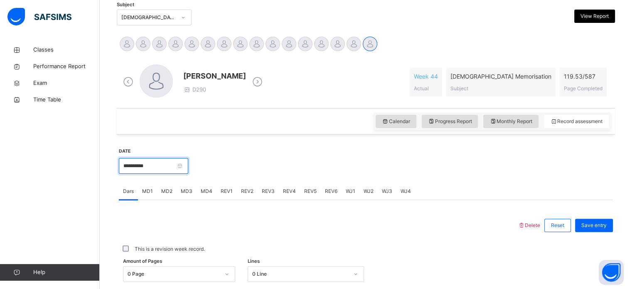
click at [153, 163] on input "**********" at bounding box center [153, 166] width 69 height 16
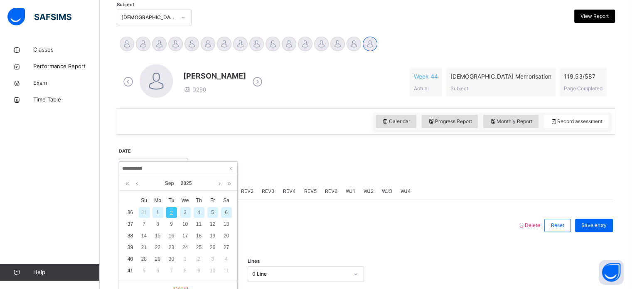
click at [158, 213] on div "1" at bounding box center [158, 212] width 11 height 11
type input "**********"
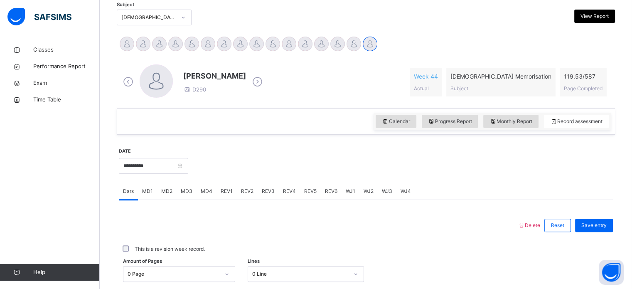
click at [403, 199] on div "WJ4" at bounding box center [406, 191] width 19 height 17
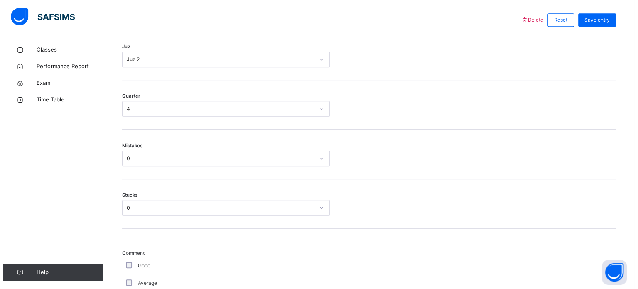
scroll to position [385, 0]
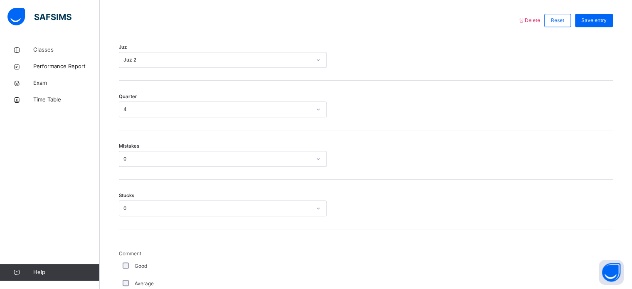
click at [528, 17] on div "Delete" at bounding box center [529, 20] width 22 height 7
click at [537, 27] on div "Delete Reset Save entry" at bounding box center [565, 21] width 95 height 22
click at [537, 21] on span "Delete" at bounding box center [529, 20] width 22 height 6
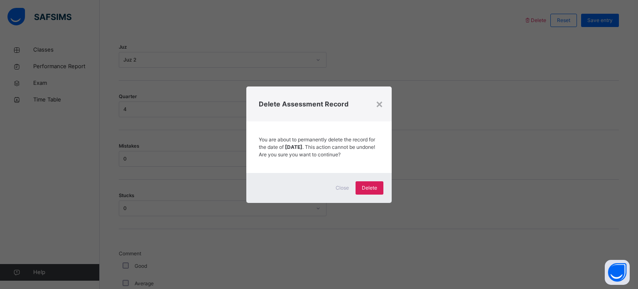
drag, startPoint x: 362, startPoint y: 192, endPoint x: 371, endPoint y: 181, distance: 13.3
click at [371, 182] on div "Close Delete" at bounding box center [318, 188] width 145 height 30
click at [372, 192] on span "Delete" at bounding box center [369, 187] width 15 height 7
drag, startPoint x: 372, startPoint y: 192, endPoint x: 390, endPoint y: 113, distance: 80.3
click at [372, 191] on span "Delete" at bounding box center [369, 187] width 15 height 7
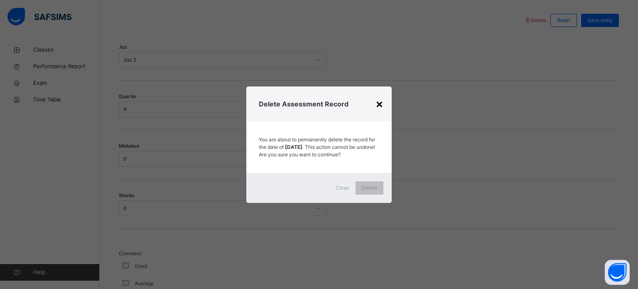
scroll to position [147, 0]
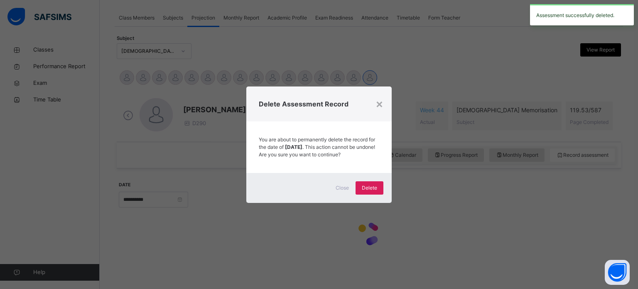
click at [375, 94] on div "Delete Assessment Record" at bounding box center [318, 103] width 145 height 35
click at [375, 99] on span "Delete Assessment Record" at bounding box center [319, 104] width 121 height 10
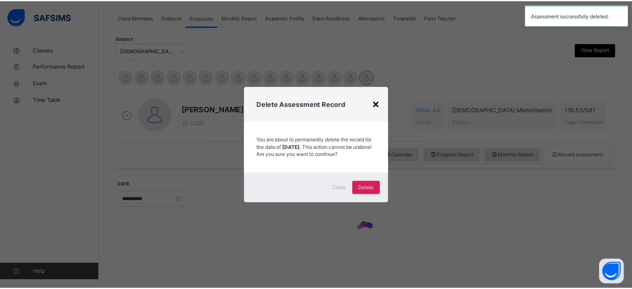
scroll to position [335, 0]
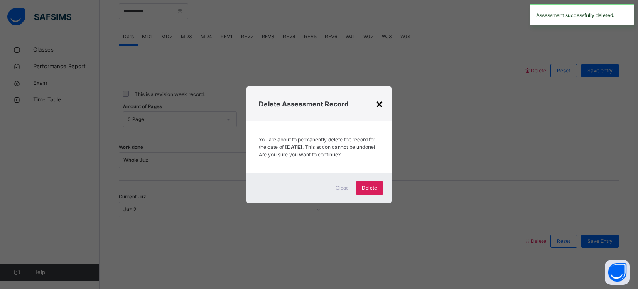
click at [382, 103] on div "×" at bounding box center [380, 103] width 8 height 17
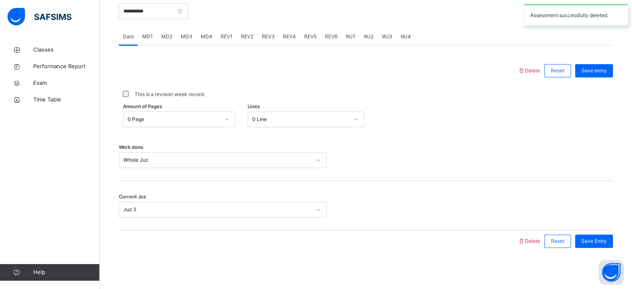
click at [406, 42] on div "WJ4" at bounding box center [406, 36] width 19 height 17
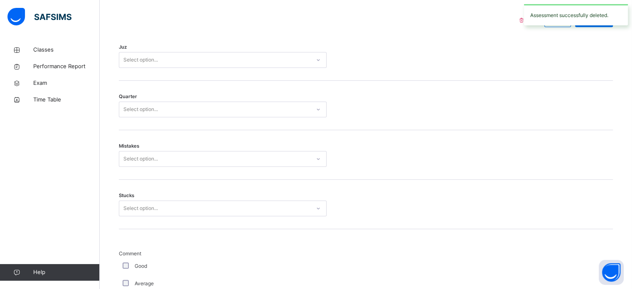
click at [261, 78] on div "Juz Select option..." at bounding box center [366, 55] width 494 height 49
click at [261, 74] on div "Juz Select option..." at bounding box center [366, 55] width 494 height 49
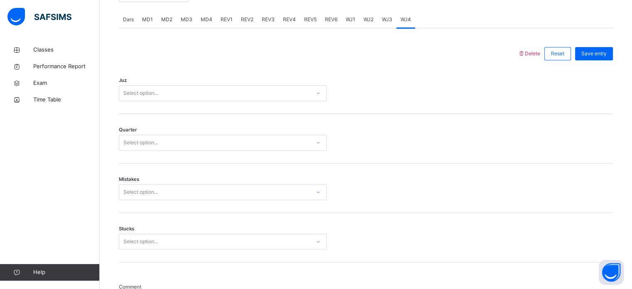
scroll to position [369, 0]
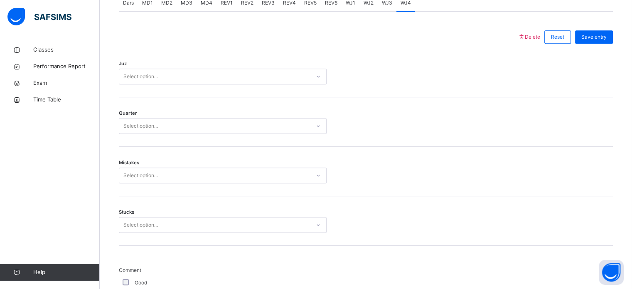
click at [209, 74] on div "Select option..." at bounding box center [214, 76] width 191 height 13
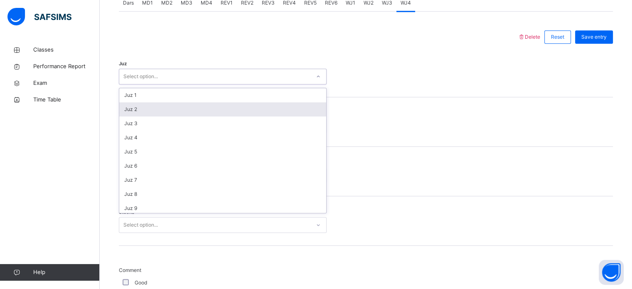
click at [126, 106] on div "Juz 2" at bounding box center [222, 109] width 207 height 14
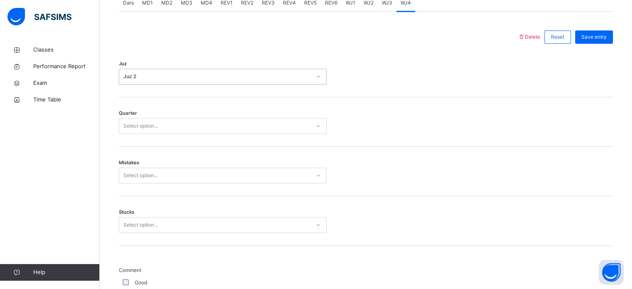
click at [136, 128] on div "Select option..." at bounding box center [140, 126] width 35 height 16
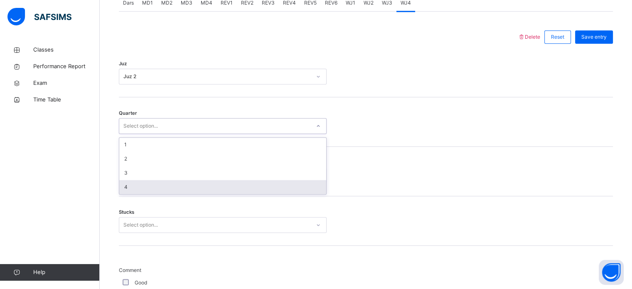
drag, startPoint x: 138, startPoint y: 183, endPoint x: 138, endPoint y: 177, distance: 5.8
click at [138, 182] on div "4" at bounding box center [222, 187] width 207 height 14
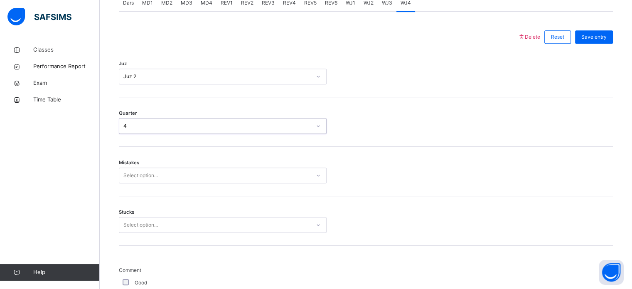
click at [130, 184] on div "Mistakes Select option..." at bounding box center [366, 171] width 494 height 49
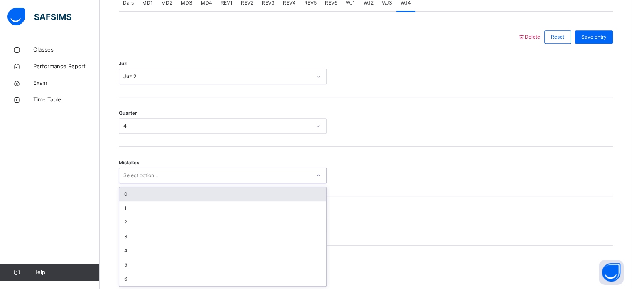
click at [136, 168] on div "Select option..." at bounding box center [223, 176] width 208 height 16
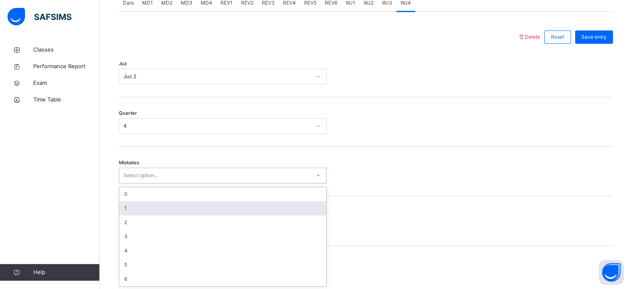
click at [134, 201] on div "1" at bounding box center [222, 208] width 207 height 14
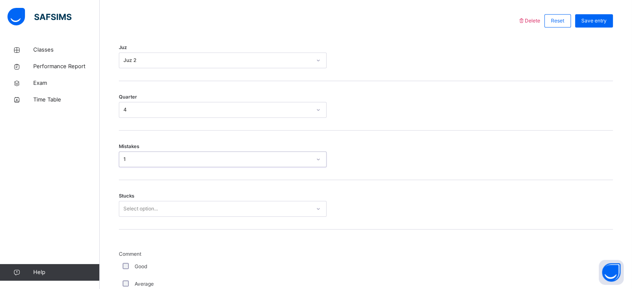
click at [134, 217] on div "Select option..." at bounding box center [223, 209] width 208 height 16
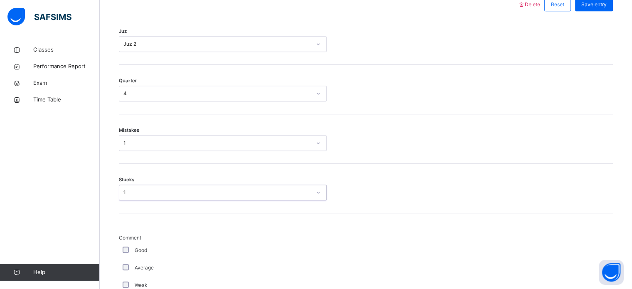
scroll to position [404, 0]
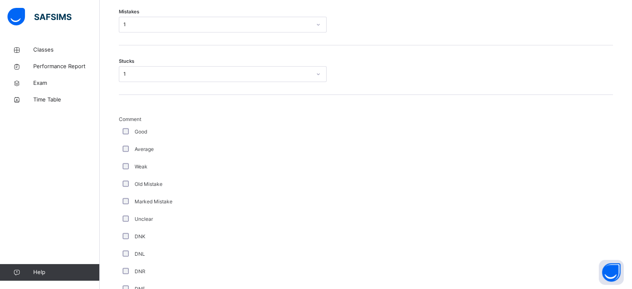
scroll to position [587, 0]
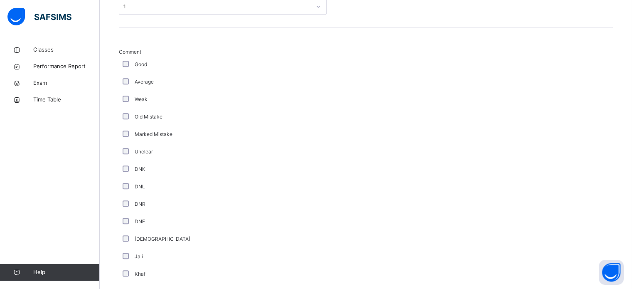
click at [123, 175] on div "DNK" at bounding box center [223, 168] width 208 height 17
click at [124, 173] on div "DNK" at bounding box center [223, 168] width 208 height 17
click at [124, 176] on div "DNK" at bounding box center [223, 168] width 208 height 17
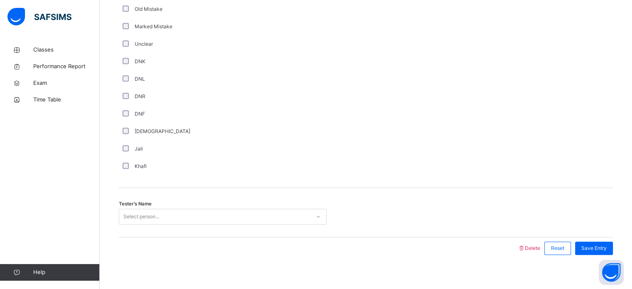
scroll to position [701, 0]
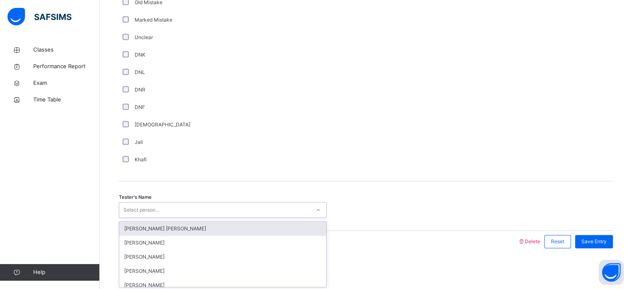
click at [145, 214] on div "Select person..." at bounding box center [141, 210] width 36 height 16
type input "*"
type input "****"
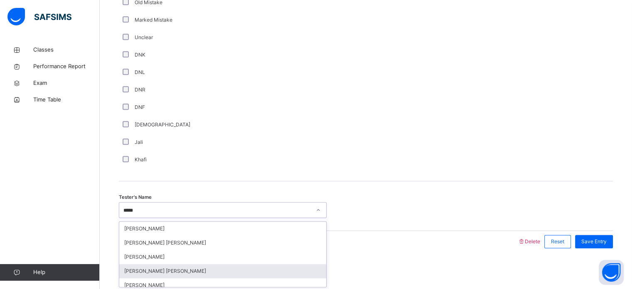
scroll to position [20, 0]
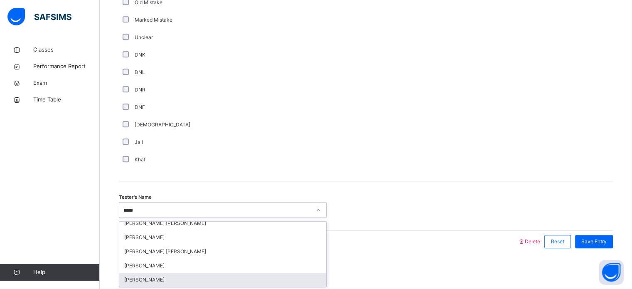
click at [266, 279] on div "[PERSON_NAME]" at bounding box center [222, 280] width 207 height 14
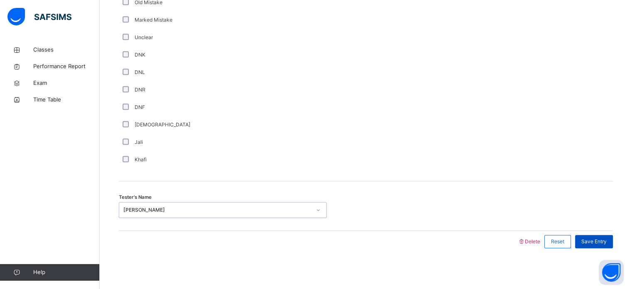
click at [597, 239] on span "Save Entry" at bounding box center [594, 241] width 25 height 7
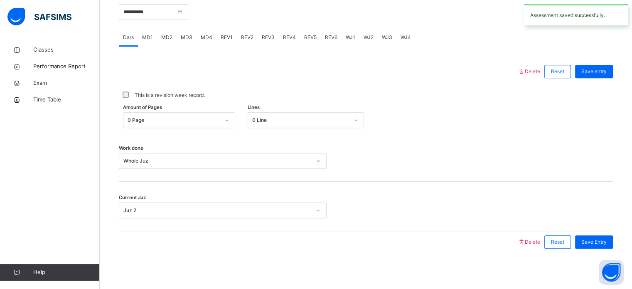
scroll to position [335, 0]
click at [406, 22] on div at bounding box center [400, 11] width 417 height 36
click at [412, 42] on div "WJ4" at bounding box center [406, 36] width 19 height 17
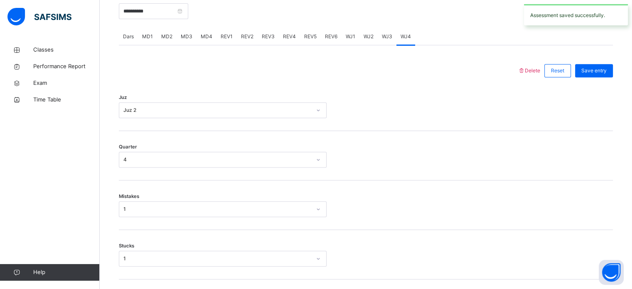
click at [407, 39] on div "WJ4" at bounding box center [406, 36] width 19 height 17
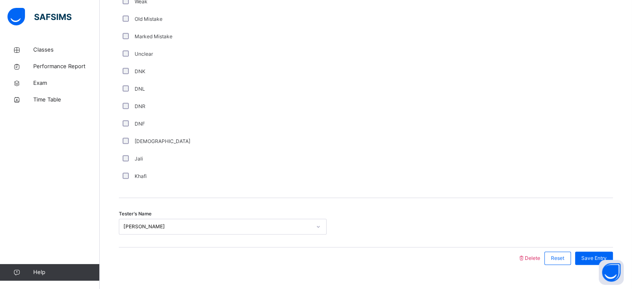
click at [407, 39] on div "Comment Good Average Weak Old Mistake Marked Mistake Unclear DNK DNL DNR DNF Mu…" at bounding box center [366, 68] width 494 height 234
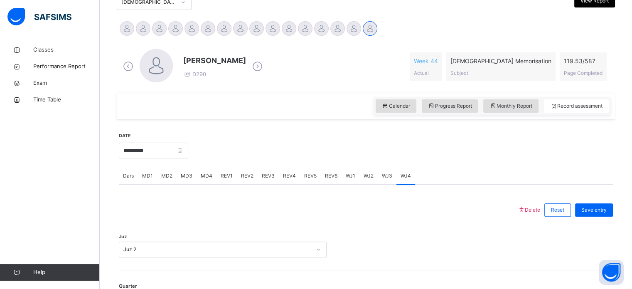
scroll to position [186, 0]
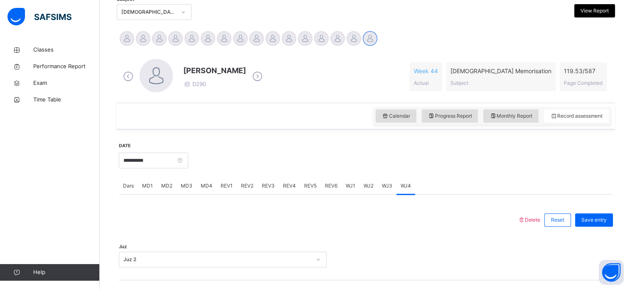
click at [133, 184] on span "Dars" at bounding box center [128, 185] width 11 height 7
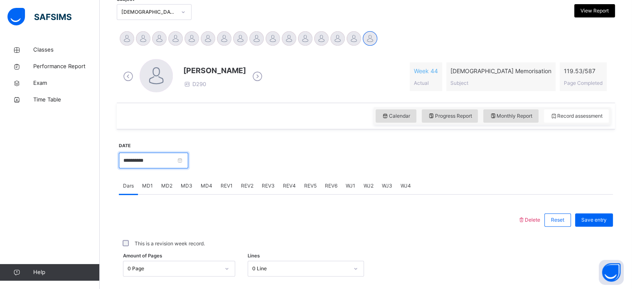
click at [163, 163] on input "**********" at bounding box center [153, 161] width 69 height 16
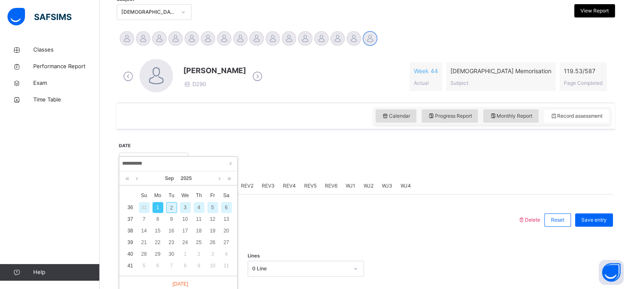
click at [173, 207] on div "2" at bounding box center [171, 207] width 11 height 11
type input "**********"
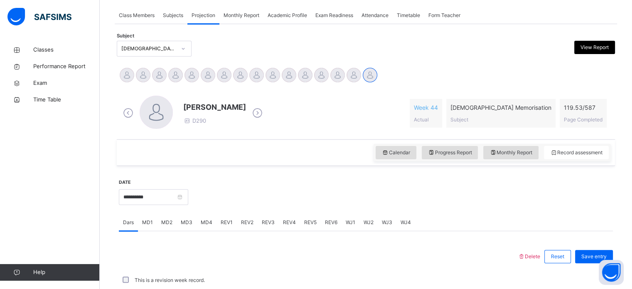
scroll to position [136, 0]
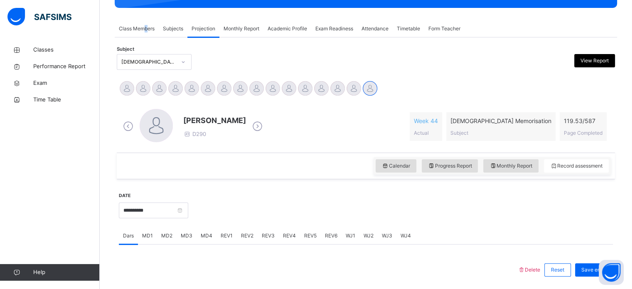
click at [146, 31] on span "Class Members" at bounding box center [137, 28] width 36 height 7
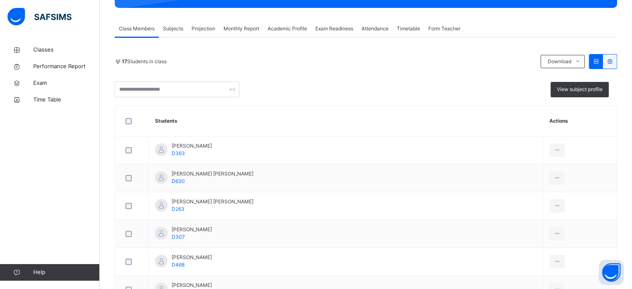
click at [281, 78] on div "17 Students in class Download Pdf Report Excel Report View subject profile" at bounding box center [366, 75] width 503 height 43
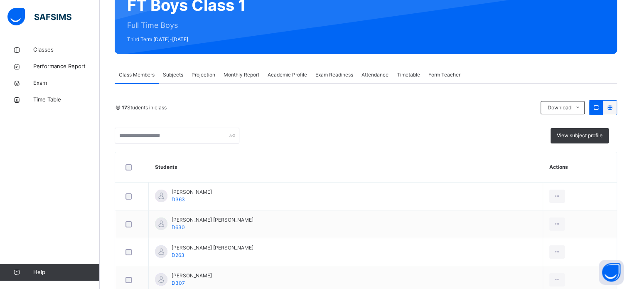
scroll to position [0, 0]
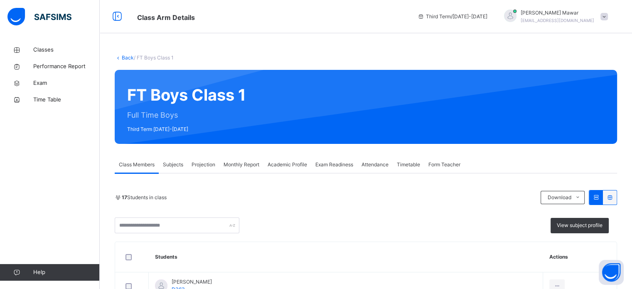
click at [190, 157] on div "Projection" at bounding box center [203, 164] width 32 height 17
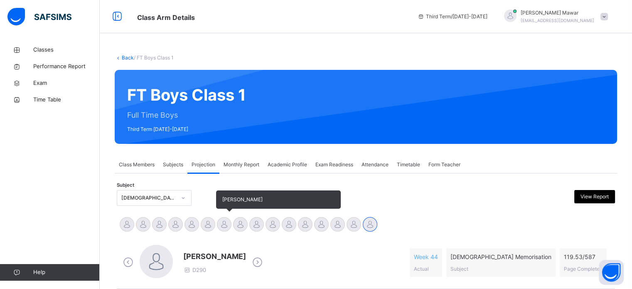
click at [228, 230] on div "[PERSON_NAME]" at bounding box center [224, 225] width 16 height 18
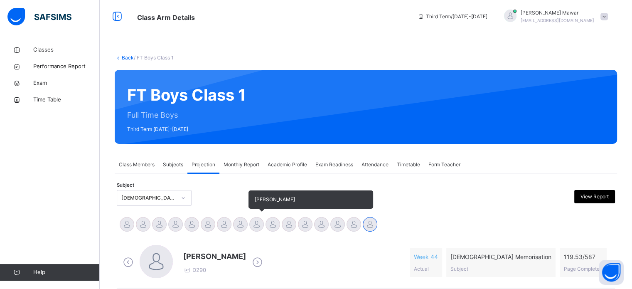
click at [261, 219] on div at bounding box center [256, 224] width 15 height 15
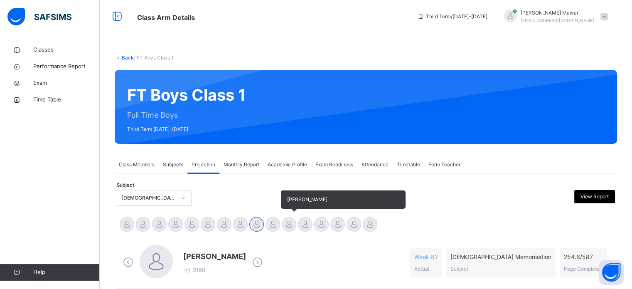
click at [290, 231] on div at bounding box center [289, 224] width 15 height 15
click at [274, 217] on div at bounding box center [273, 224] width 15 height 15
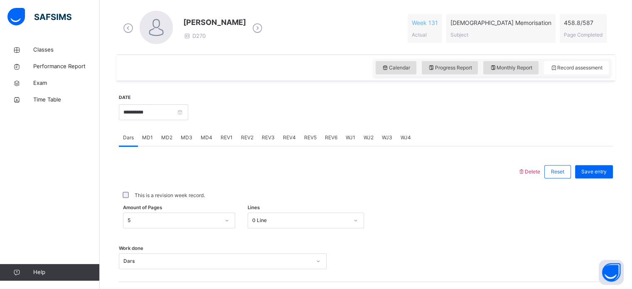
scroll to position [335, 0]
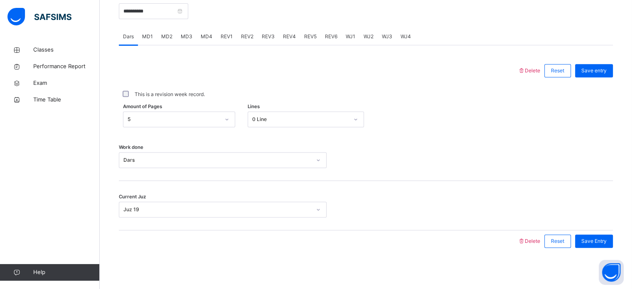
click at [264, 40] on span "REV3" at bounding box center [268, 36] width 13 height 7
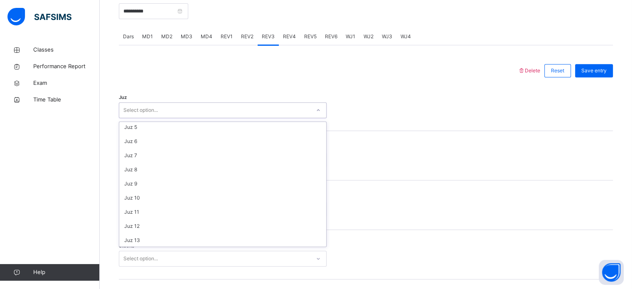
scroll to position [63, 0]
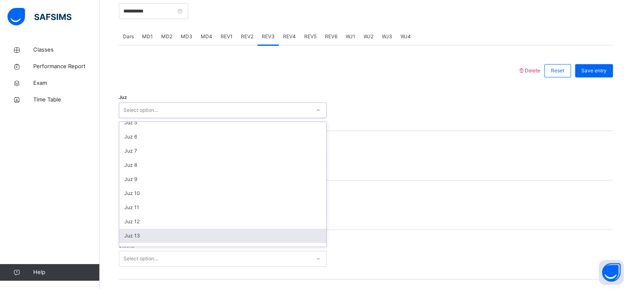
click at [146, 233] on div "Juz 13" at bounding box center [222, 236] width 207 height 14
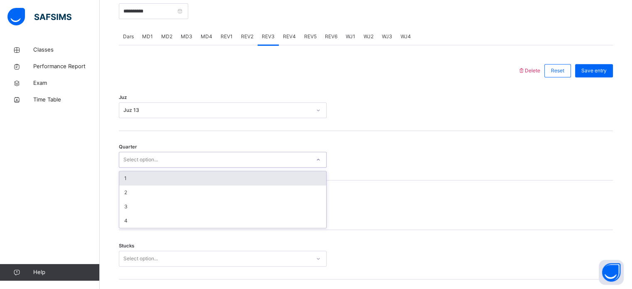
click at [150, 180] on div "1" at bounding box center [222, 178] width 207 height 14
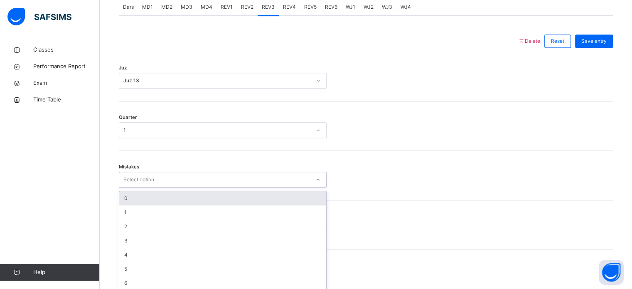
scroll to position [369, 0]
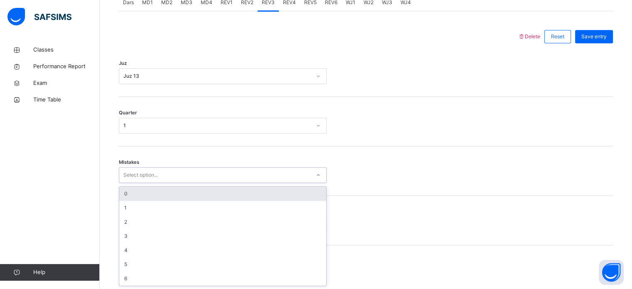
click at [146, 191] on div "0" at bounding box center [222, 194] width 207 height 14
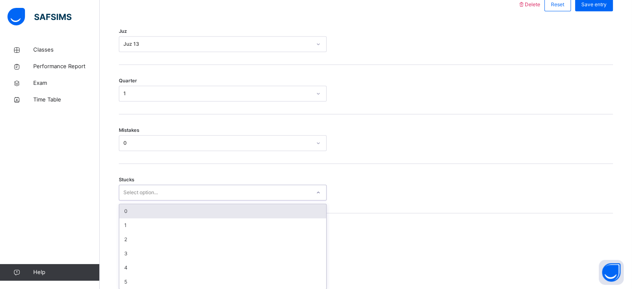
scroll to position [404, 0]
click at [151, 208] on div "0" at bounding box center [222, 208] width 207 height 14
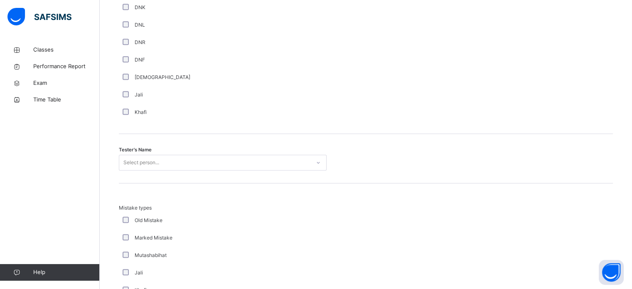
scroll to position [762, 0]
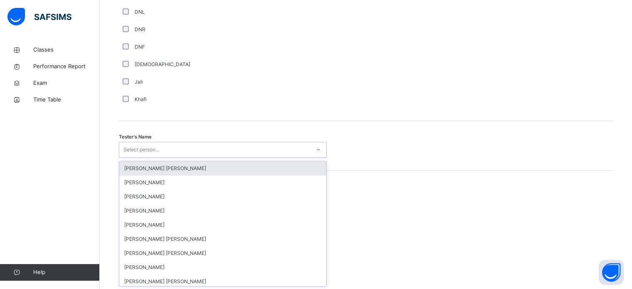
click at [281, 78] on div "Jali" at bounding box center [223, 81] width 204 height 7
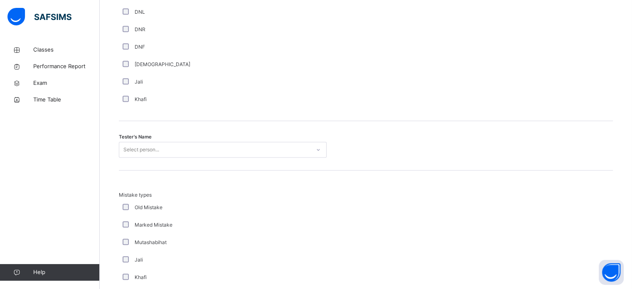
click at [298, 136] on div "Tester's Name Select person..." at bounding box center [366, 145] width 494 height 49
type input "*****"
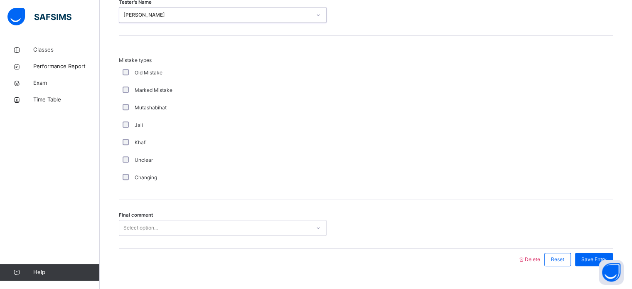
scroll to position [914, 0]
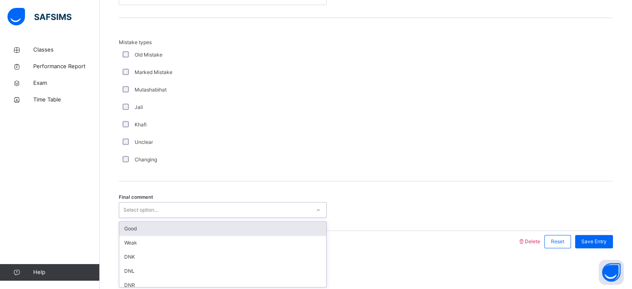
click at [256, 224] on div "Good" at bounding box center [222, 229] width 207 height 14
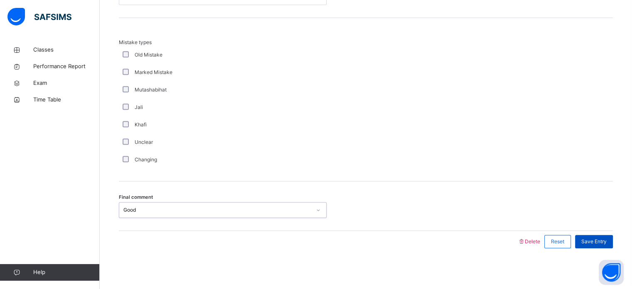
click at [607, 239] on span "Save Entry" at bounding box center [594, 241] width 25 height 7
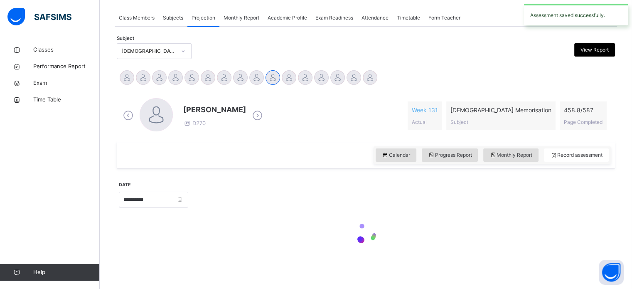
scroll to position [335, 0]
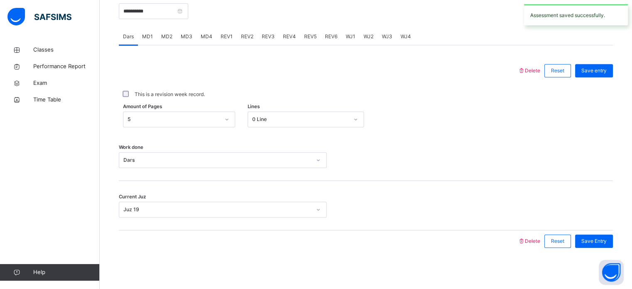
click at [166, 39] on span "MD2" at bounding box center [166, 36] width 11 height 7
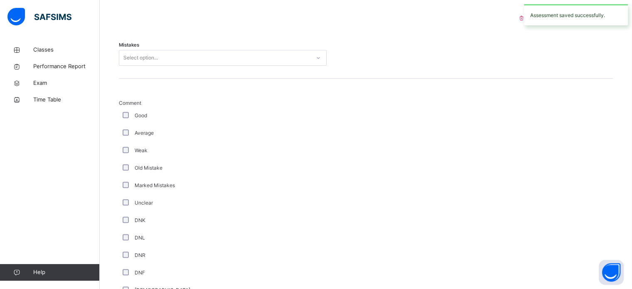
scroll to position [351, 0]
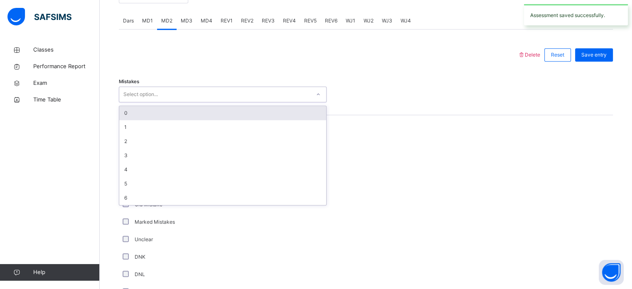
click at [176, 115] on div "0" at bounding box center [222, 113] width 207 height 14
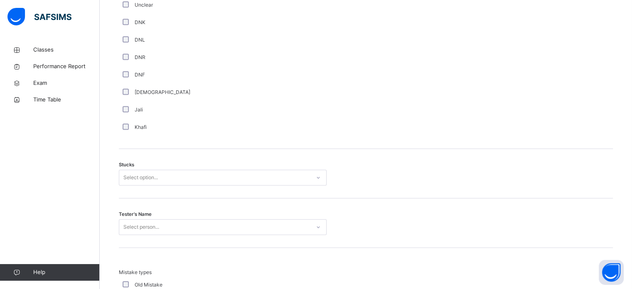
scroll to position [587, 0]
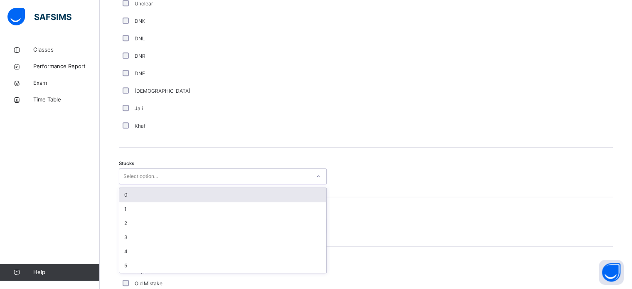
click at [154, 192] on div "0" at bounding box center [222, 195] width 207 height 14
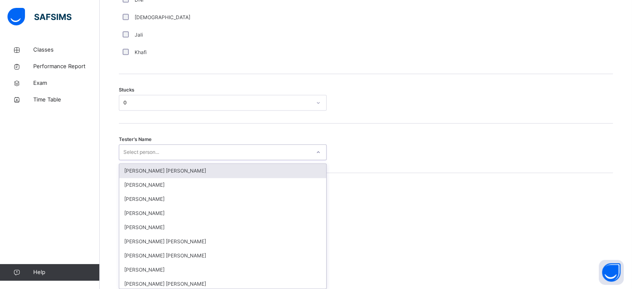
scroll to position [663, 0]
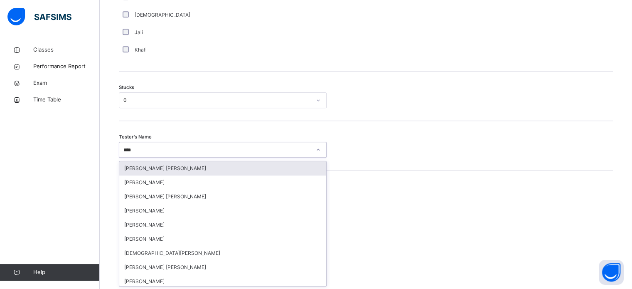
type input "*****"
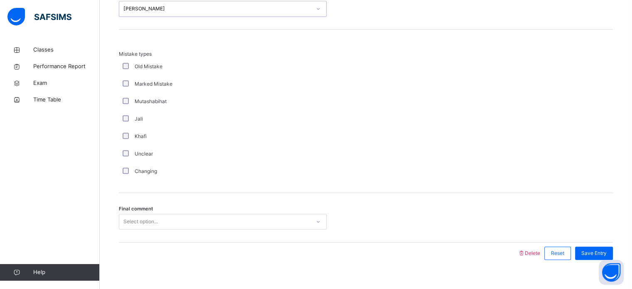
scroll to position [815, 0]
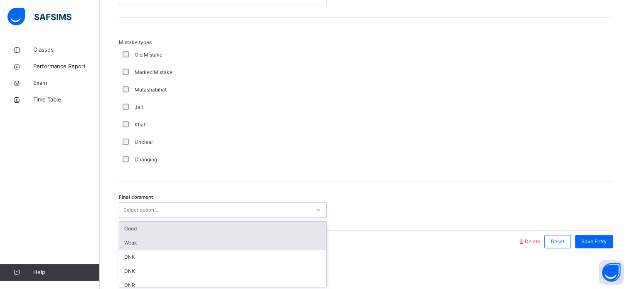
click at [190, 236] on div "Weak" at bounding box center [222, 243] width 207 height 14
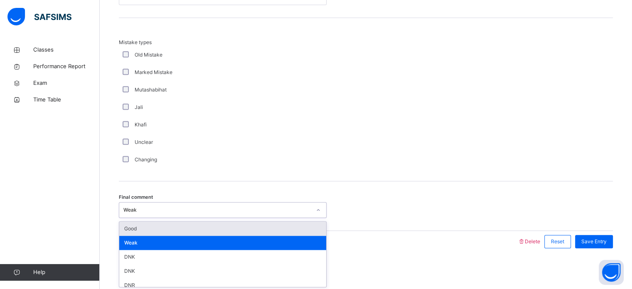
click at [219, 232] on div "Good" at bounding box center [222, 229] width 207 height 14
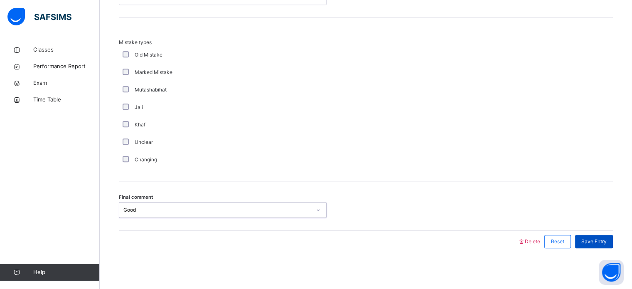
click at [607, 241] on span "Save Entry" at bounding box center [594, 241] width 25 height 7
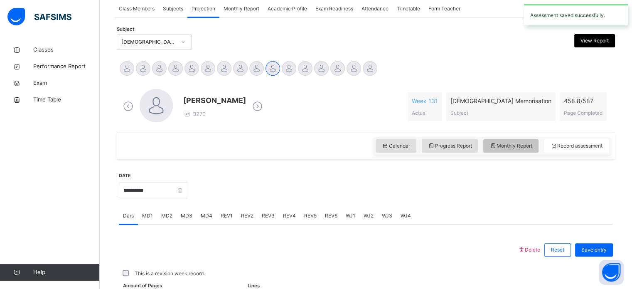
click at [528, 139] on div "Monthly Report" at bounding box center [510, 145] width 55 height 13
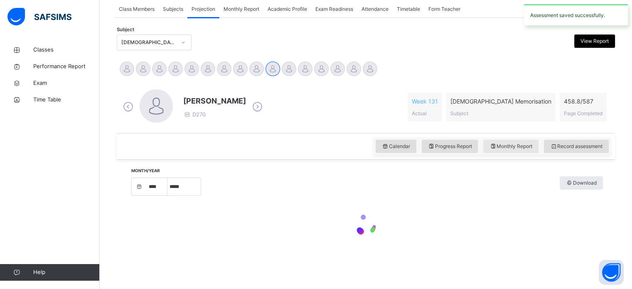
select select "****"
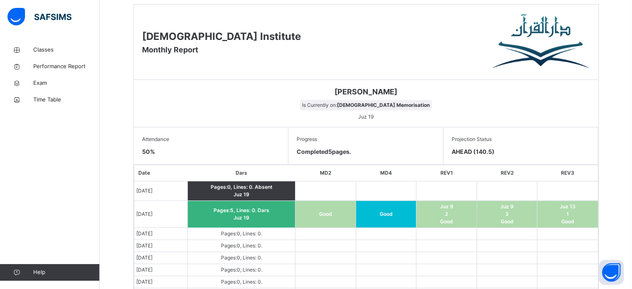
click at [567, 151] on span "AHEAD (140.5)" at bounding box center [521, 151] width 138 height 9
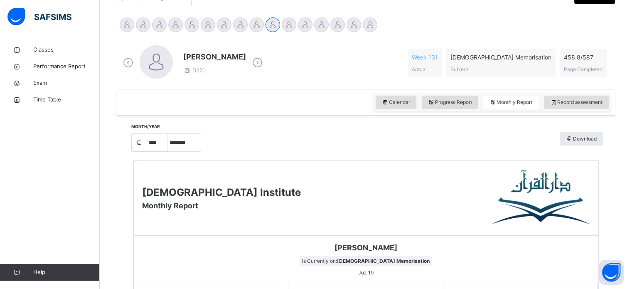
scroll to position [182, 0]
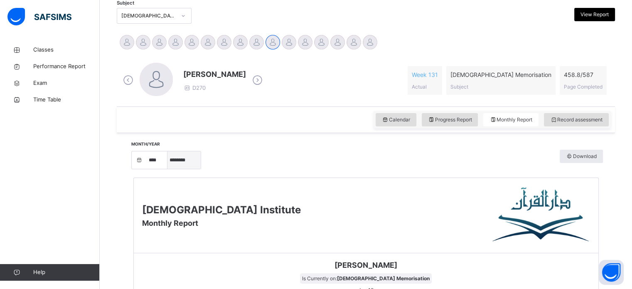
click at [191, 158] on select "***** ******** ***** ***** *** **** **** ****** ********* ******* ******** ****…" at bounding box center [184, 159] width 33 height 17
select select "*"
click at [170, 169] on select "***** ******** ***** ***** *** **** **** ****** ********* ******* ******** ****…" at bounding box center [184, 159] width 33 height 17
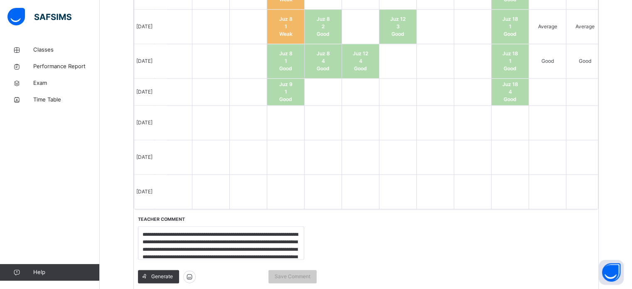
scroll to position [0, 0]
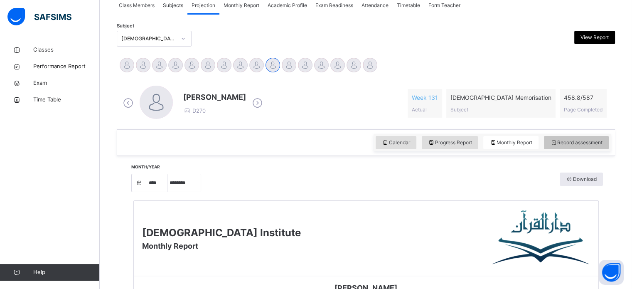
click at [576, 147] on div "Record assessment" at bounding box center [576, 142] width 65 height 13
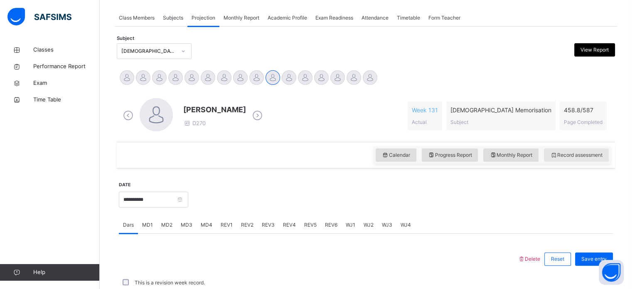
scroll to position [159, 0]
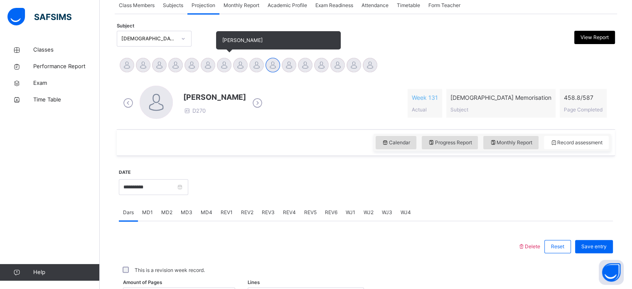
click at [218, 67] on div at bounding box center [224, 65] width 15 height 15
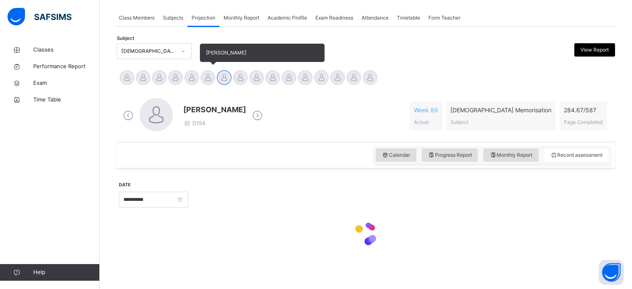
click at [201, 74] on div "[PERSON_NAME]" at bounding box center [208, 78] width 16 height 18
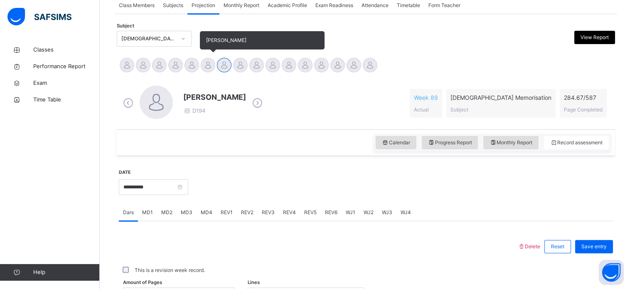
click at [204, 58] on div "[PERSON_NAME]" at bounding box center [208, 66] width 16 height 18
click at [214, 73] on div "[PERSON_NAME]" at bounding box center [208, 66] width 16 height 18
click at [202, 65] on div at bounding box center [208, 65] width 15 height 15
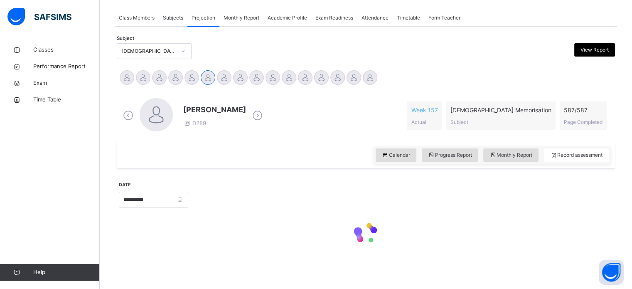
click at [456, 32] on div "**********" at bounding box center [366, 148] width 503 height 242
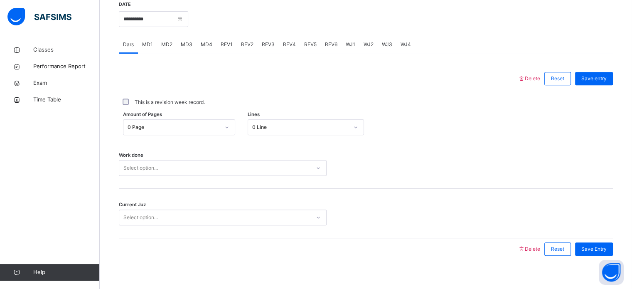
scroll to position [335, 0]
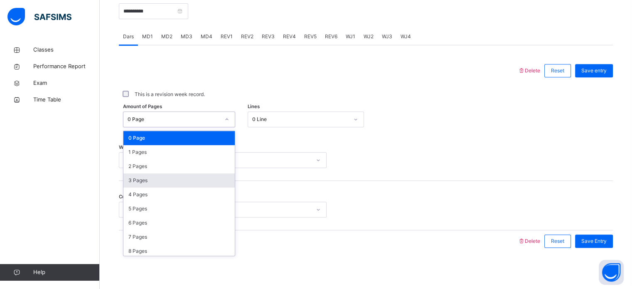
click at [160, 184] on div "3 Pages" at bounding box center [178, 180] width 111 height 14
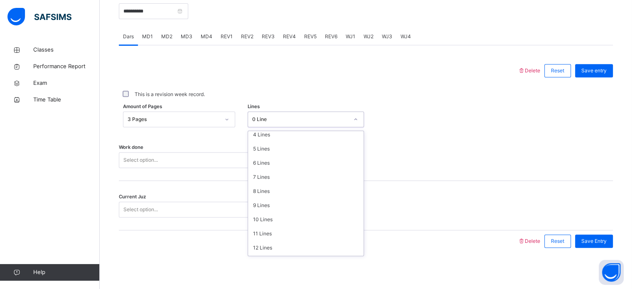
scroll to position [101, 0]
click at [288, 209] on div "12 Lines" at bounding box center [306, 206] width 116 height 14
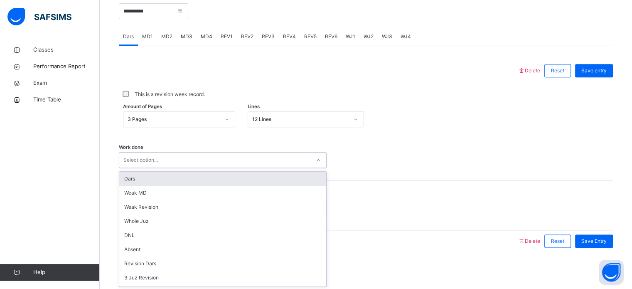
click at [215, 177] on div "Dars" at bounding box center [222, 179] width 207 height 14
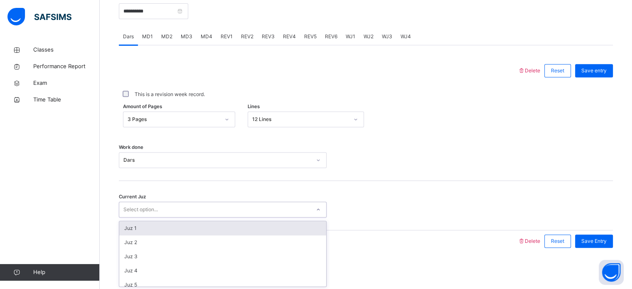
scroll to position [359, 0]
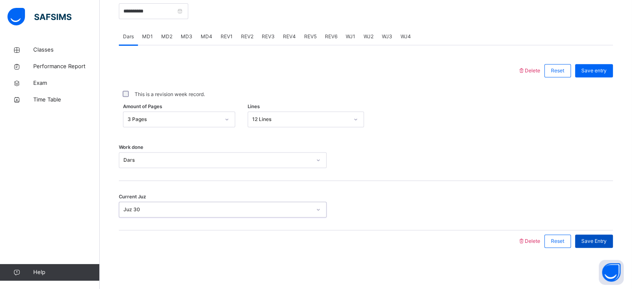
click at [606, 246] on div "Save Entry" at bounding box center [594, 240] width 38 height 13
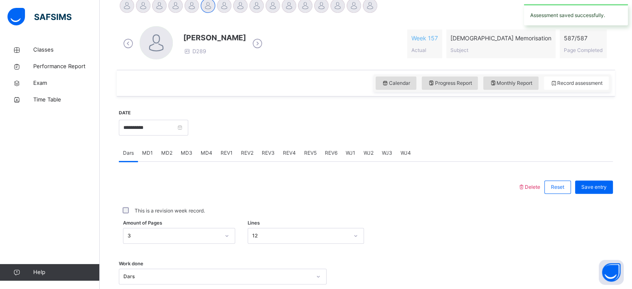
scroll to position [221, 0]
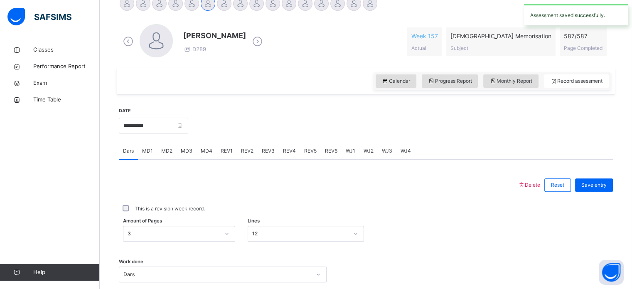
click at [173, 152] on div "MD2" at bounding box center [167, 151] width 20 height 17
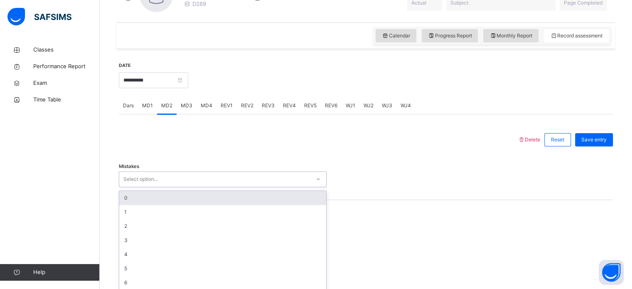
scroll to position [270, 0]
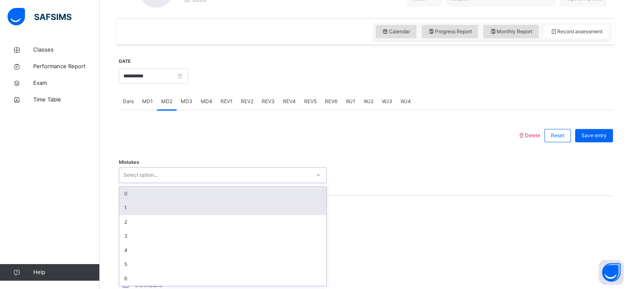
click at [231, 201] on div "1" at bounding box center [222, 208] width 207 height 14
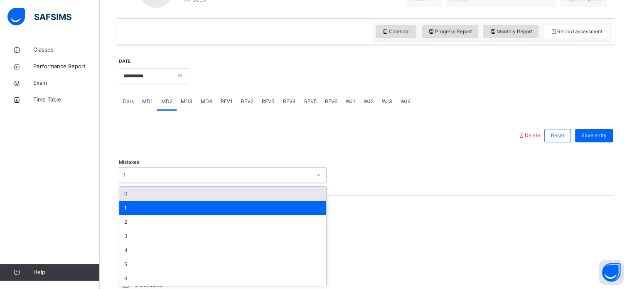
click at [150, 197] on div "0" at bounding box center [222, 194] width 207 height 14
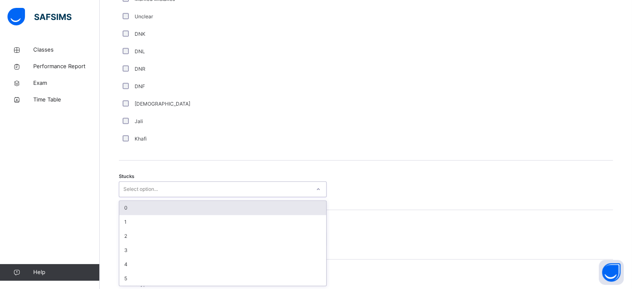
click at [186, 205] on div "0" at bounding box center [222, 208] width 207 height 14
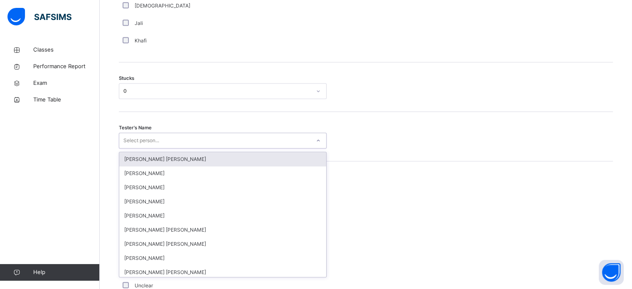
scroll to position [678, 0]
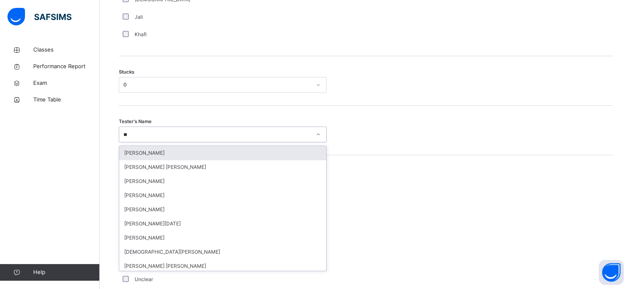
type input "***"
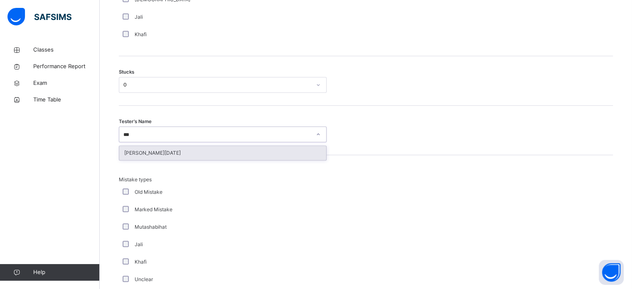
click at [237, 157] on div "[PERSON_NAME][DATE]" at bounding box center [222, 153] width 207 height 14
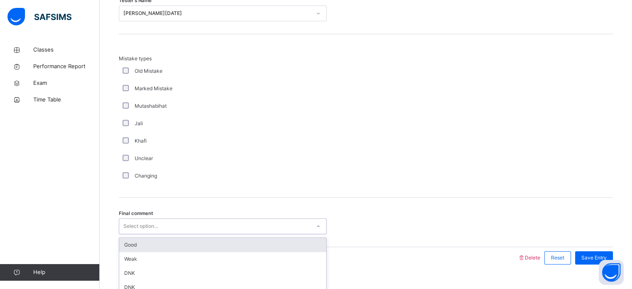
scroll to position [815, 0]
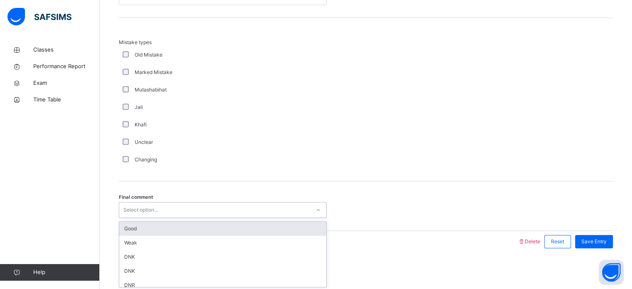
click at [217, 225] on div "Good" at bounding box center [222, 229] width 207 height 14
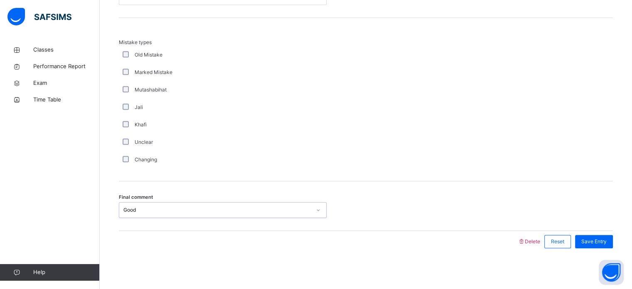
click at [605, 244] on div "Save Entry" at bounding box center [594, 241] width 38 height 13
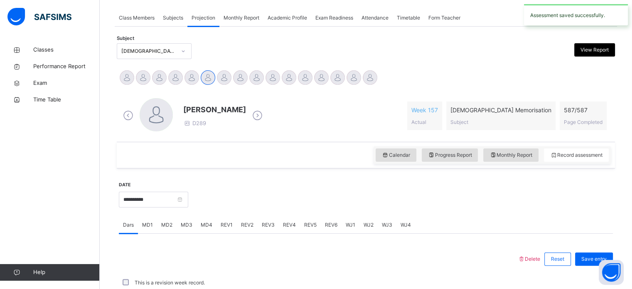
scroll to position [335, 0]
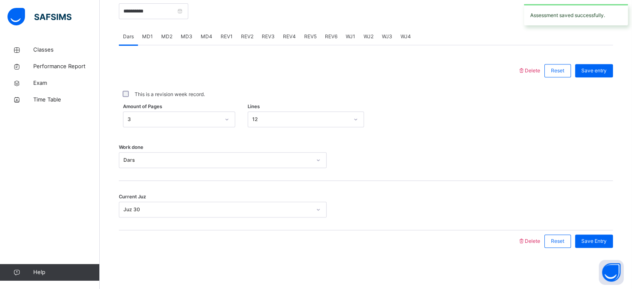
click at [210, 37] on span "MD4" at bounding box center [207, 36] width 12 height 7
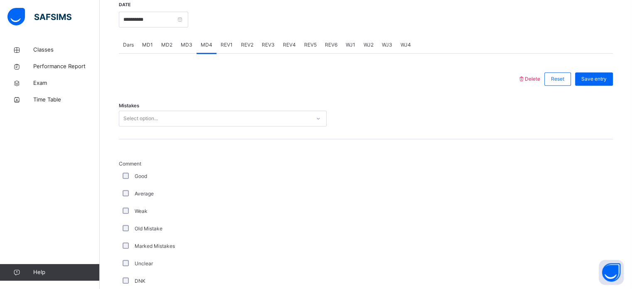
scroll to position [323, 0]
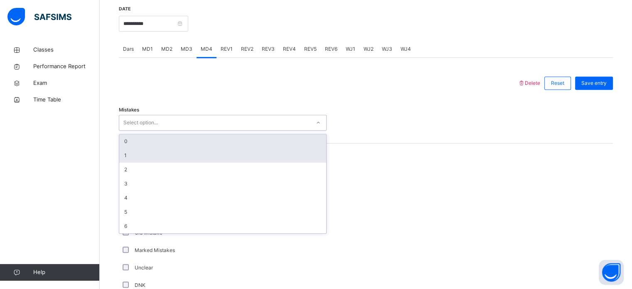
click at [264, 156] on div "1" at bounding box center [222, 155] width 207 height 14
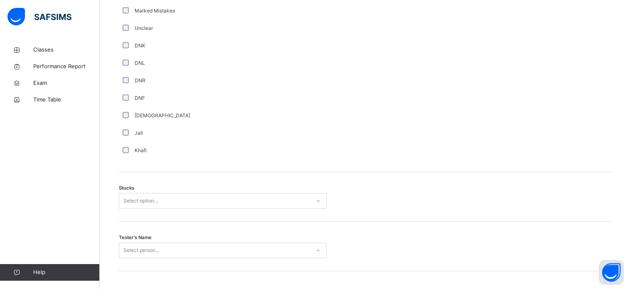
click at [208, 173] on div "Stucks Select option..." at bounding box center [366, 196] width 494 height 49
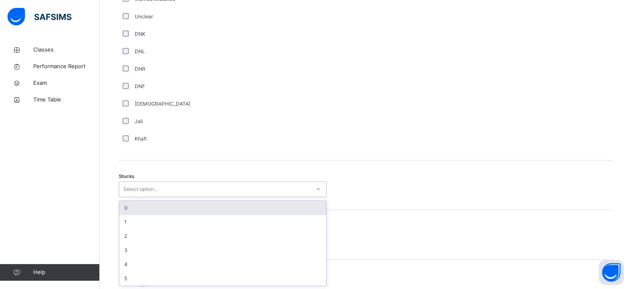
click at [226, 211] on div "0" at bounding box center [222, 208] width 207 height 14
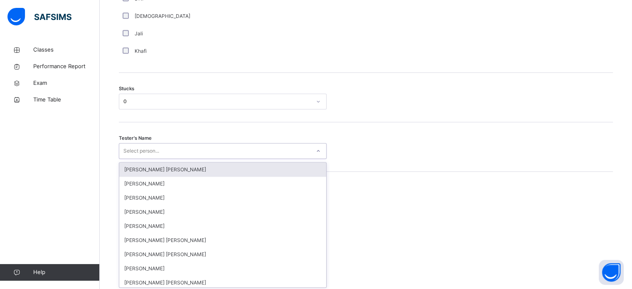
scroll to position [663, 0]
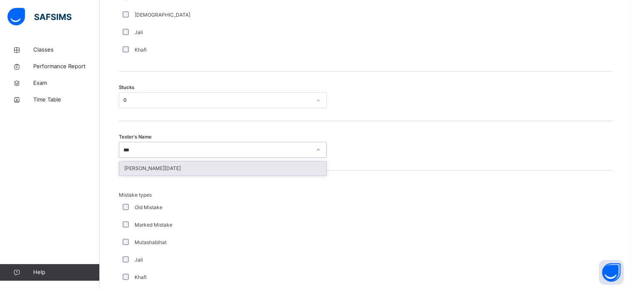
type input "****"
click at [244, 167] on div "[PERSON_NAME][DATE]" at bounding box center [222, 168] width 207 height 14
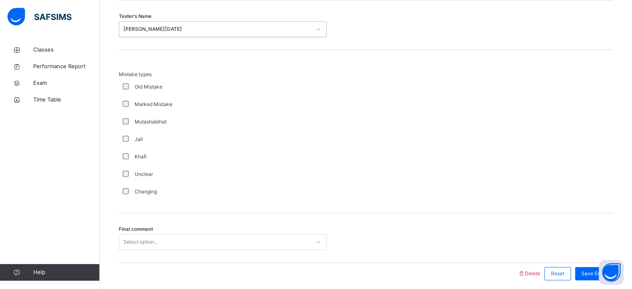
scroll to position [815, 0]
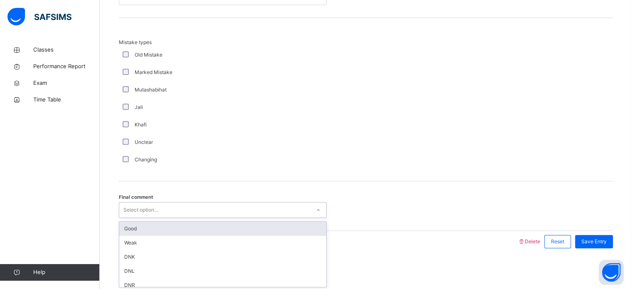
click at [272, 227] on div "Good" at bounding box center [222, 229] width 207 height 14
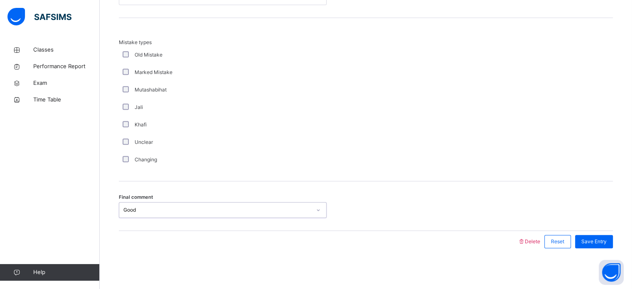
click at [592, 244] on div "Save Entry" at bounding box center [594, 241] width 38 height 13
click at [607, 240] on span "Save Entry" at bounding box center [594, 241] width 25 height 7
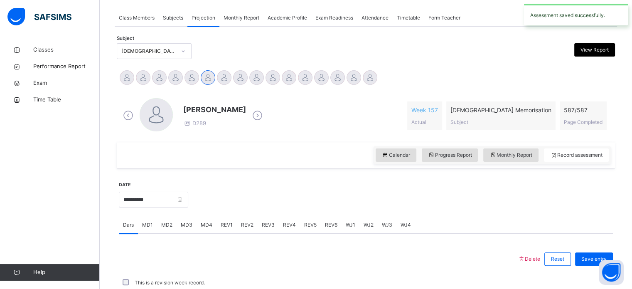
scroll to position [335, 0]
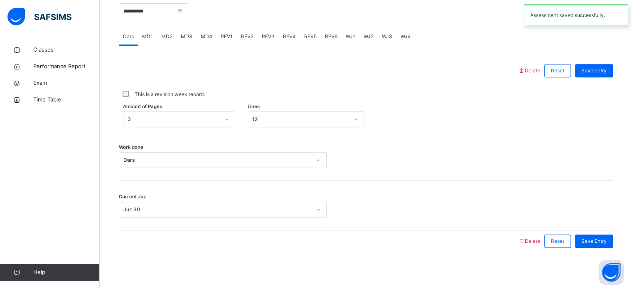
click at [222, 36] on span "REV1" at bounding box center [227, 36] width 12 height 7
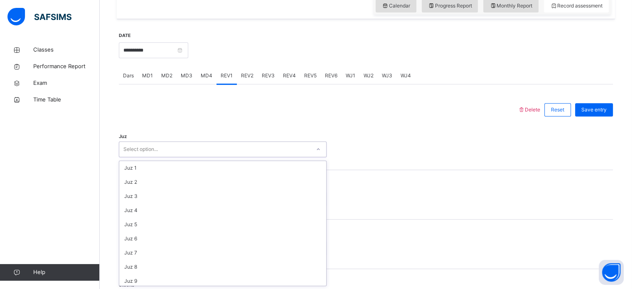
scroll to position [299, 0]
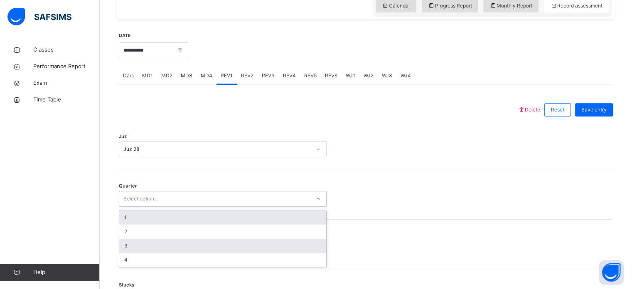
click at [197, 246] on div "3" at bounding box center [222, 246] width 207 height 14
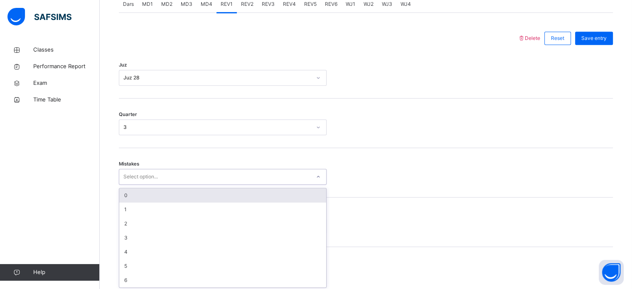
scroll to position [369, 0]
click at [258, 192] on div "0" at bounding box center [222, 194] width 207 height 14
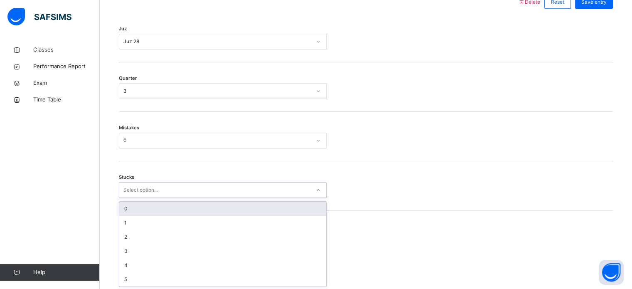
scroll to position [404, 0]
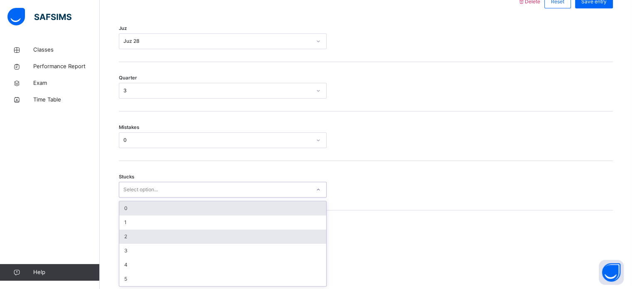
click at [226, 230] on div "2" at bounding box center [222, 236] width 207 height 14
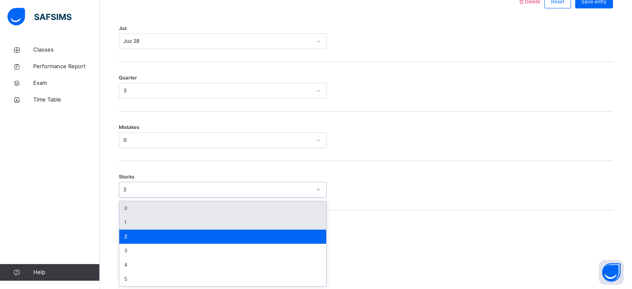
click at [249, 228] on div "1" at bounding box center [222, 222] width 207 height 14
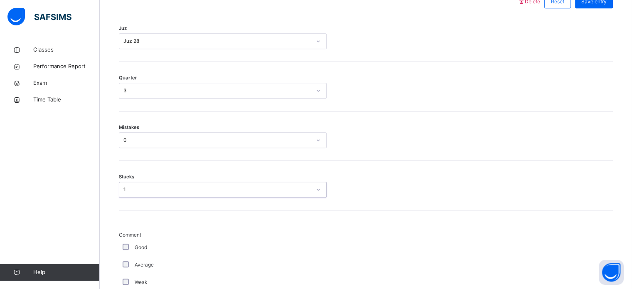
click at [134, 245] on div "Good" at bounding box center [223, 247] width 204 height 7
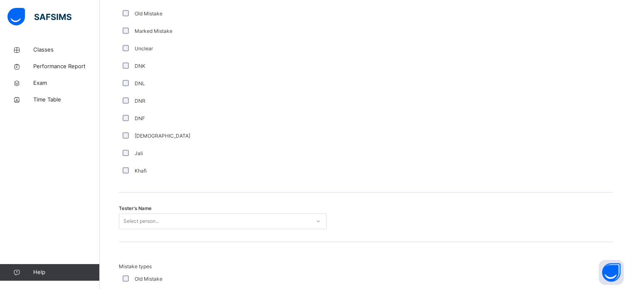
click at [232, 199] on div "Tester's Name Select person..." at bounding box center [366, 216] width 494 height 49
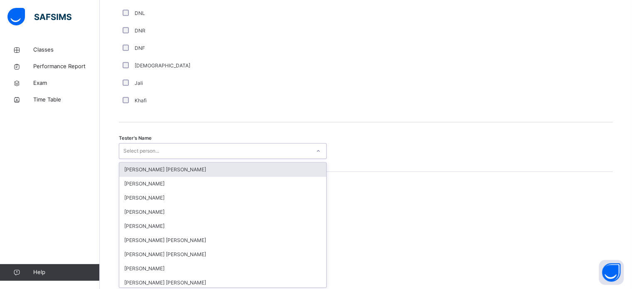
scroll to position [762, 0]
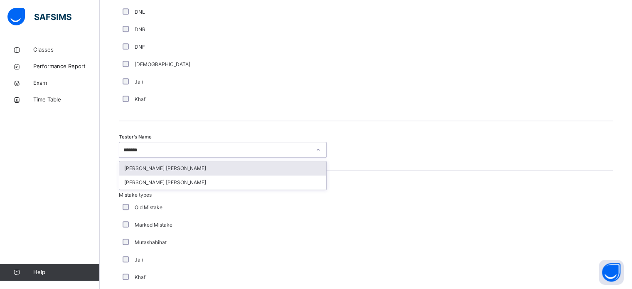
type input "********"
click at [234, 174] on div "[PERSON_NAME] [PERSON_NAME]" at bounding box center [222, 168] width 207 height 14
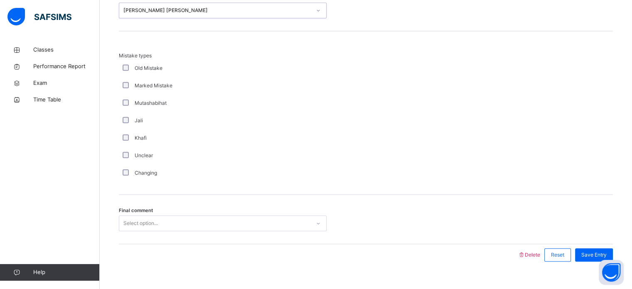
scroll to position [914, 0]
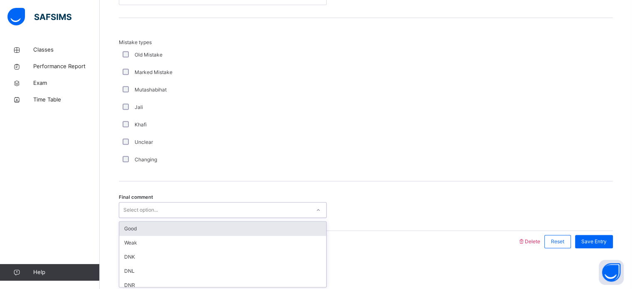
click at [283, 229] on div "Good" at bounding box center [222, 229] width 207 height 14
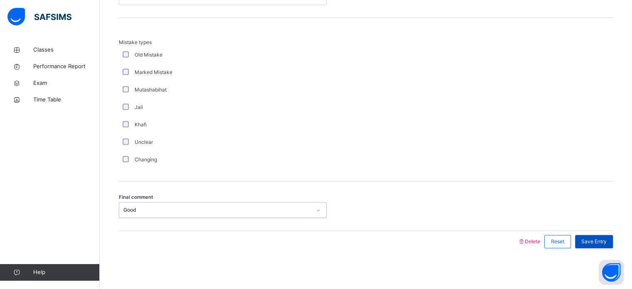
click at [604, 246] on div "Save Entry" at bounding box center [594, 241] width 38 height 13
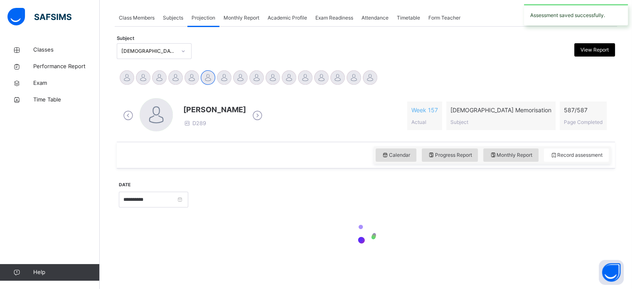
scroll to position [335, 0]
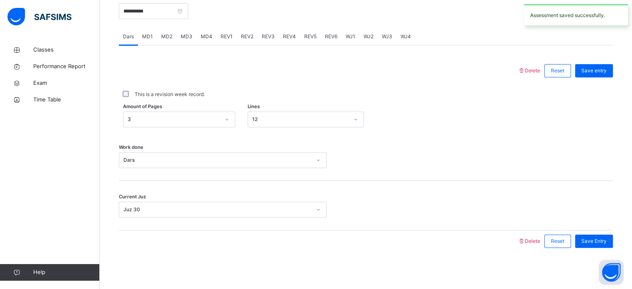
click at [227, 40] on div "REV1" at bounding box center [227, 36] width 20 height 17
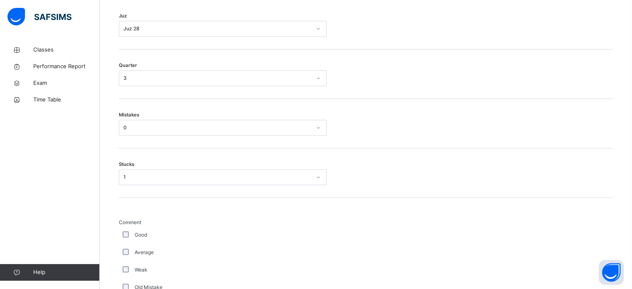
scroll to position [420, 0]
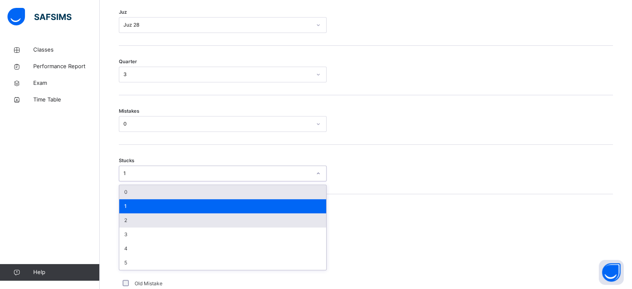
click at [239, 219] on div "2" at bounding box center [222, 220] width 207 height 14
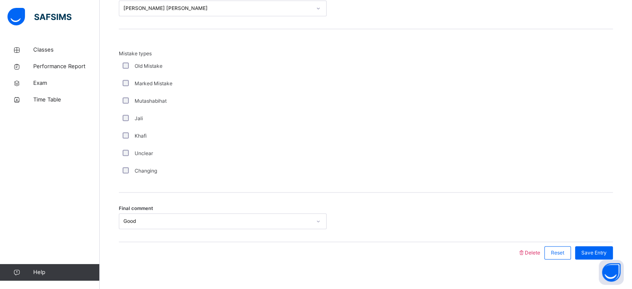
scroll to position [914, 0]
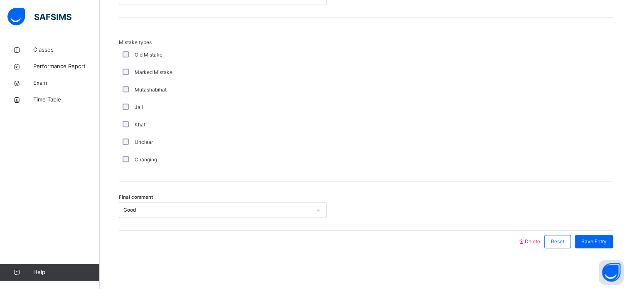
click at [605, 246] on div "Save Entry" at bounding box center [594, 241] width 38 height 13
click at [607, 240] on span "Save Entry" at bounding box center [594, 241] width 25 height 7
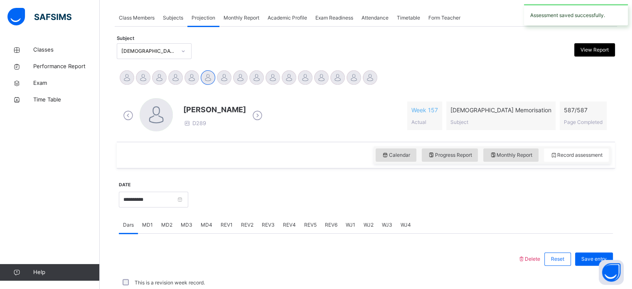
scroll to position [335, 0]
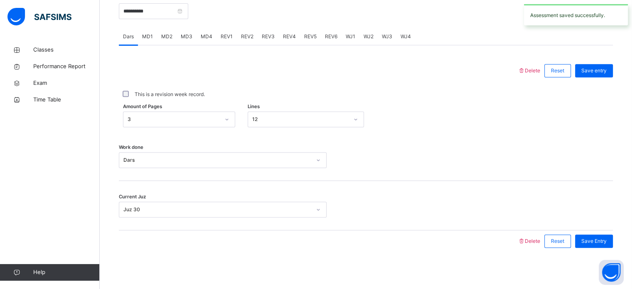
click at [247, 39] on span "REV2" at bounding box center [247, 36] width 12 height 7
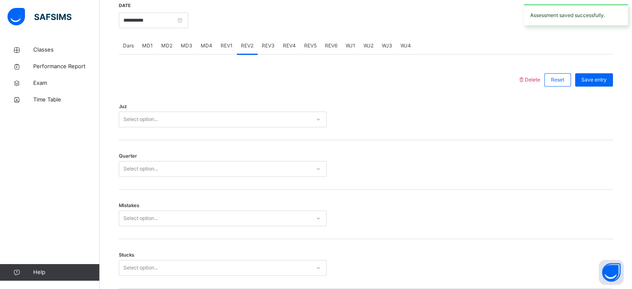
scroll to position [0, 0]
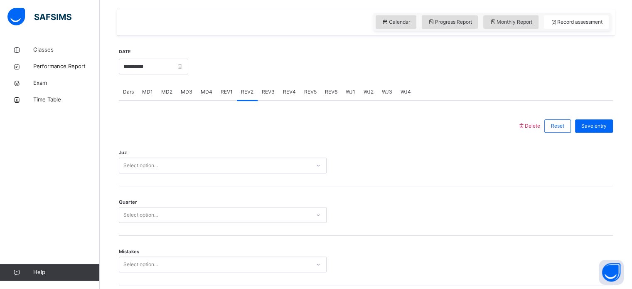
click at [283, 151] on div "Juz Select option..." at bounding box center [366, 161] width 494 height 49
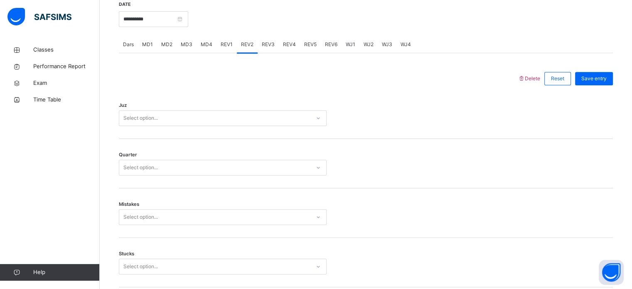
scroll to position [315, 0]
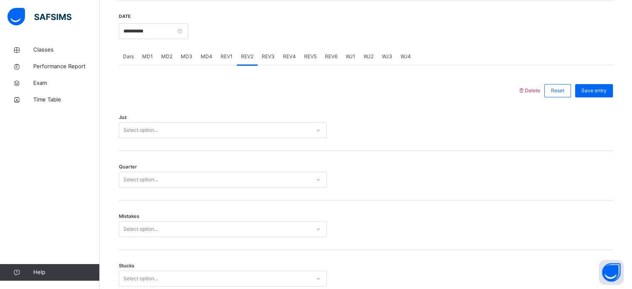
click at [225, 57] on span "REV1" at bounding box center [227, 56] width 12 height 7
click at [252, 64] on div "REV2" at bounding box center [247, 56] width 21 height 17
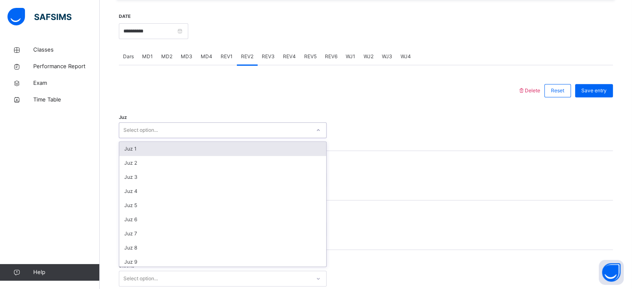
click at [222, 64] on div "REV1" at bounding box center [227, 56] width 20 height 17
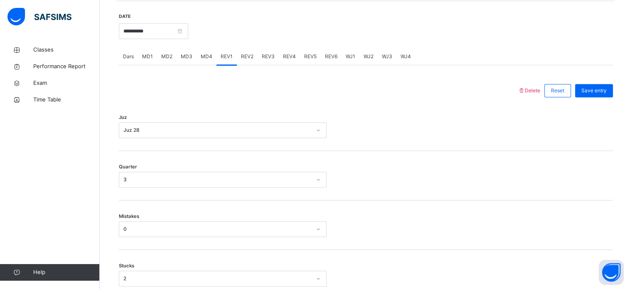
click at [254, 64] on div "REV2" at bounding box center [247, 56] width 21 height 17
click at [271, 64] on div "REV3" at bounding box center [268, 56] width 21 height 17
click at [248, 63] on div "REV2" at bounding box center [247, 56] width 21 height 17
click at [285, 63] on div "REV4" at bounding box center [289, 56] width 21 height 17
click at [221, 60] on span "REV1" at bounding box center [227, 56] width 12 height 7
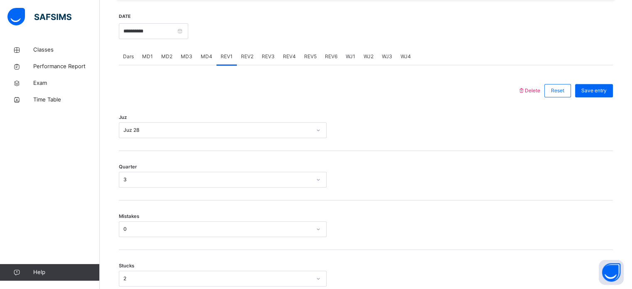
click at [251, 61] on div "REV2" at bounding box center [247, 56] width 21 height 17
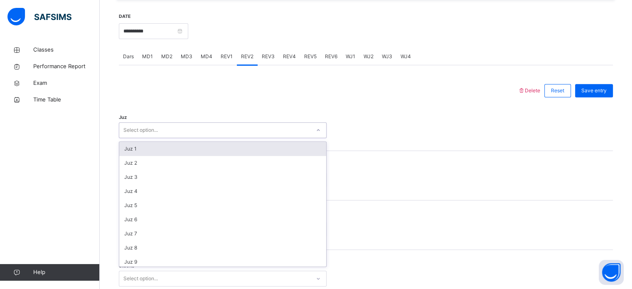
click at [217, 58] on div "REV1" at bounding box center [227, 56] width 20 height 17
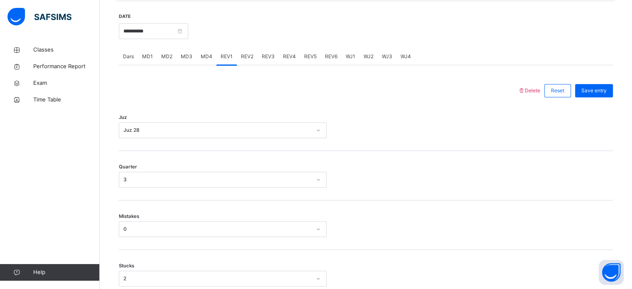
click at [248, 63] on div "REV2" at bounding box center [247, 56] width 21 height 17
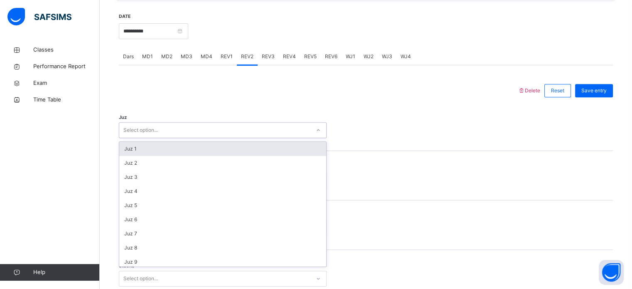
scroll to position [299, 0]
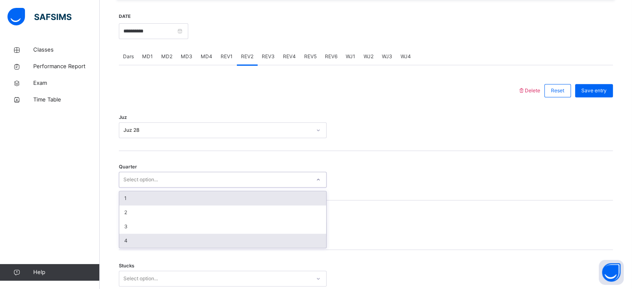
click at [174, 239] on div "4" at bounding box center [222, 241] width 207 height 14
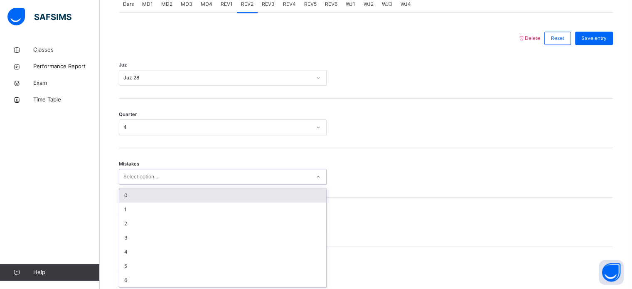
scroll to position [369, 0]
click at [198, 191] on div "0" at bounding box center [222, 194] width 207 height 14
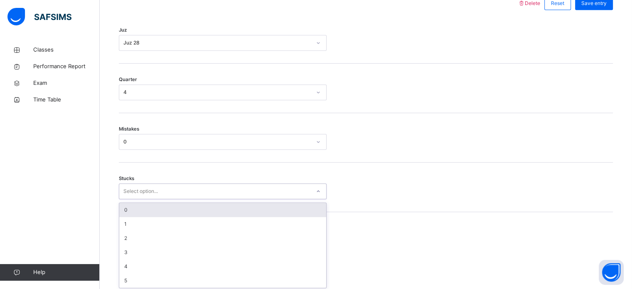
scroll to position [404, 0]
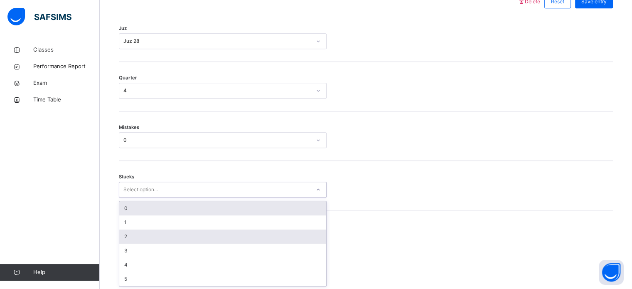
click at [176, 240] on div "2" at bounding box center [222, 236] width 207 height 14
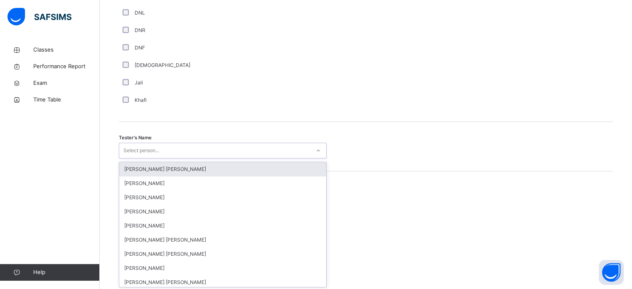
scroll to position [762, 0]
type input "*"
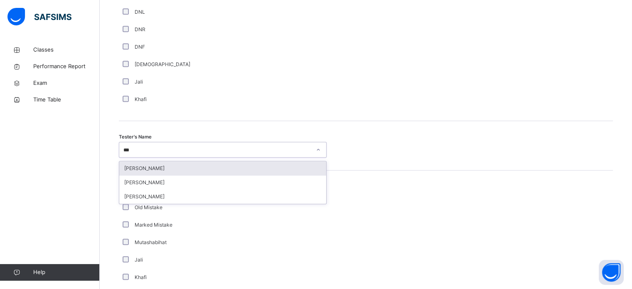
type input "****"
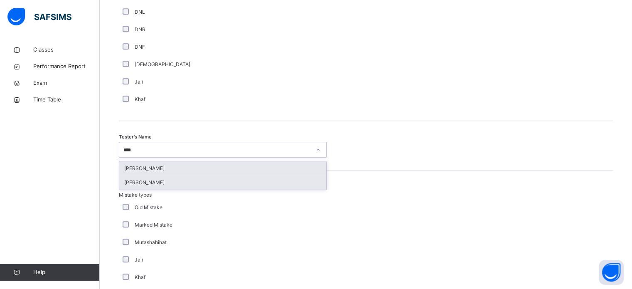
click at [264, 181] on div "[PERSON_NAME]" at bounding box center [222, 182] width 207 height 14
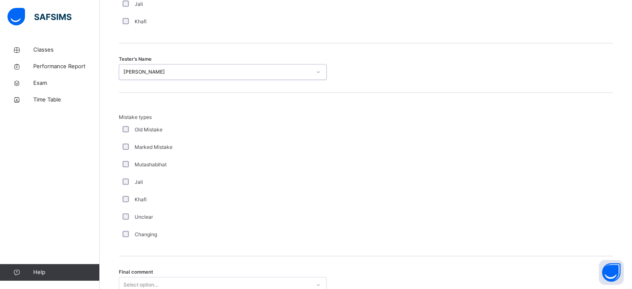
scroll to position [914, 0]
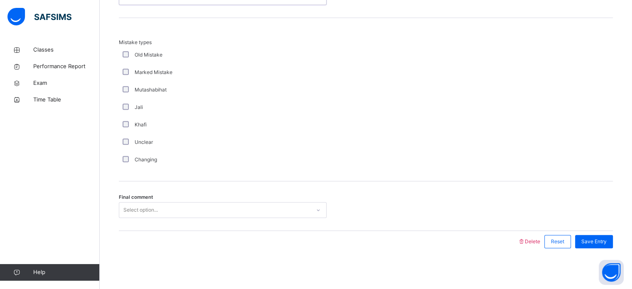
click at [238, 192] on div "Final comment Select option..." at bounding box center [366, 205] width 494 height 49
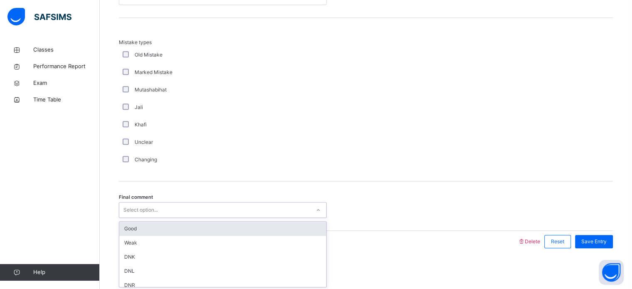
click at [264, 232] on div "Good" at bounding box center [222, 229] width 207 height 14
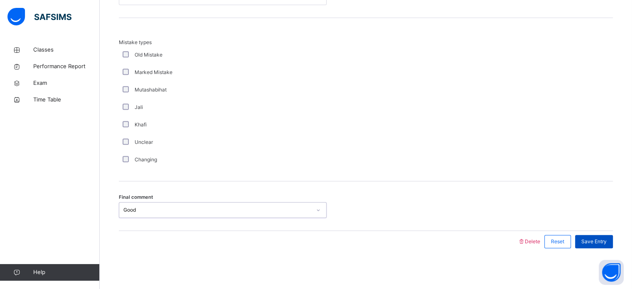
click at [604, 246] on div "Save Entry" at bounding box center [594, 241] width 38 height 13
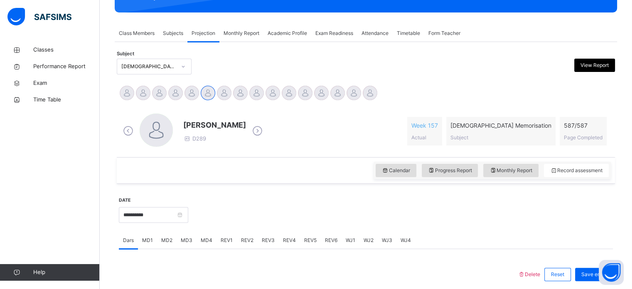
scroll to position [130, 0]
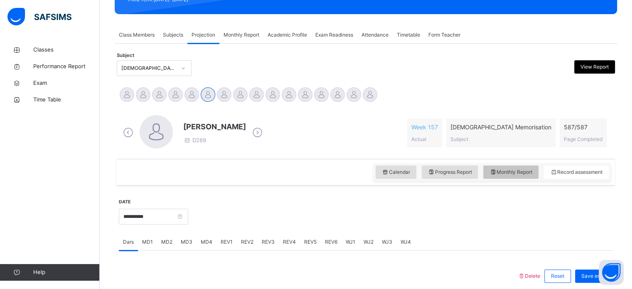
click at [520, 170] on span "Monthly Report" at bounding box center [511, 171] width 43 height 7
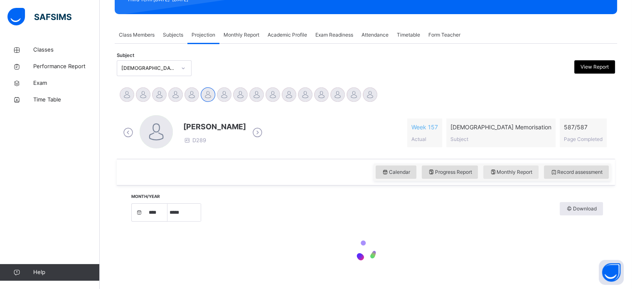
select select "****"
select select "*"
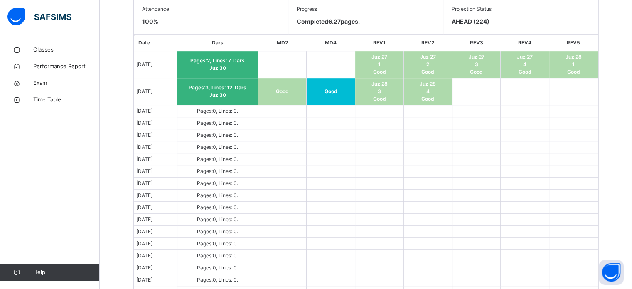
scroll to position [485, 0]
click at [329, 57] on td at bounding box center [331, 65] width 49 height 27
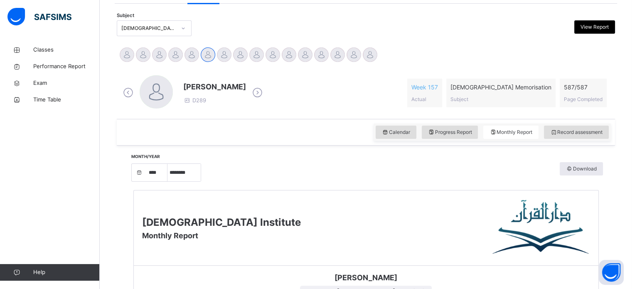
scroll to position [0, 0]
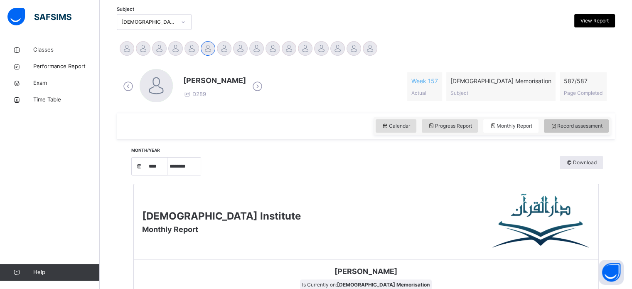
click at [587, 129] on span "Record assessment" at bounding box center [576, 125] width 52 height 7
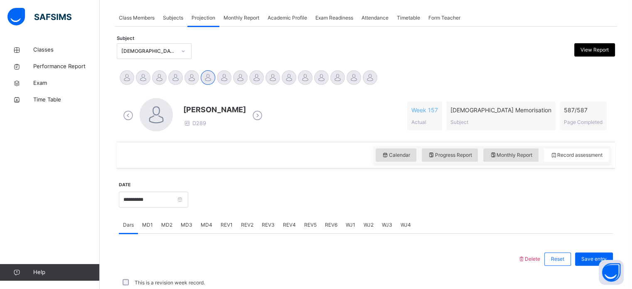
click at [168, 217] on div "MD2" at bounding box center [167, 225] width 20 height 17
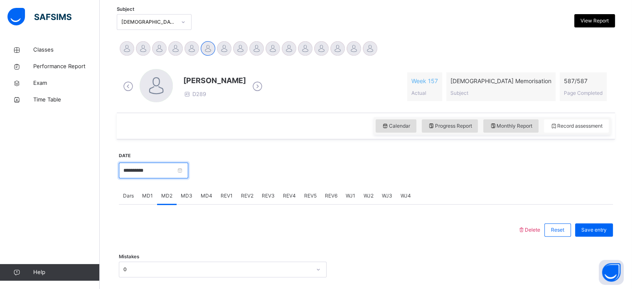
drag, startPoint x: 162, startPoint y: 167, endPoint x: 181, endPoint y: 176, distance: 20.8
click at [181, 176] on input "**********" at bounding box center [153, 171] width 69 height 16
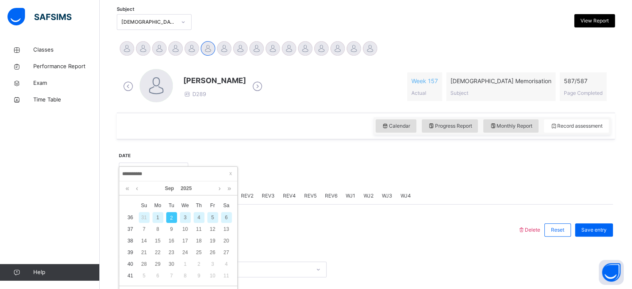
click at [181, 176] on input "**********" at bounding box center [178, 173] width 113 height 9
click at [157, 219] on div "1" at bounding box center [158, 217] width 11 height 11
type input "**********"
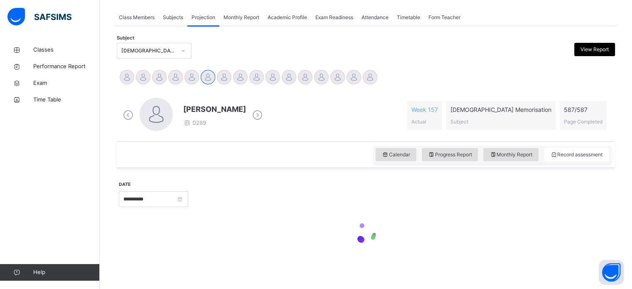
scroll to position [147, 0]
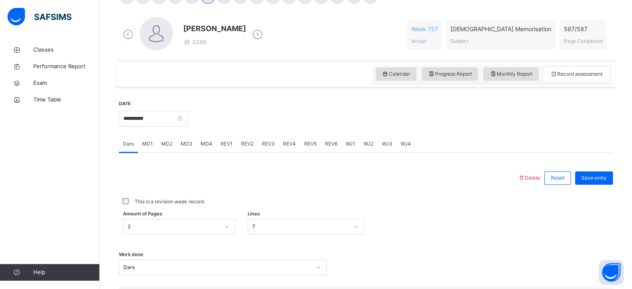
click at [207, 147] on span "MD4" at bounding box center [207, 143] width 12 height 7
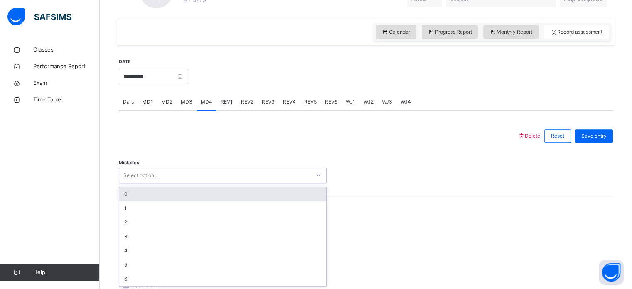
scroll to position [270, 0]
click at [243, 193] on div "0" at bounding box center [222, 194] width 207 height 14
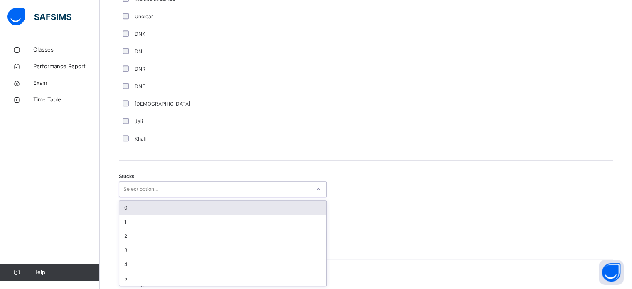
click at [187, 206] on div "0" at bounding box center [222, 208] width 207 height 14
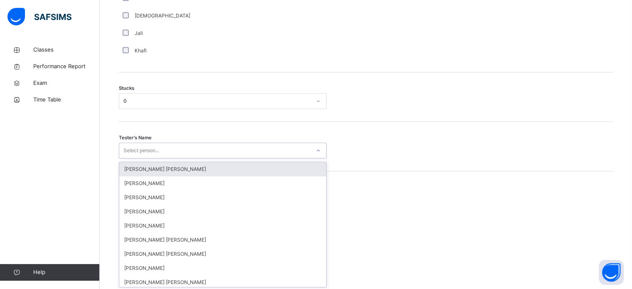
scroll to position [663, 0]
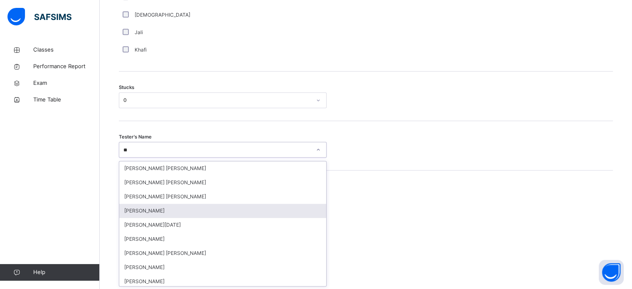
type input "*"
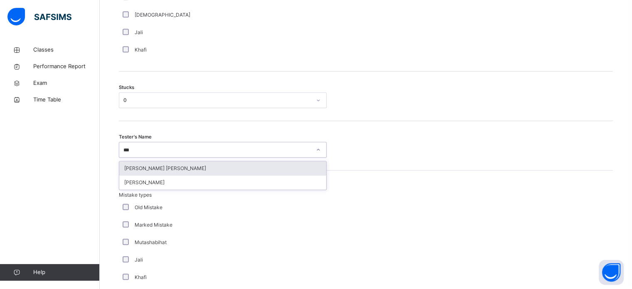
type input "****"
click at [230, 173] on div "[PERSON_NAME]" at bounding box center [222, 168] width 207 height 14
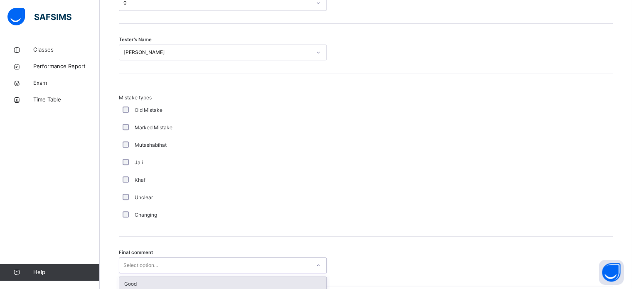
scroll to position [815, 0]
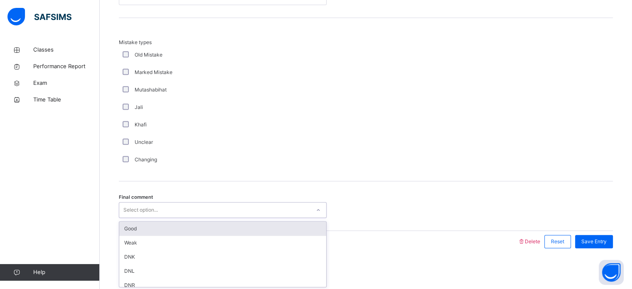
click at [219, 227] on div "Good" at bounding box center [222, 229] width 207 height 14
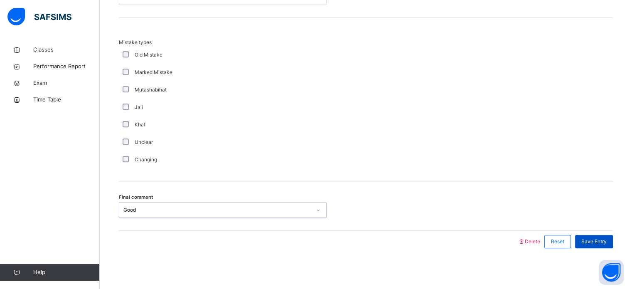
click at [609, 245] on div "Save Entry" at bounding box center [594, 241] width 38 height 13
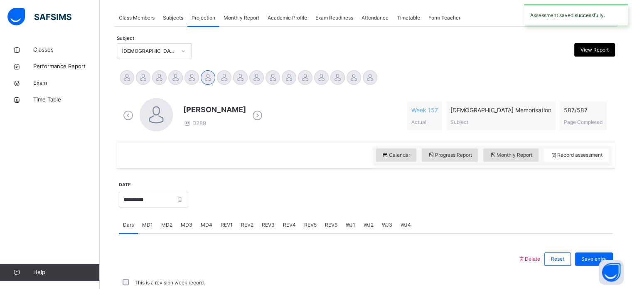
scroll to position [335, 0]
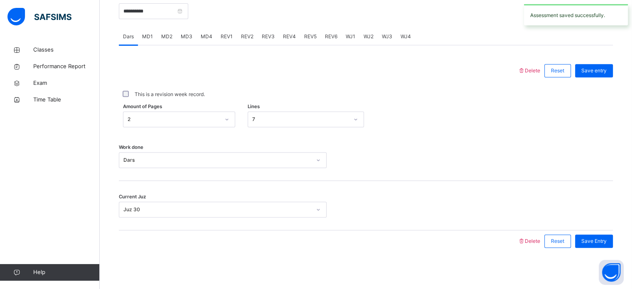
click at [184, 38] on span "MD3" at bounding box center [187, 36] width 12 height 7
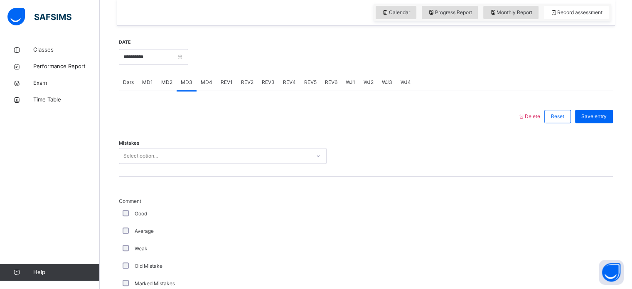
scroll to position [290, 0]
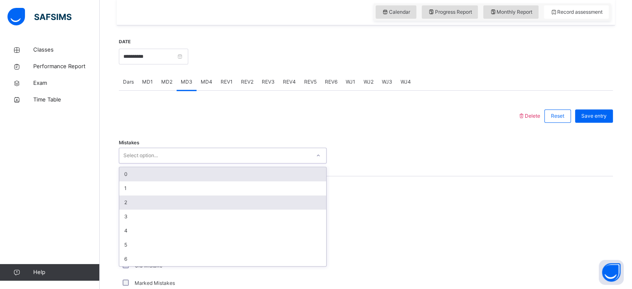
click at [270, 196] on div "2" at bounding box center [222, 202] width 207 height 14
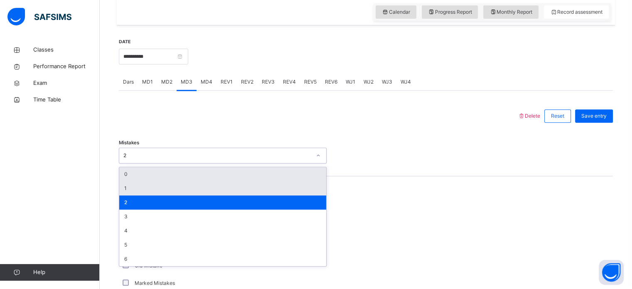
click at [145, 191] on div "1" at bounding box center [222, 188] width 207 height 14
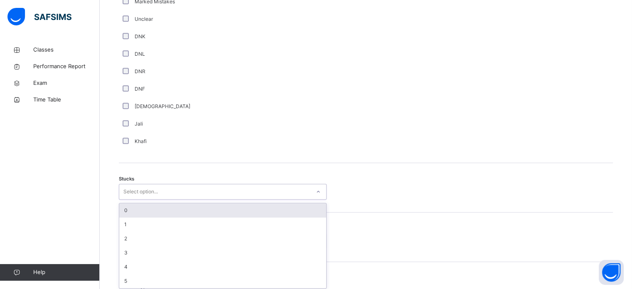
scroll to position [574, 0]
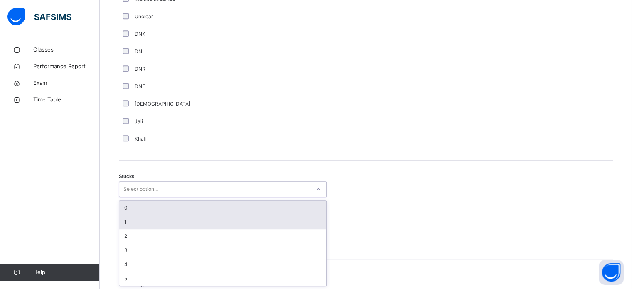
click at [164, 224] on div "1" at bounding box center [222, 222] width 207 height 14
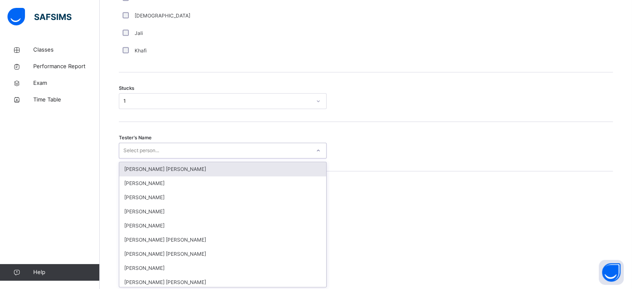
scroll to position [663, 0]
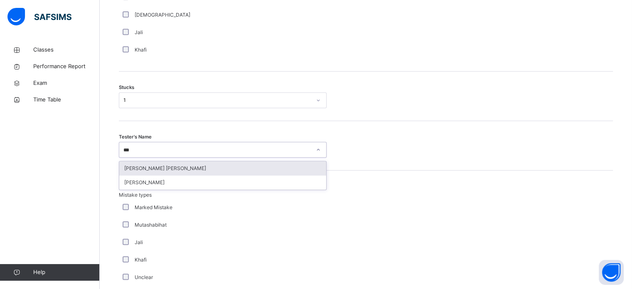
type input "****"
click at [207, 174] on div "[PERSON_NAME]" at bounding box center [222, 168] width 207 height 14
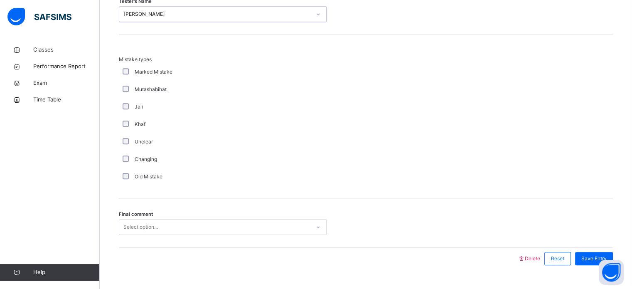
scroll to position [815, 0]
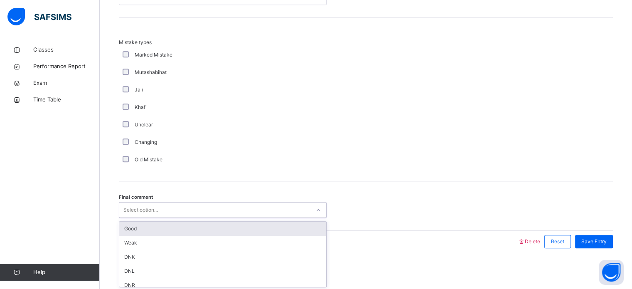
click at [219, 225] on div "Good" at bounding box center [222, 229] width 207 height 14
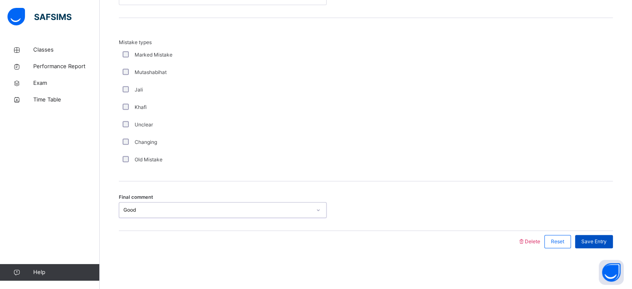
click at [595, 244] on div "Save Entry" at bounding box center [594, 241] width 38 height 13
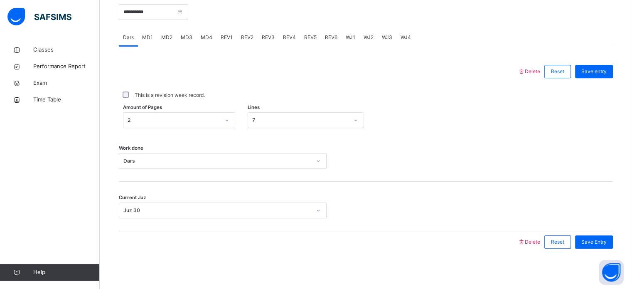
scroll to position [335, 0]
